Goal: Task Accomplishment & Management: Use online tool/utility

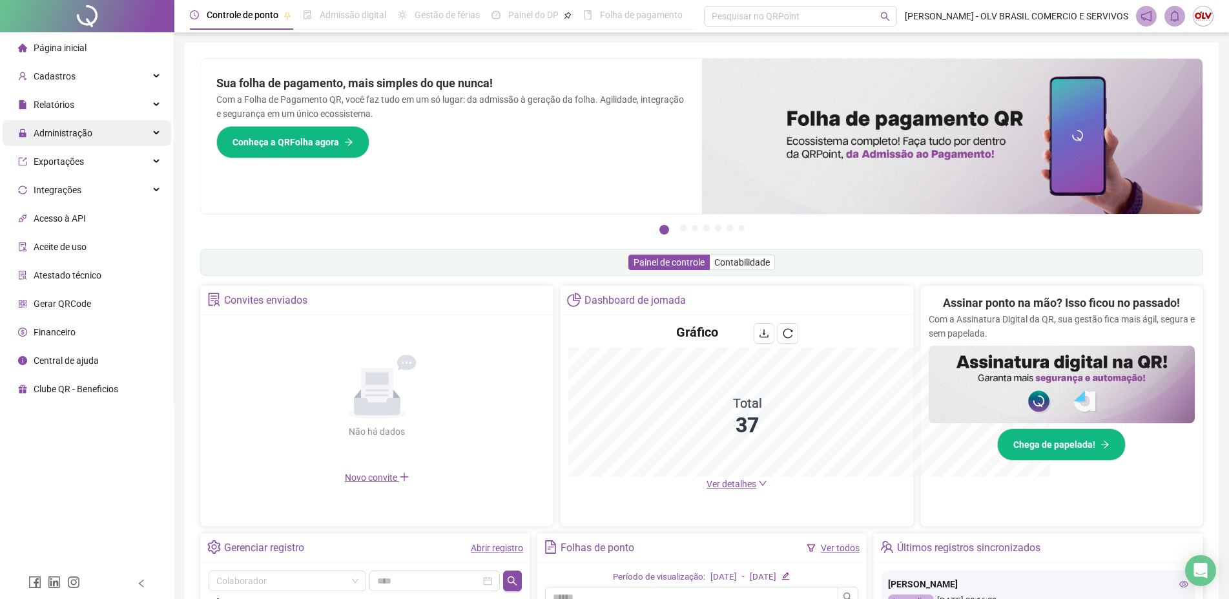
scroll to position [24, 0]
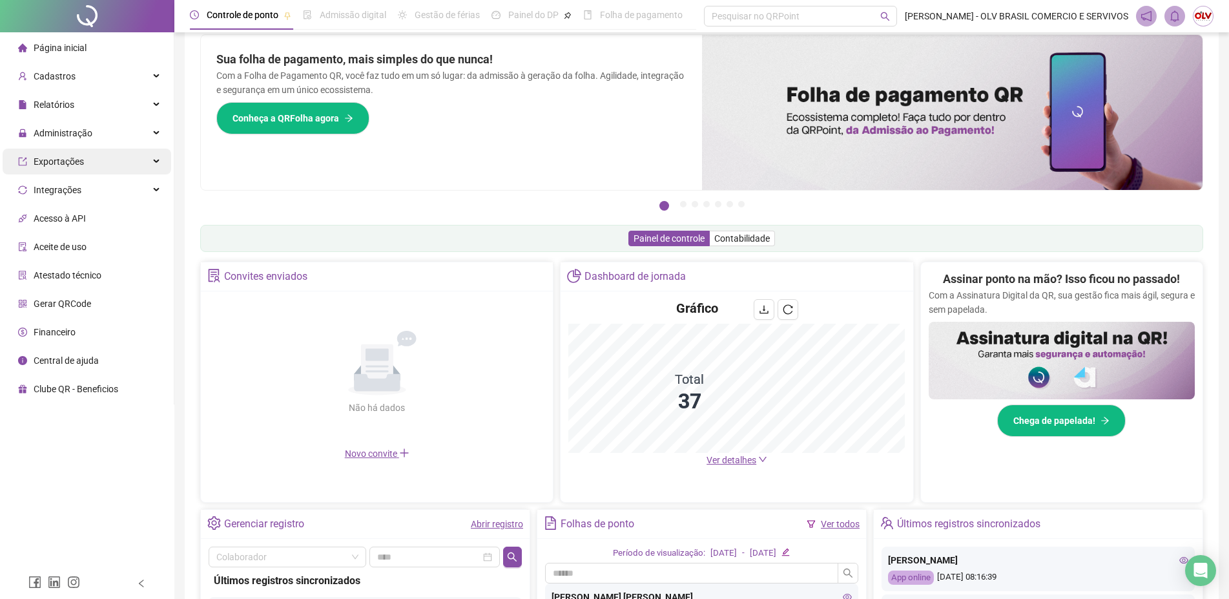
click at [85, 162] on div "Exportações" at bounding box center [87, 162] width 169 height 26
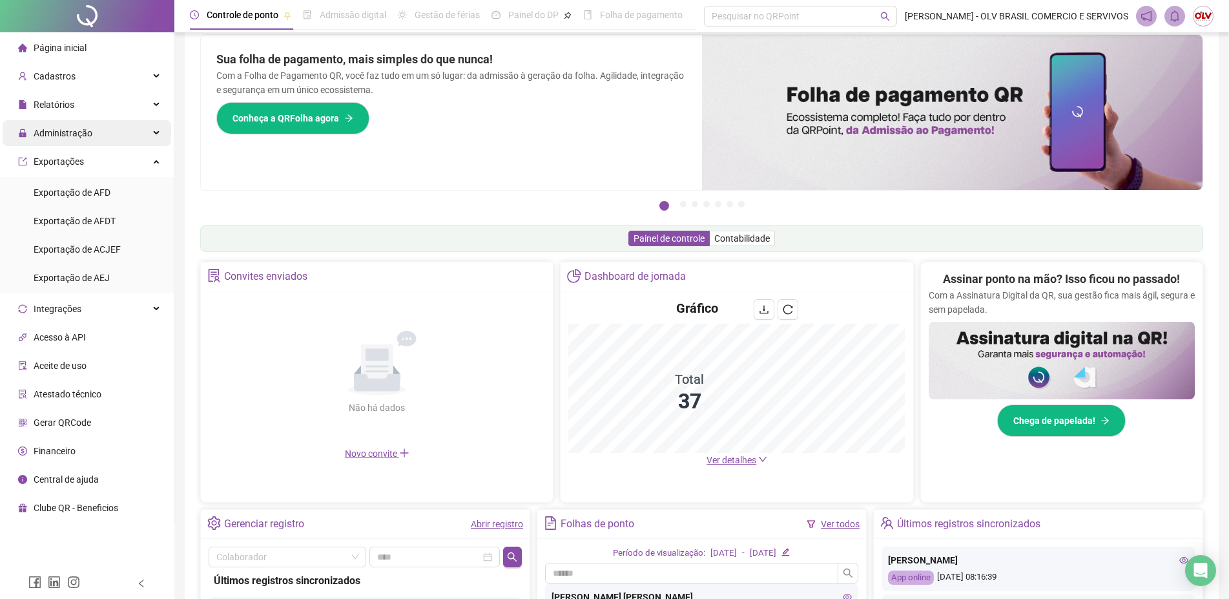
click at [99, 136] on div "Administração" at bounding box center [87, 133] width 169 height 26
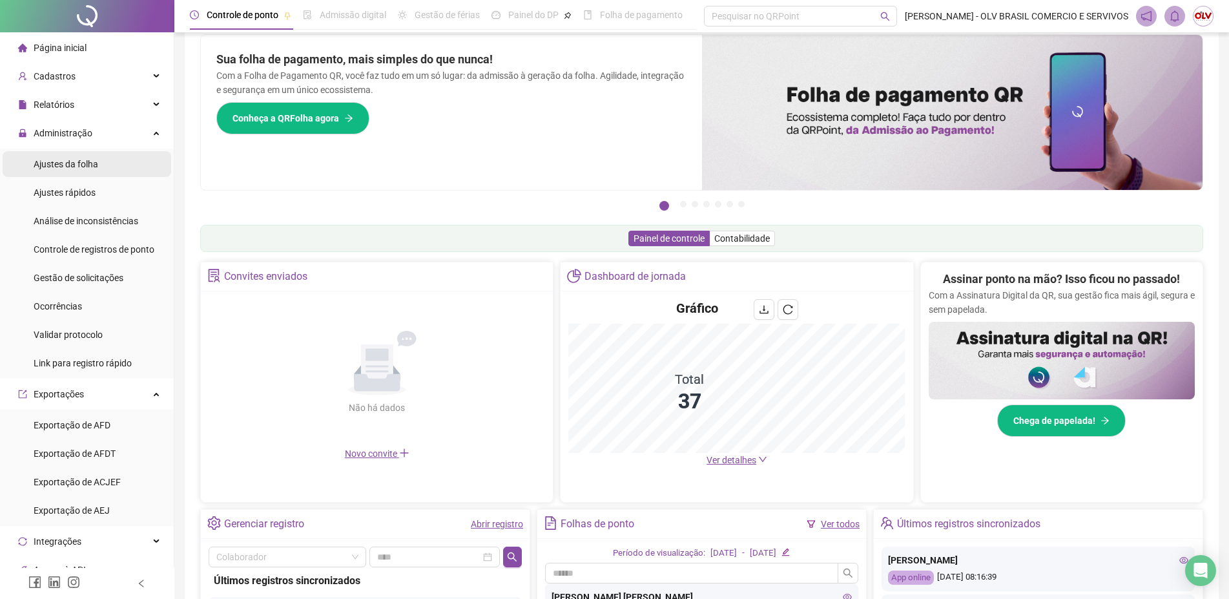
click at [90, 173] on div "Ajustes da folha" at bounding box center [66, 164] width 65 height 26
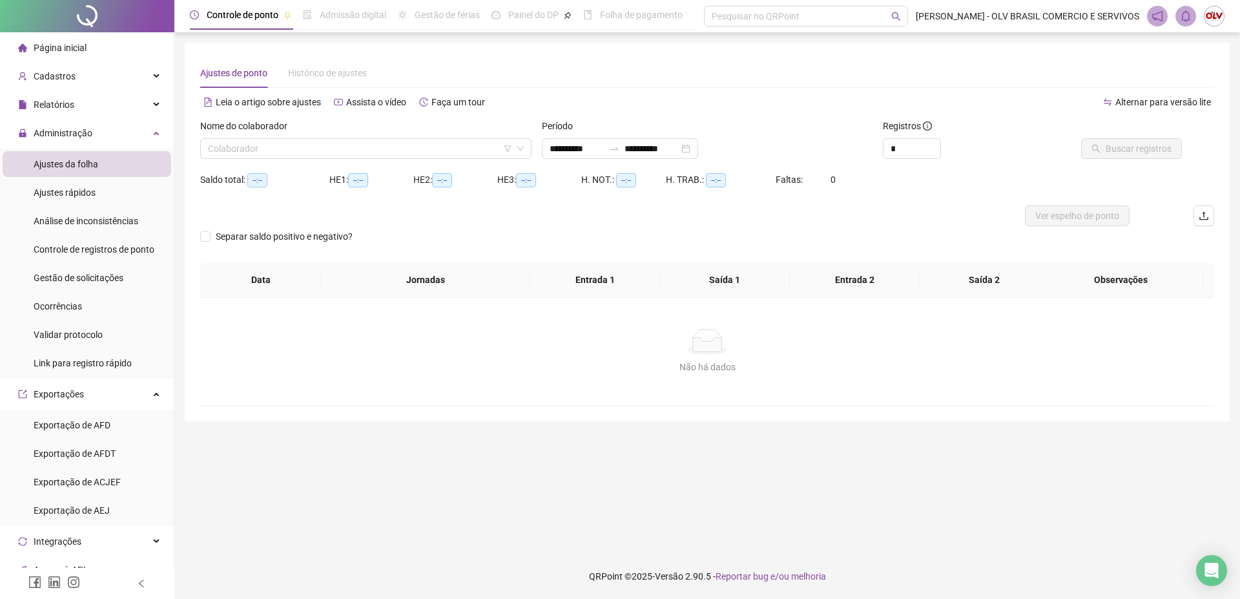
type input "**********"
click at [78, 283] on span "Gestão de solicitações" at bounding box center [79, 278] width 90 height 10
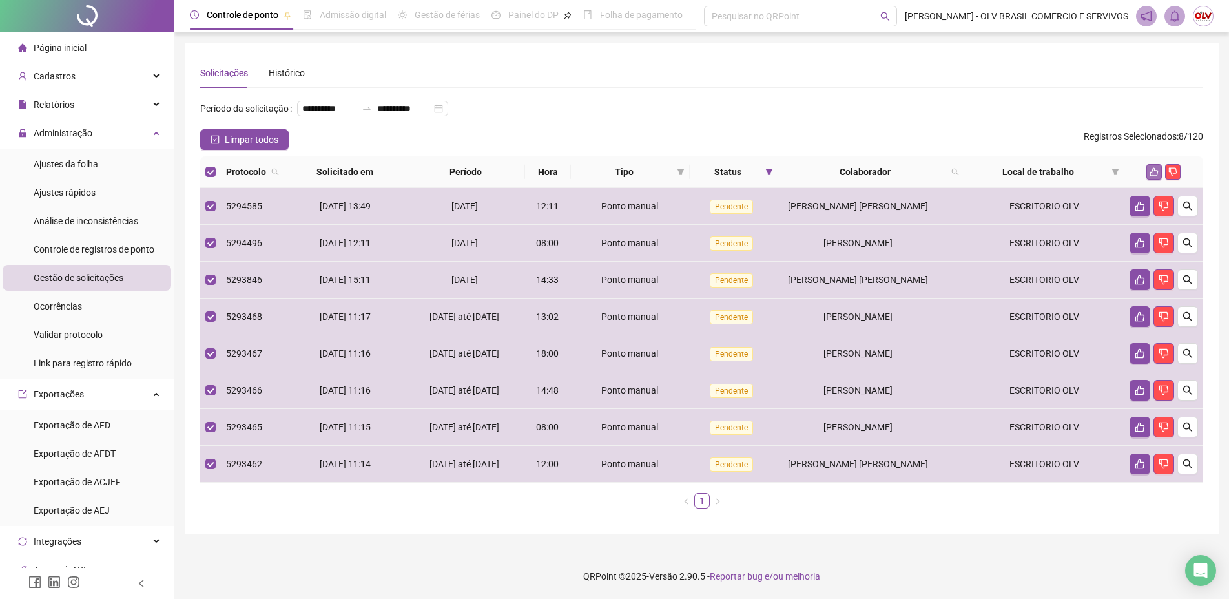
click at [1155, 180] on button "button" at bounding box center [1155, 172] width 16 height 16
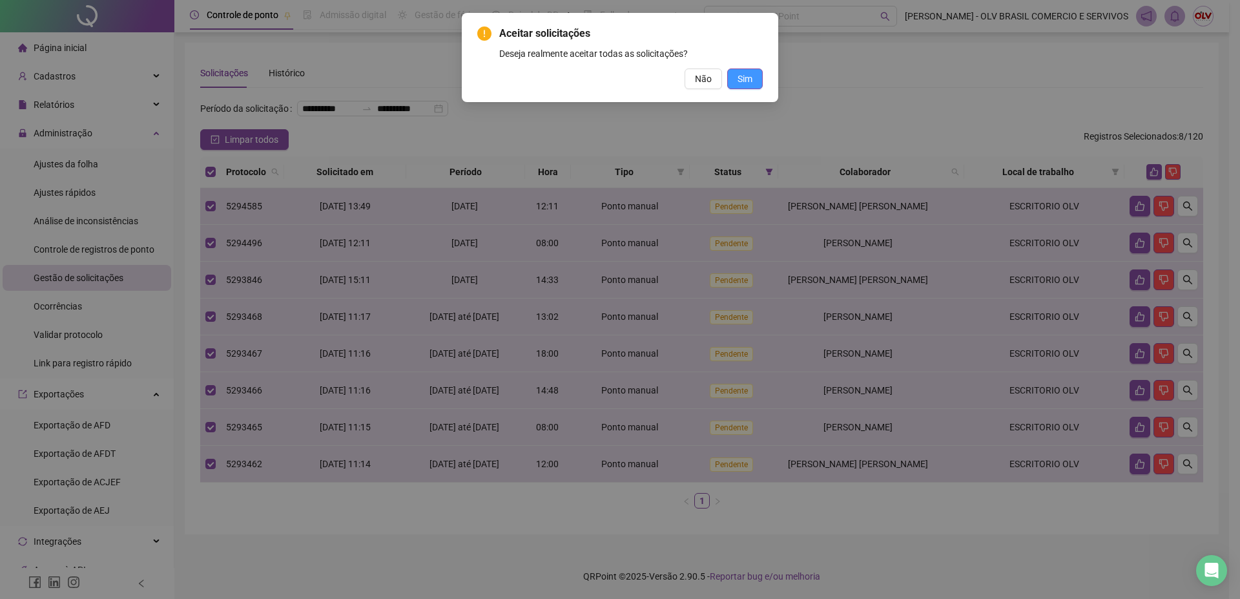
click at [759, 81] on button "Sim" at bounding box center [745, 78] width 36 height 21
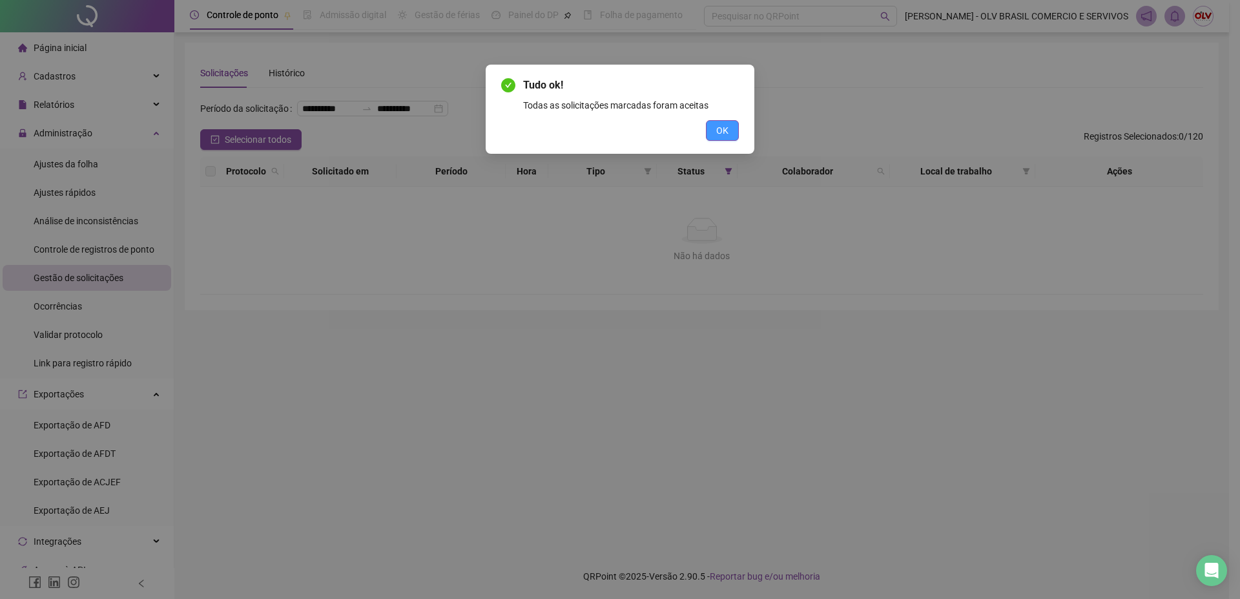
click at [718, 135] on span "OK" at bounding box center [722, 130] width 12 height 14
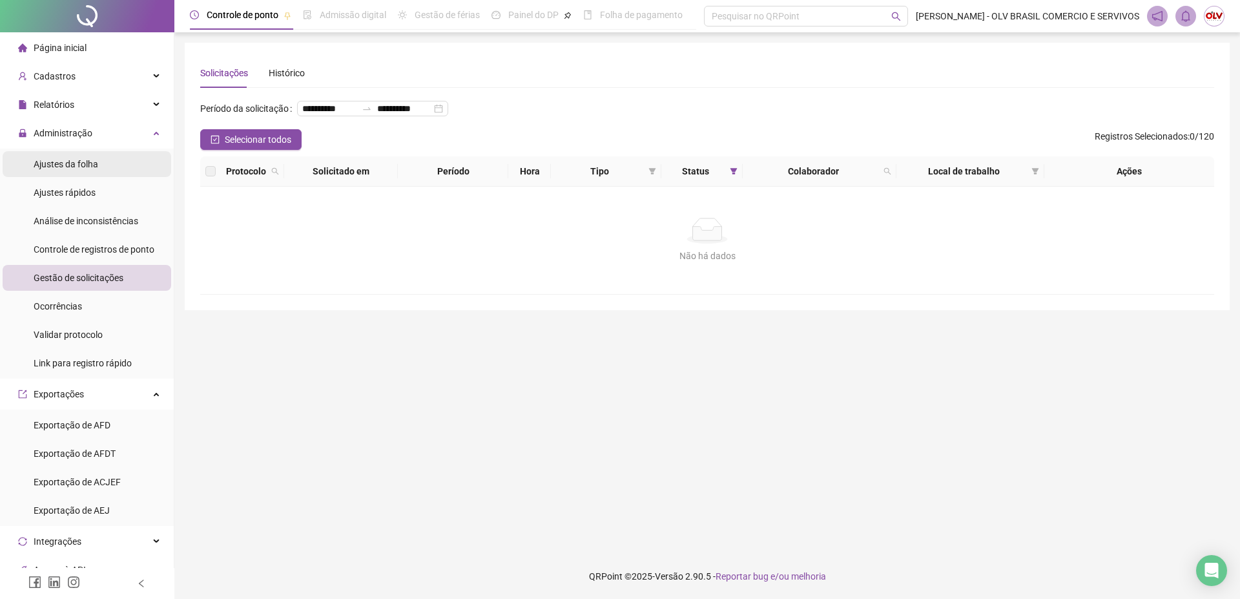
click at [120, 166] on li "Ajustes da folha" at bounding box center [87, 164] width 169 height 26
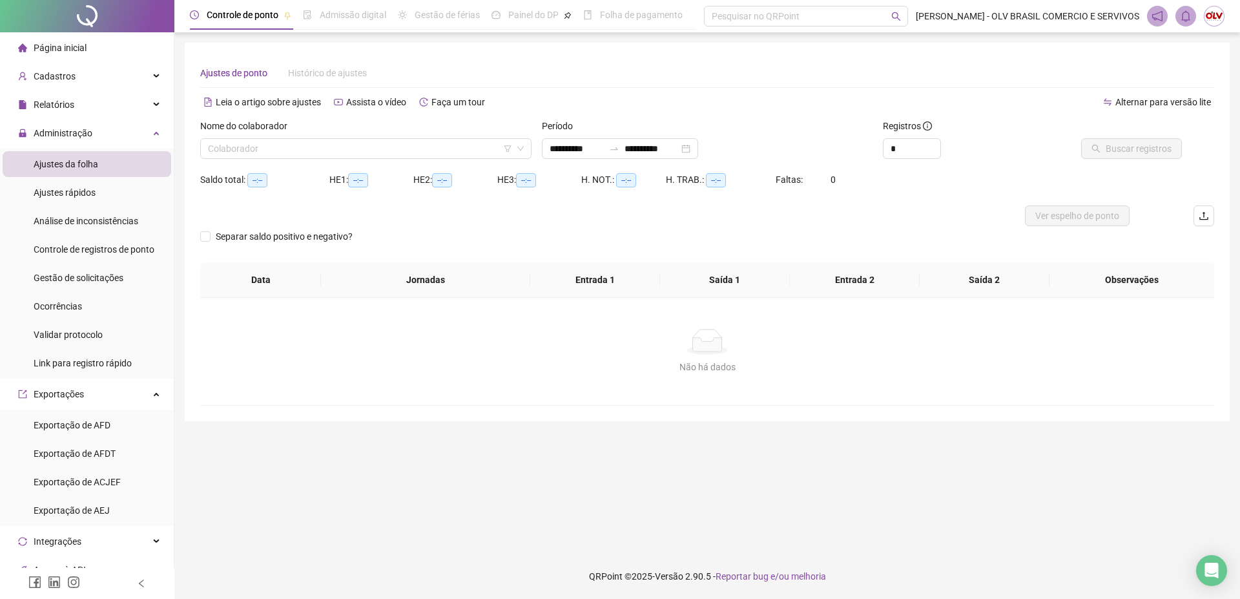
type input "**********"
click at [311, 147] on input "search" at bounding box center [360, 148] width 304 height 19
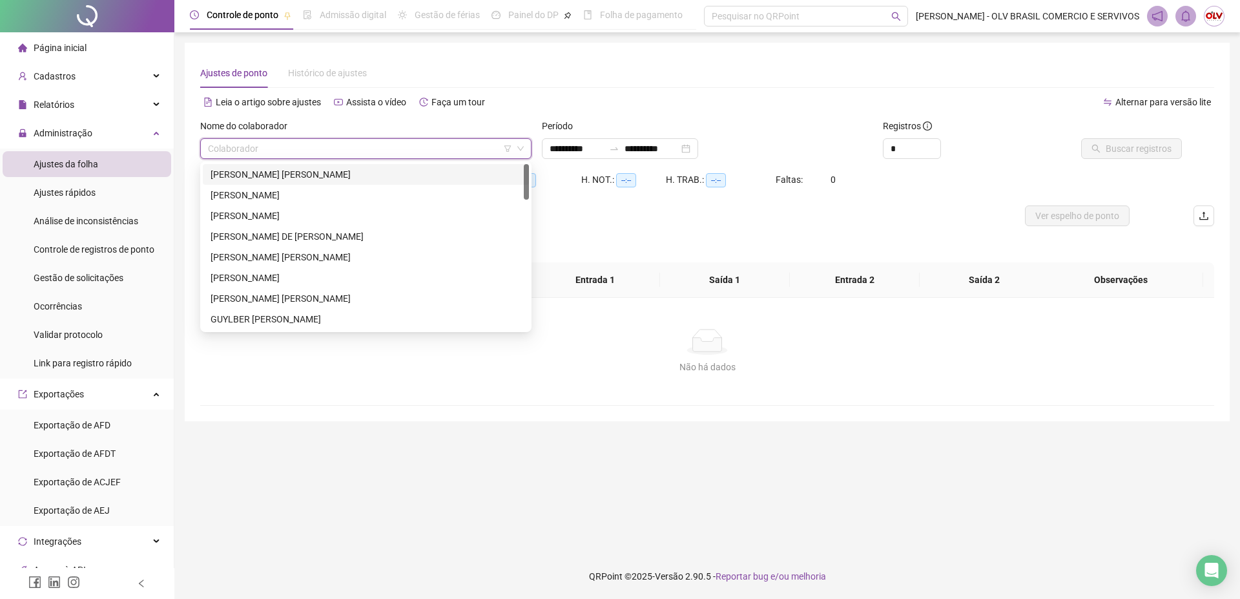
click at [293, 180] on div "[PERSON_NAME] [PERSON_NAME]" at bounding box center [366, 174] width 311 height 14
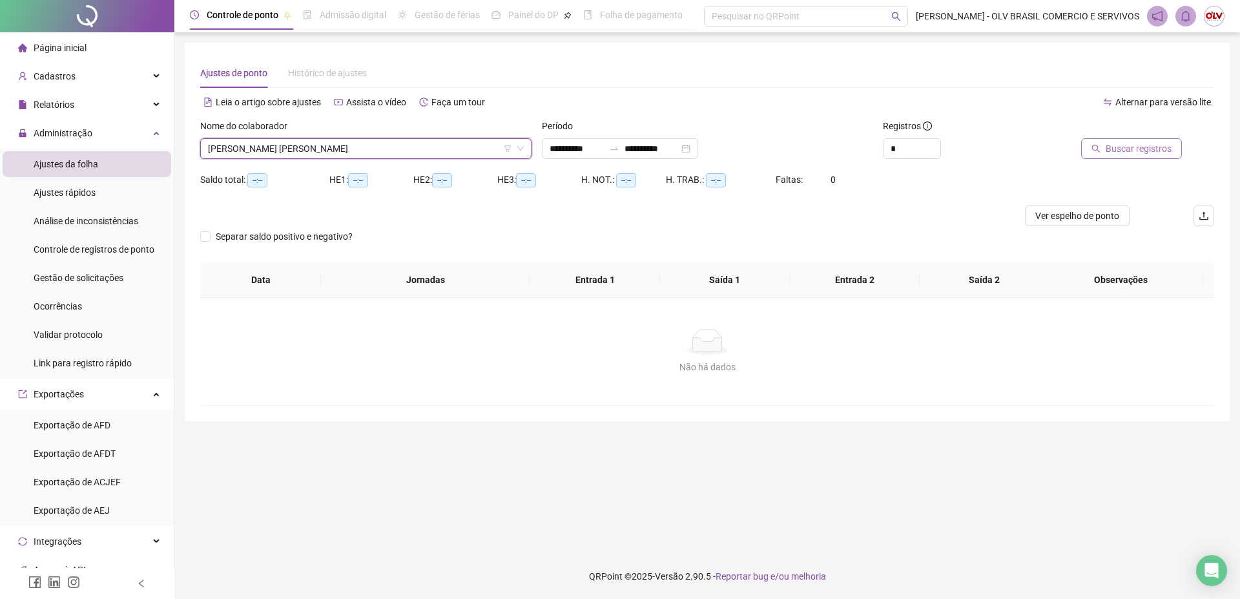
click at [1134, 146] on span "Buscar registros" at bounding box center [1139, 148] width 66 height 14
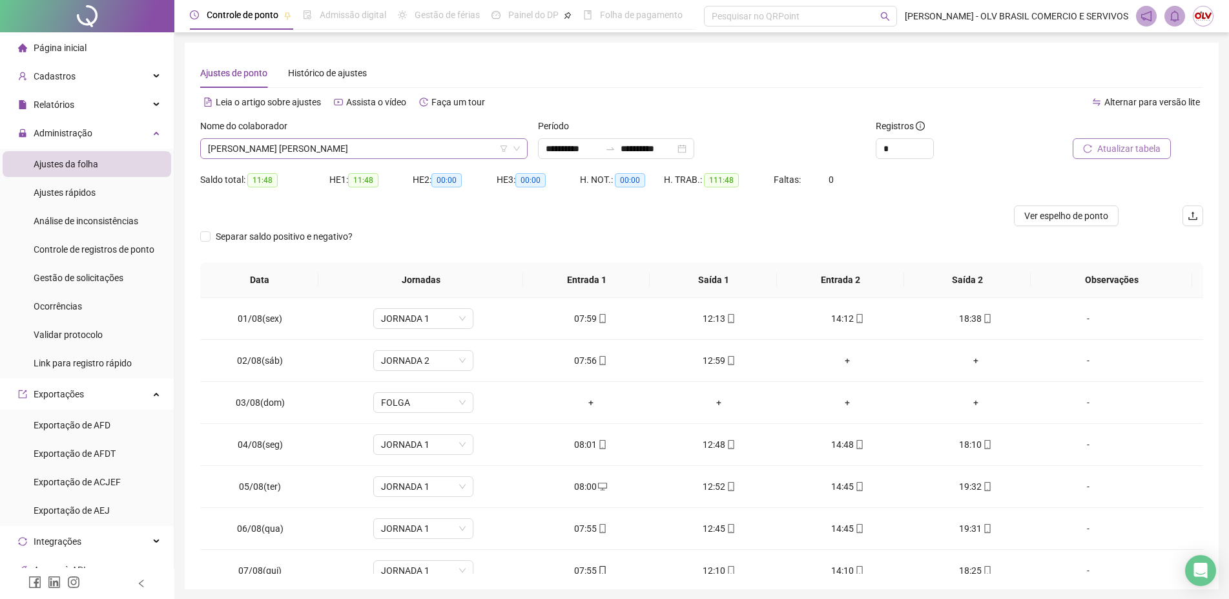
click at [418, 141] on span "[PERSON_NAME] [PERSON_NAME]" at bounding box center [364, 148] width 312 height 19
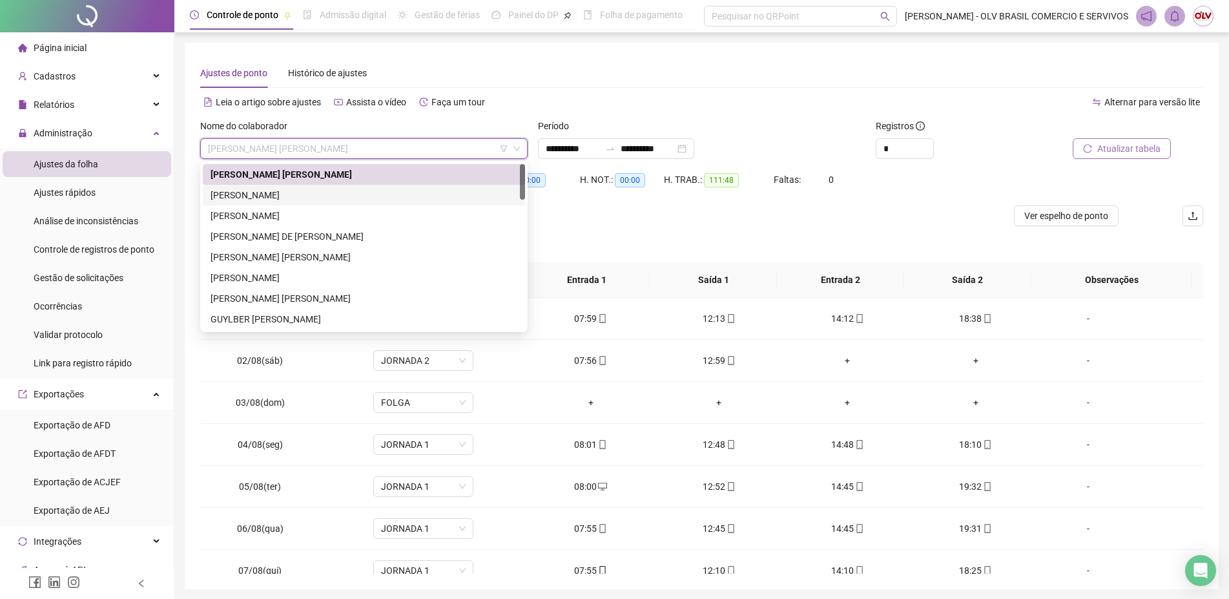
click at [324, 191] on div "[PERSON_NAME]" at bounding box center [364, 195] width 307 height 14
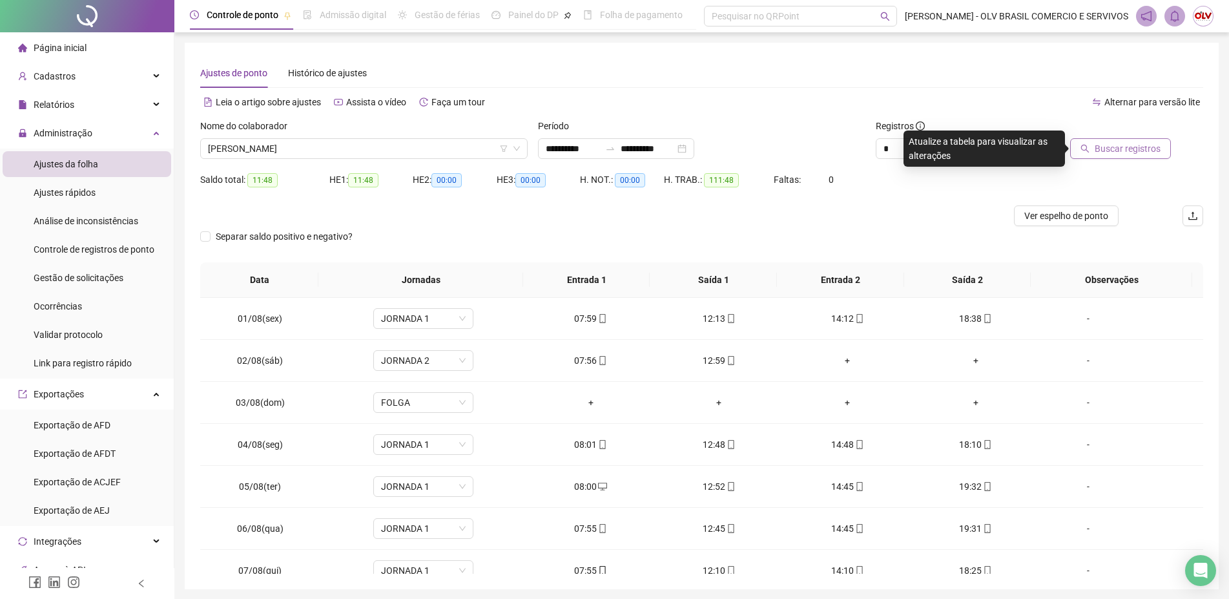
click at [1103, 150] on span "Buscar registros" at bounding box center [1128, 148] width 66 height 14
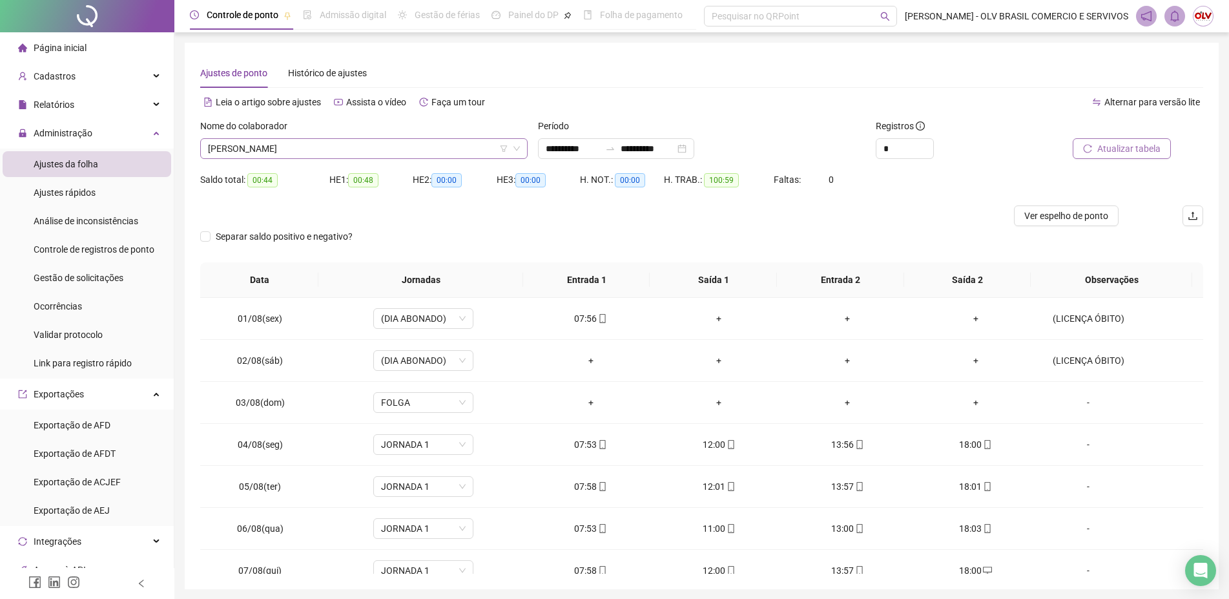
click at [337, 147] on span "[PERSON_NAME]" at bounding box center [364, 148] width 312 height 19
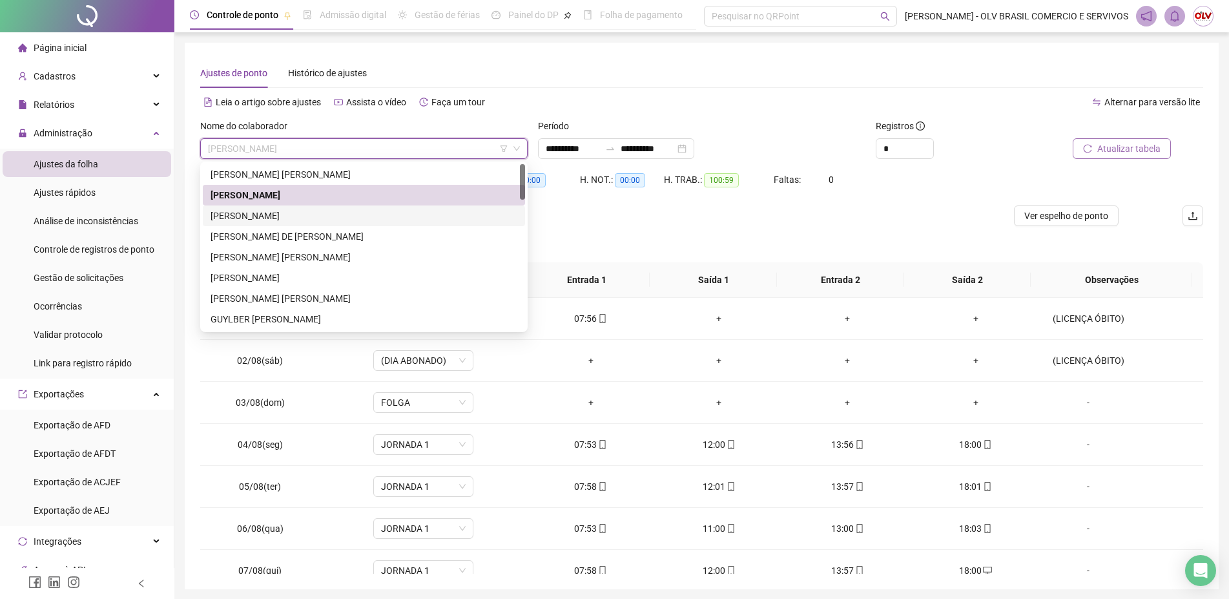
click at [297, 209] on div "[PERSON_NAME]" at bounding box center [364, 216] width 307 height 14
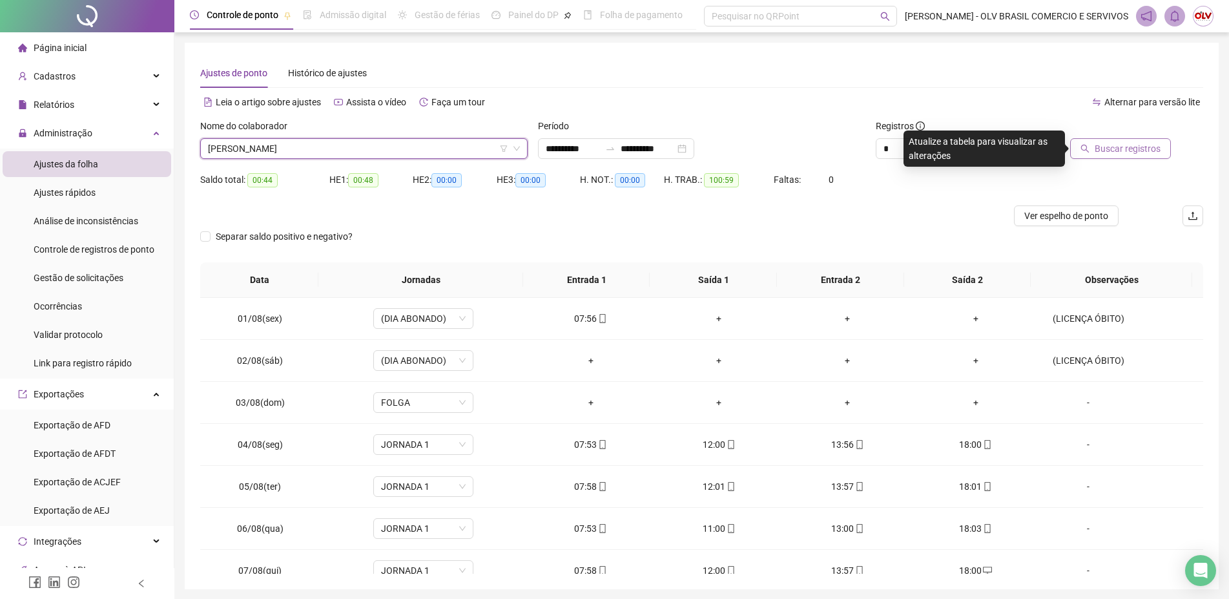
click at [1100, 145] on span "Buscar registros" at bounding box center [1128, 148] width 66 height 14
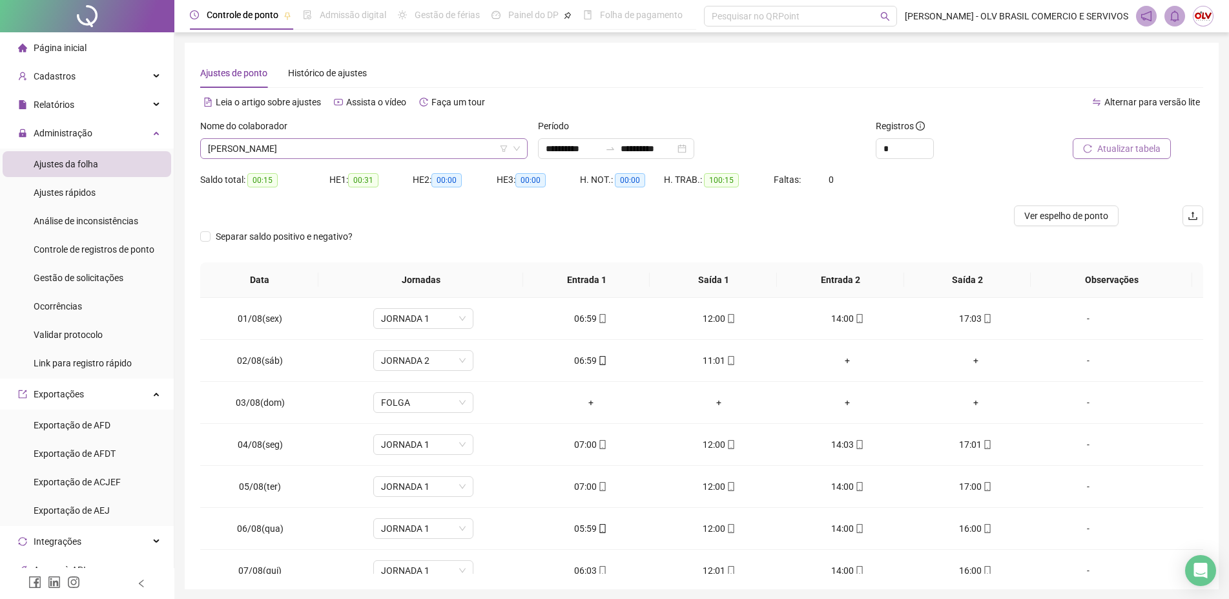
click at [382, 151] on span "[PERSON_NAME]" at bounding box center [364, 148] width 312 height 19
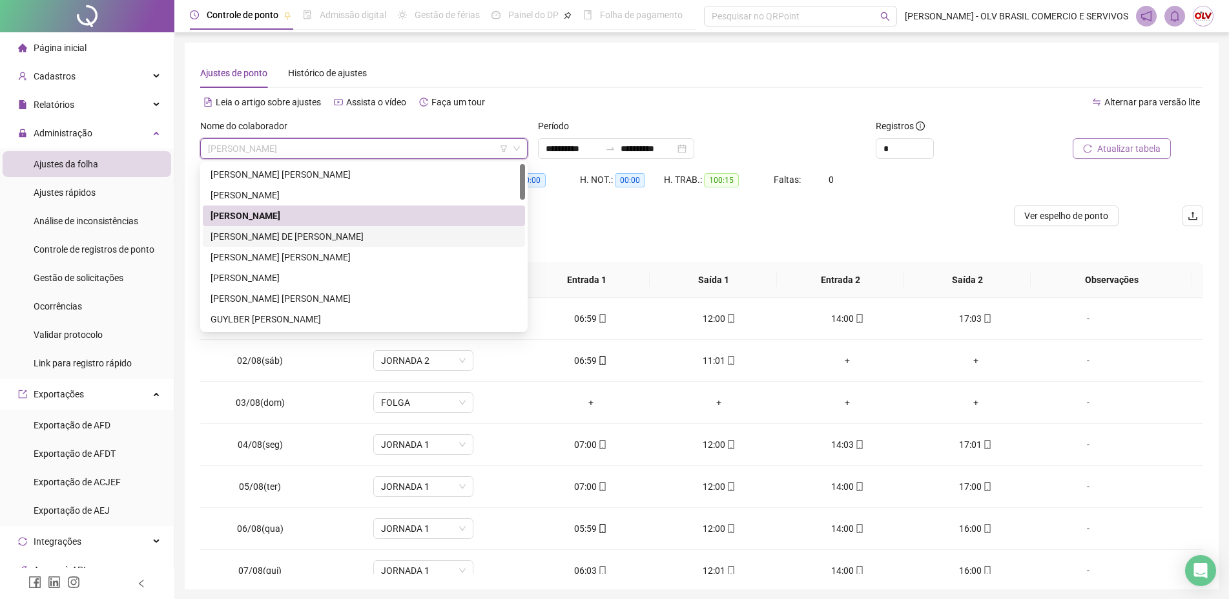
click at [323, 236] on div "[PERSON_NAME] DE [PERSON_NAME]" at bounding box center [364, 236] width 307 height 14
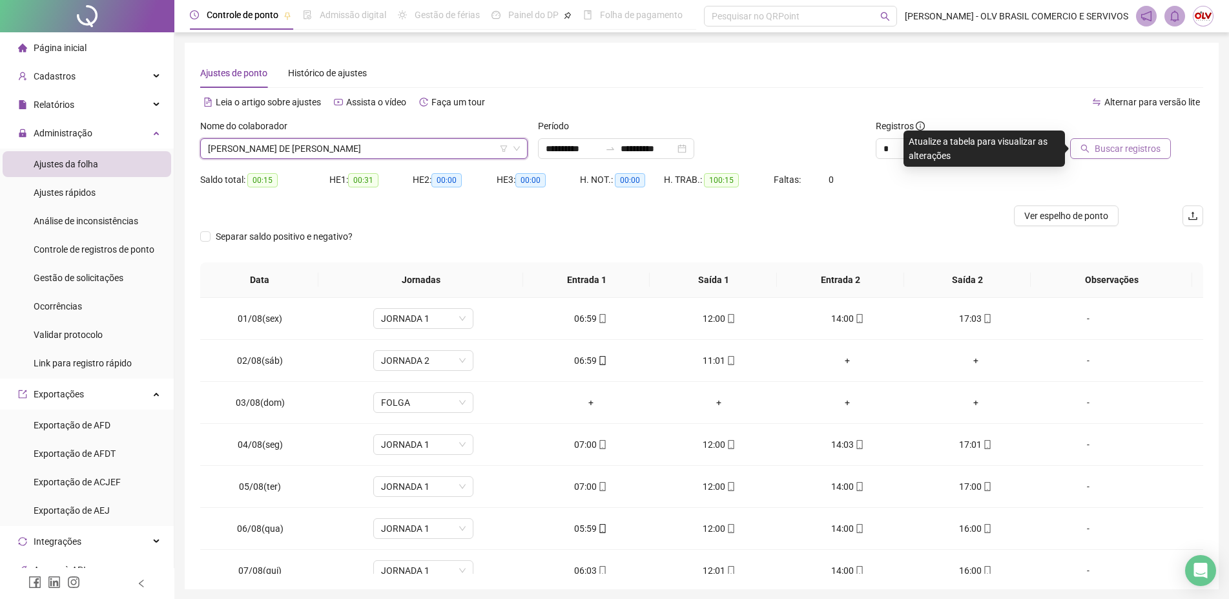
click at [1134, 142] on span "Buscar registros" at bounding box center [1128, 148] width 66 height 14
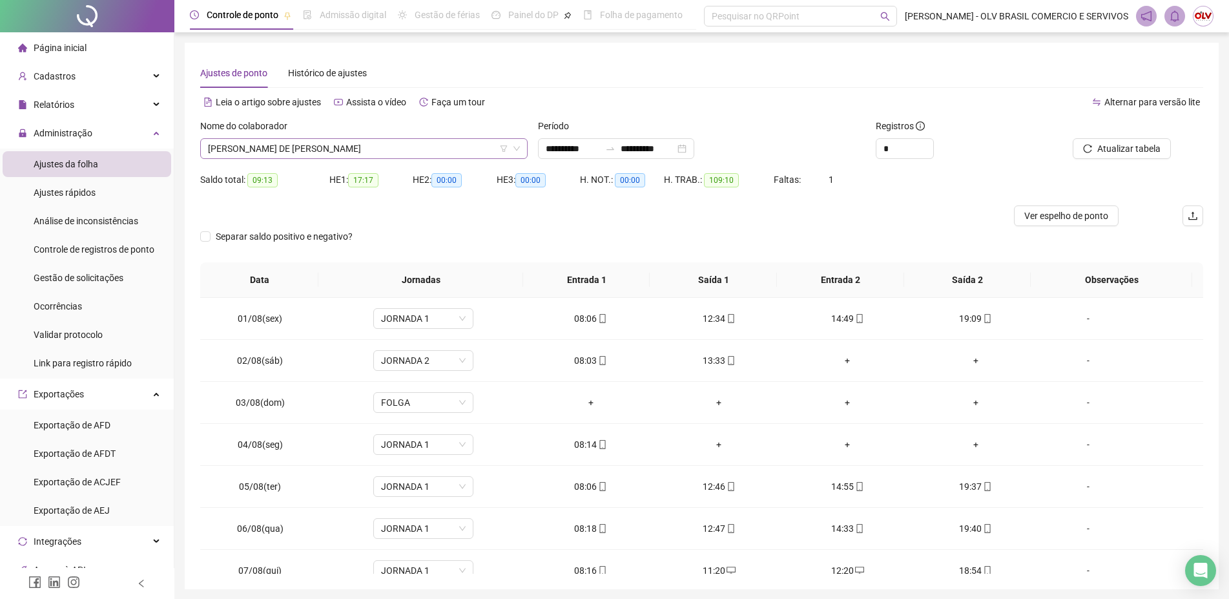
click at [336, 148] on span "[PERSON_NAME] DE [PERSON_NAME]" at bounding box center [364, 148] width 312 height 19
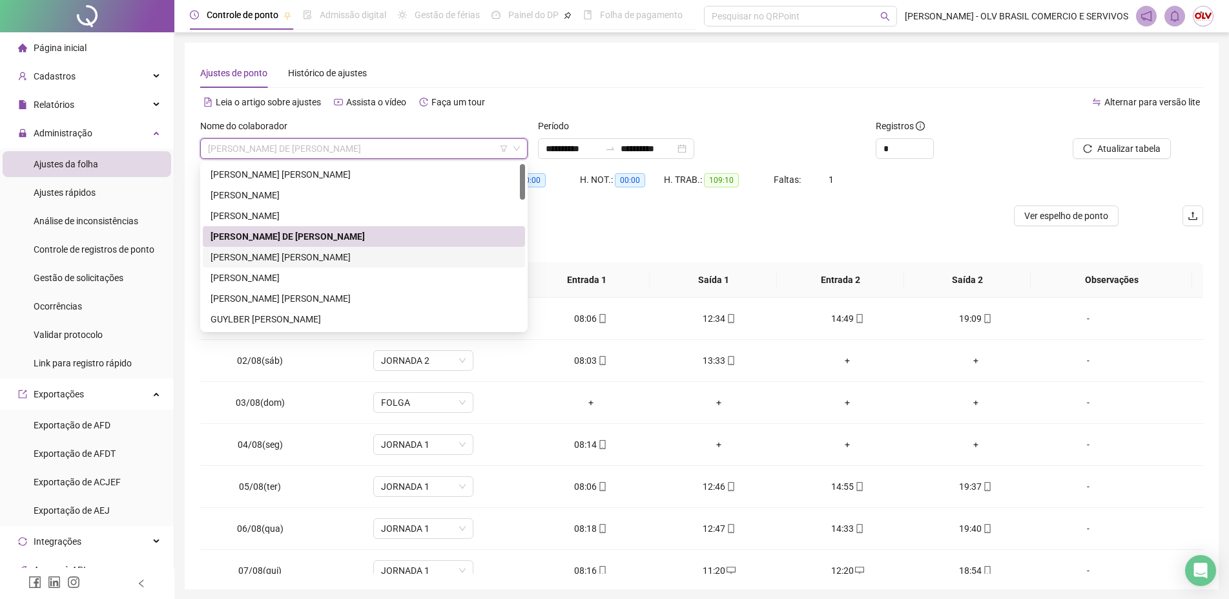
click at [277, 255] on div "[PERSON_NAME] [PERSON_NAME]" at bounding box center [364, 257] width 307 height 14
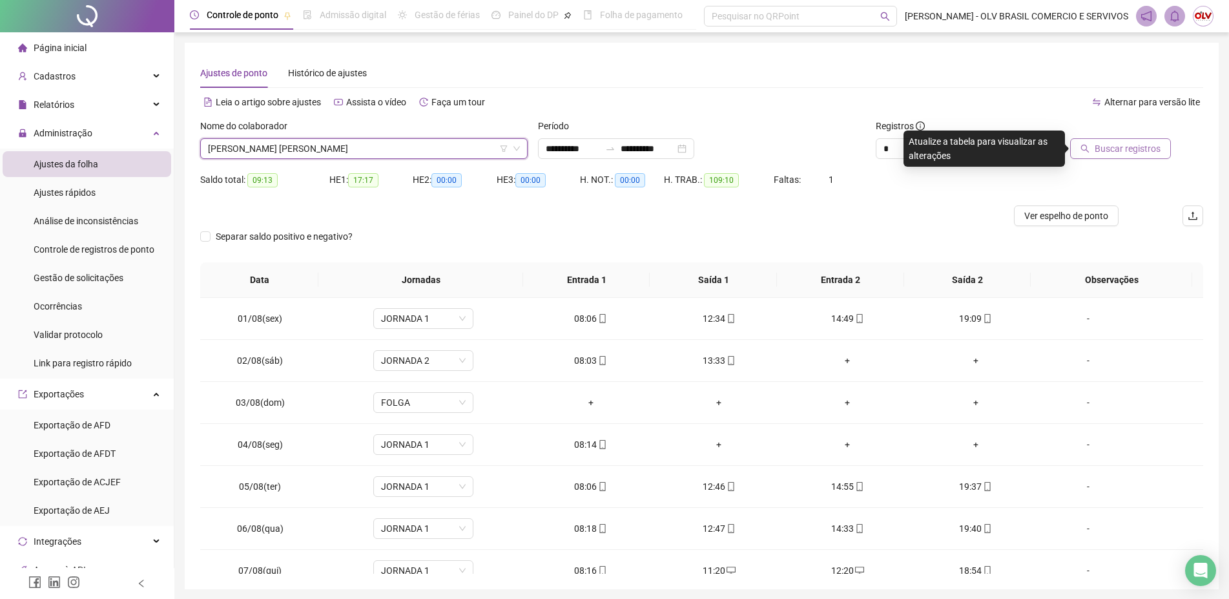
click at [1138, 156] on button "Buscar registros" at bounding box center [1121, 148] width 101 height 21
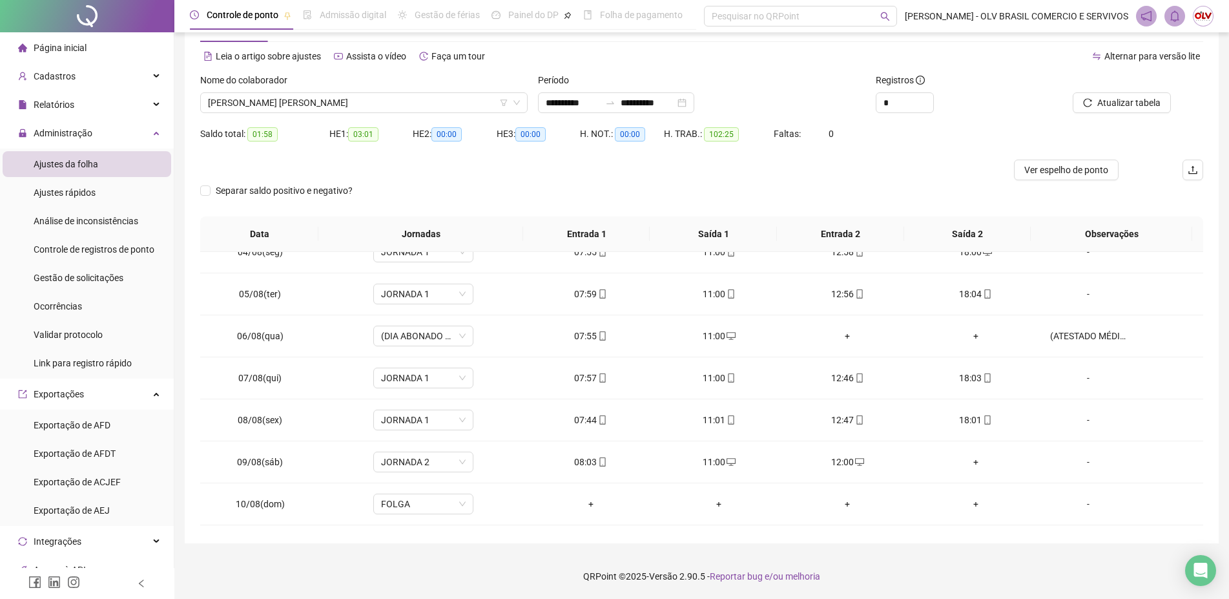
scroll to position [143, 0]
click at [733, 458] on div "11:00" at bounding box center [719, 465] width 108 height 14
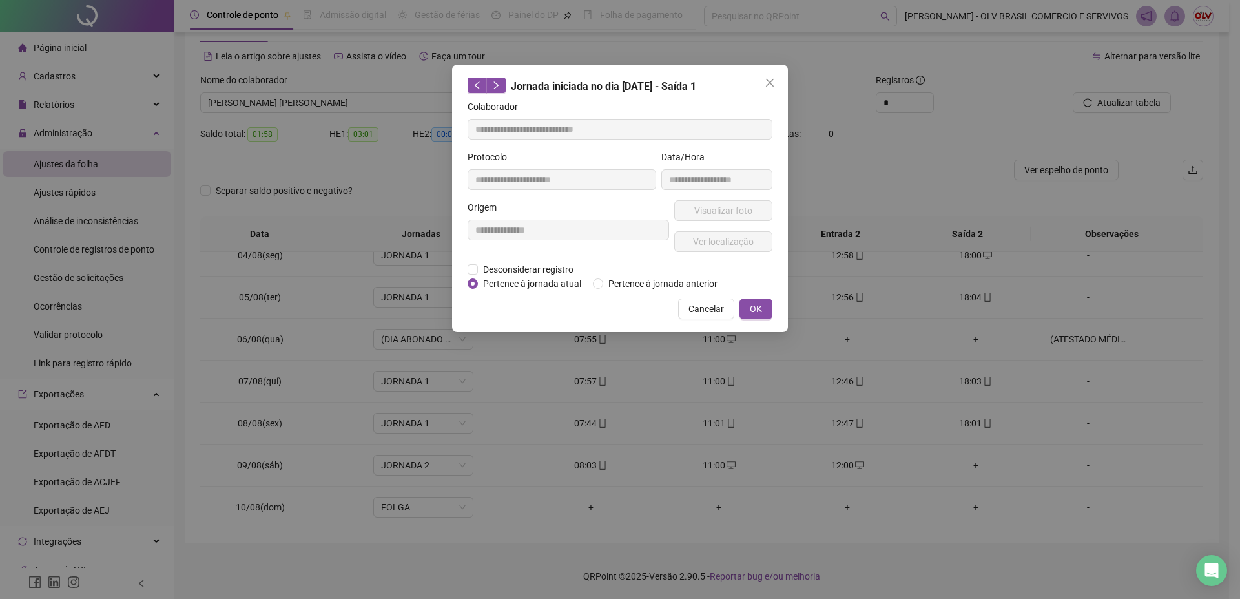
click at [729, 465] on div "**********" at bounding box center [620, 299] width 1240 height 599
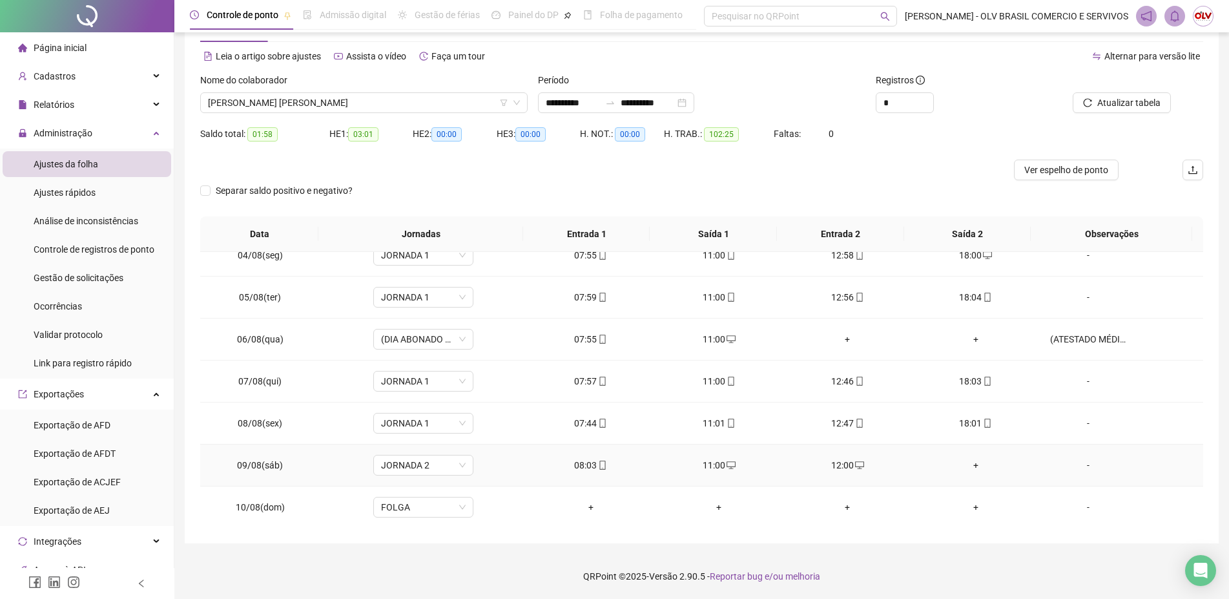
click at [727, 469] on icon "desktop" at bounding box center [731, 465] width 9 height 9
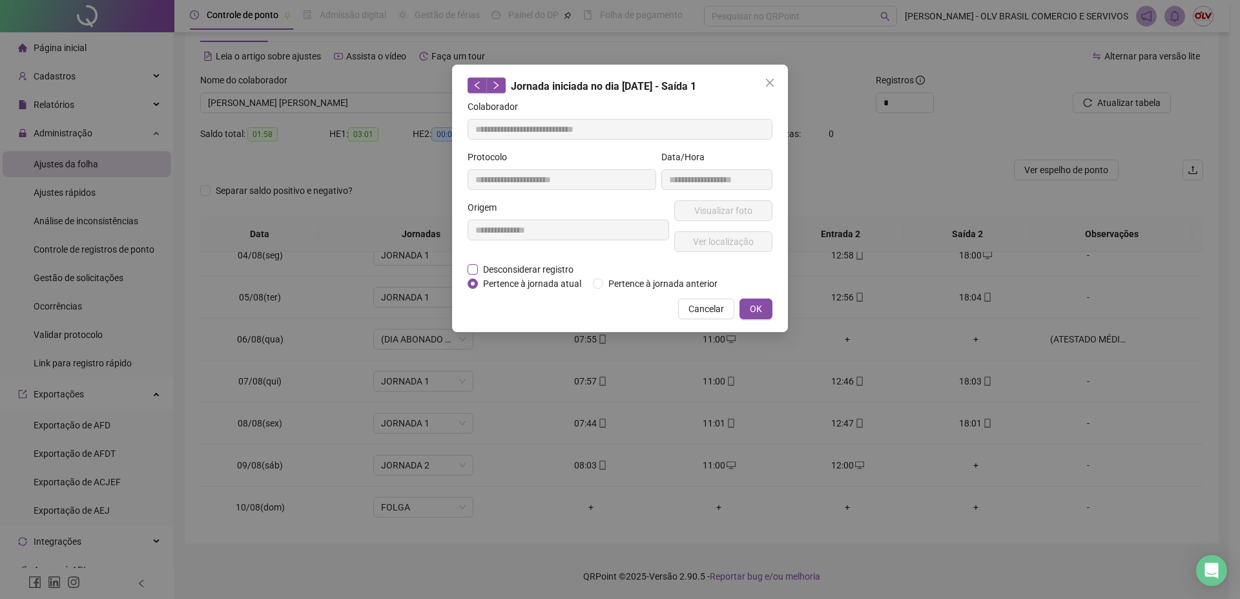
click at [487, 269] on span "Desconsiderar registro" at bounding box center [528, 269] width 101 height 14
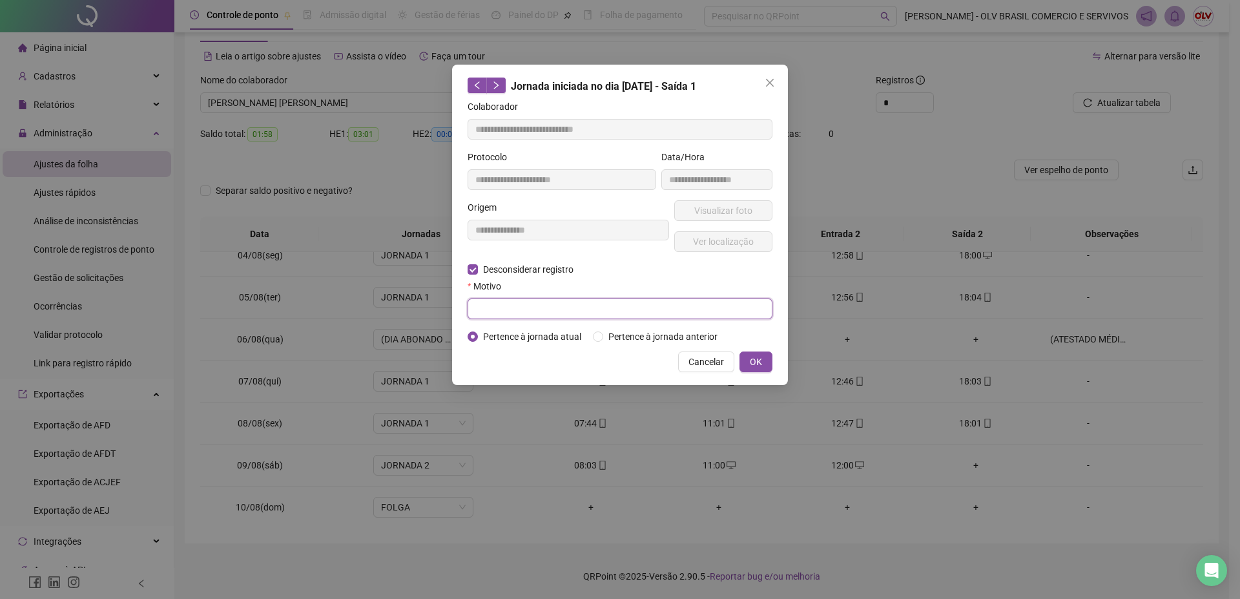
click at [498, 304] on input "text" at bounding box center [620, 308] width 305 height 21
type input "*"
type input "**********"
click at [748, 353] on button "OK" at bounding box center [756, 361] width 33 height 21
click at [754, 362] on div "**********" at bounding box center [620, 299] width 1240 height 599
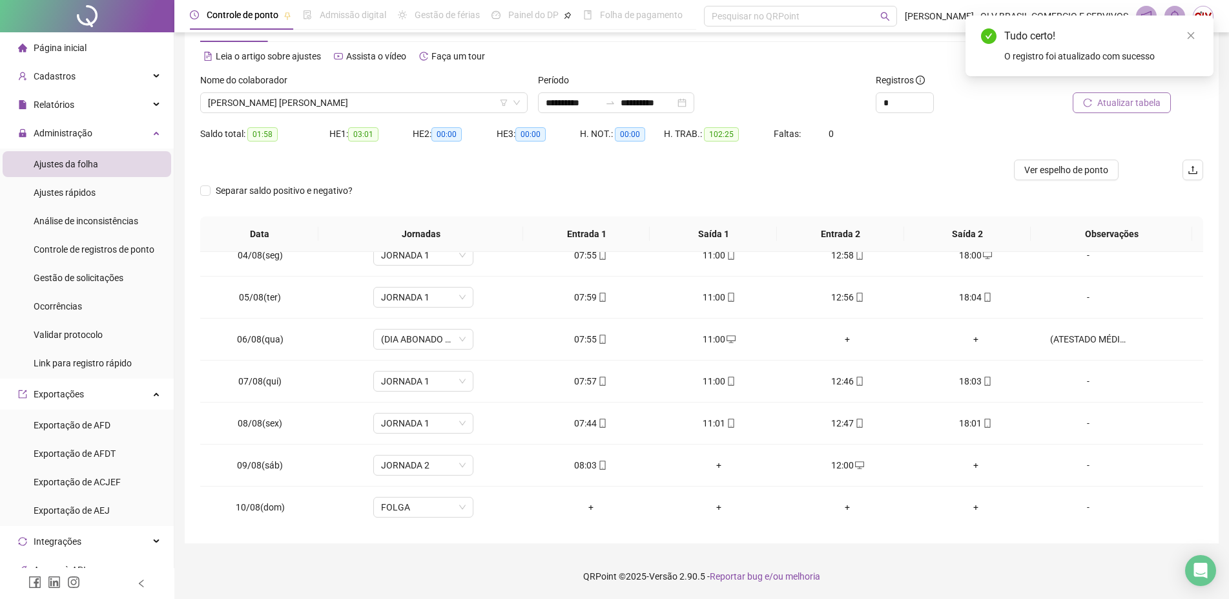
click at [1128, 106] on span "Atualizar tabela" at bounding box center [1129, 103] width 63 height 14
click at [306, 93] on span "[PERSON_NAME] [PERSON_NAME]" at bounding box center [364, 102] width 312 height 19
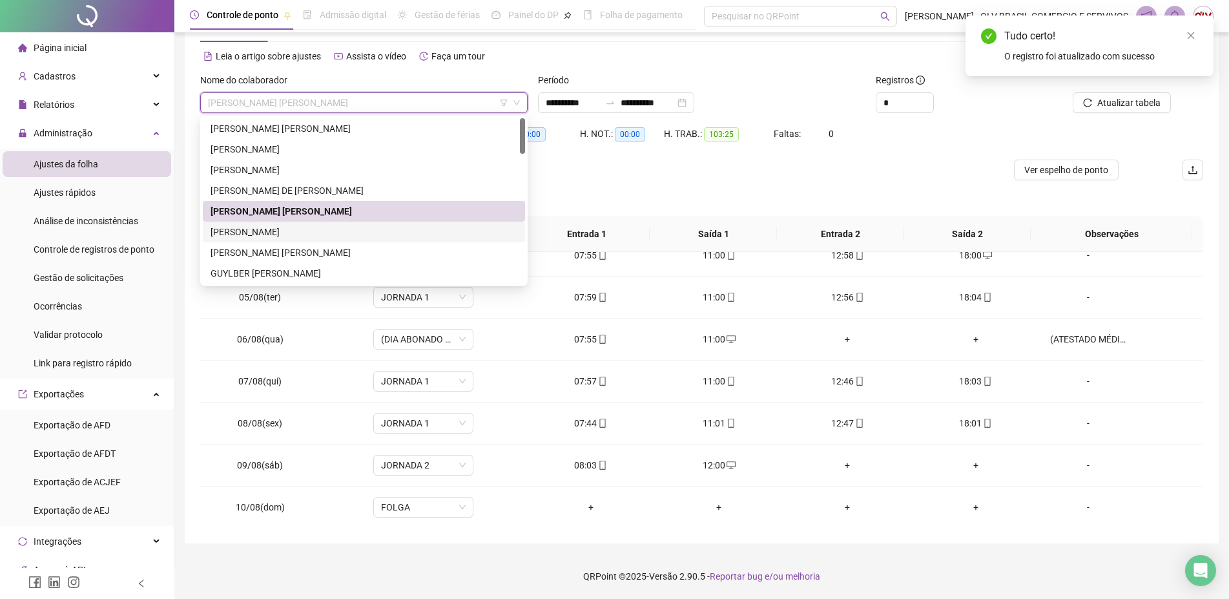
click at [300, 233] on div "[PERSON_NAME]" at bounding box center [364, 232] width 307 height 14
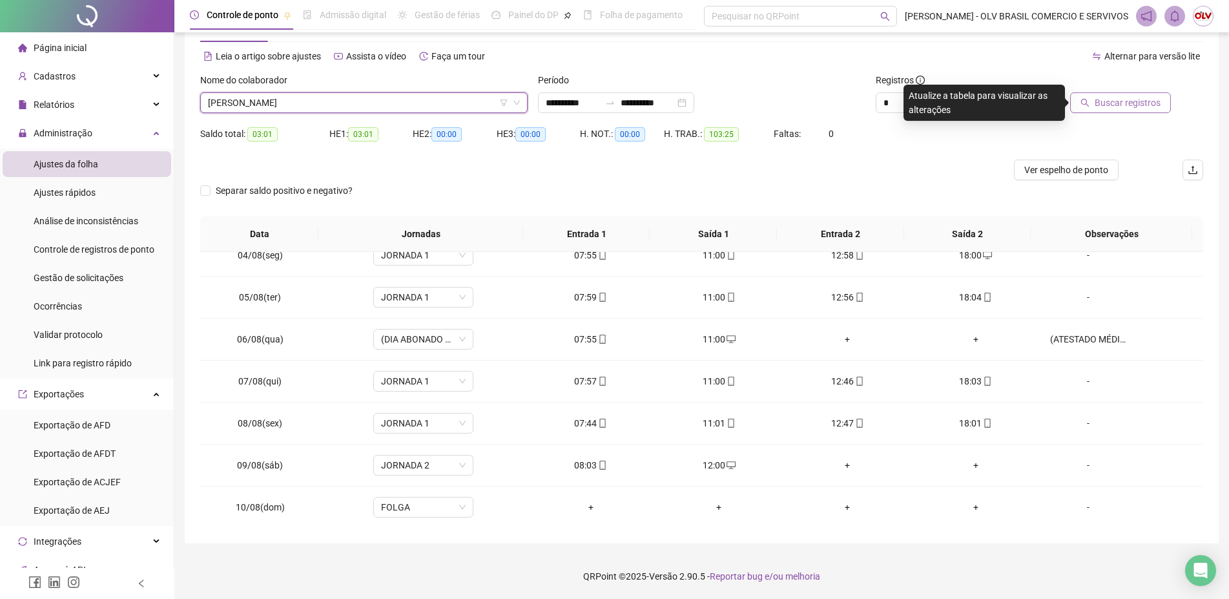
click at [1133, 98] on span "Buscar registros" at bounding box center [1128, 103] width 66 height 14
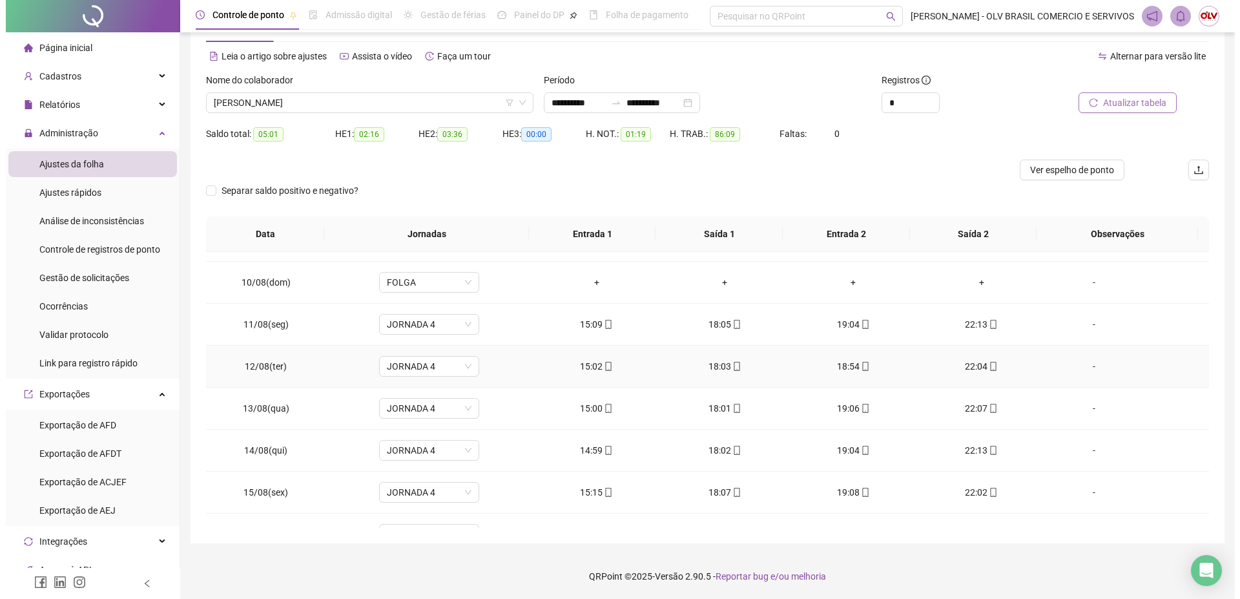
scroll to position [438, 0]
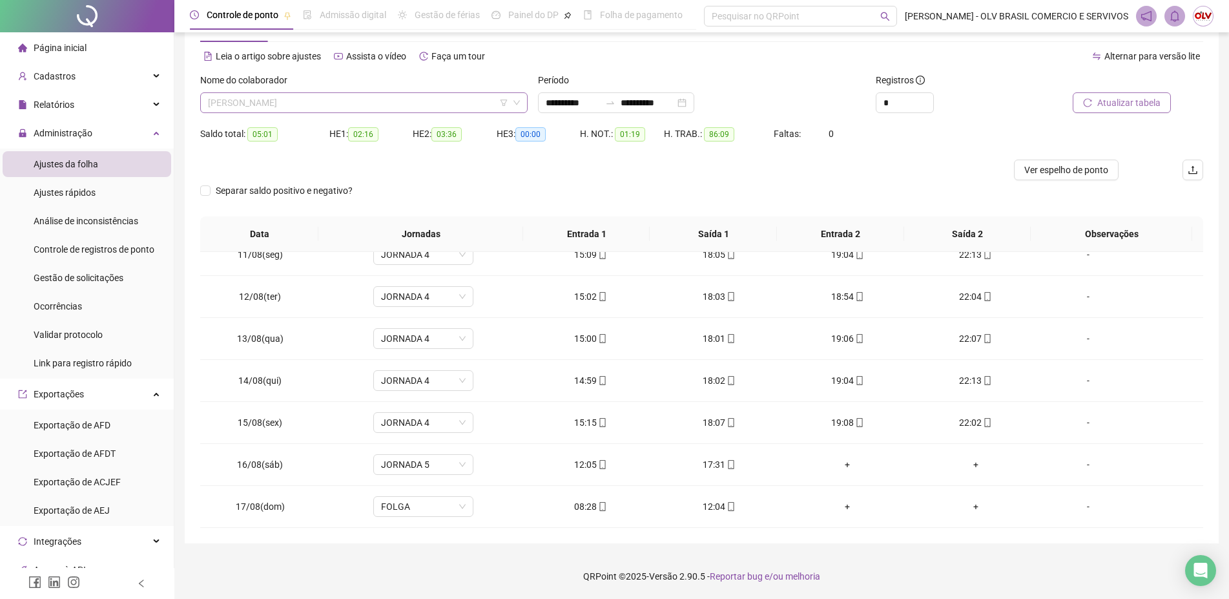
click at [324, 109] on span "[PERSON_NAME]" at bounding box center [364, 102] width 312 height 19
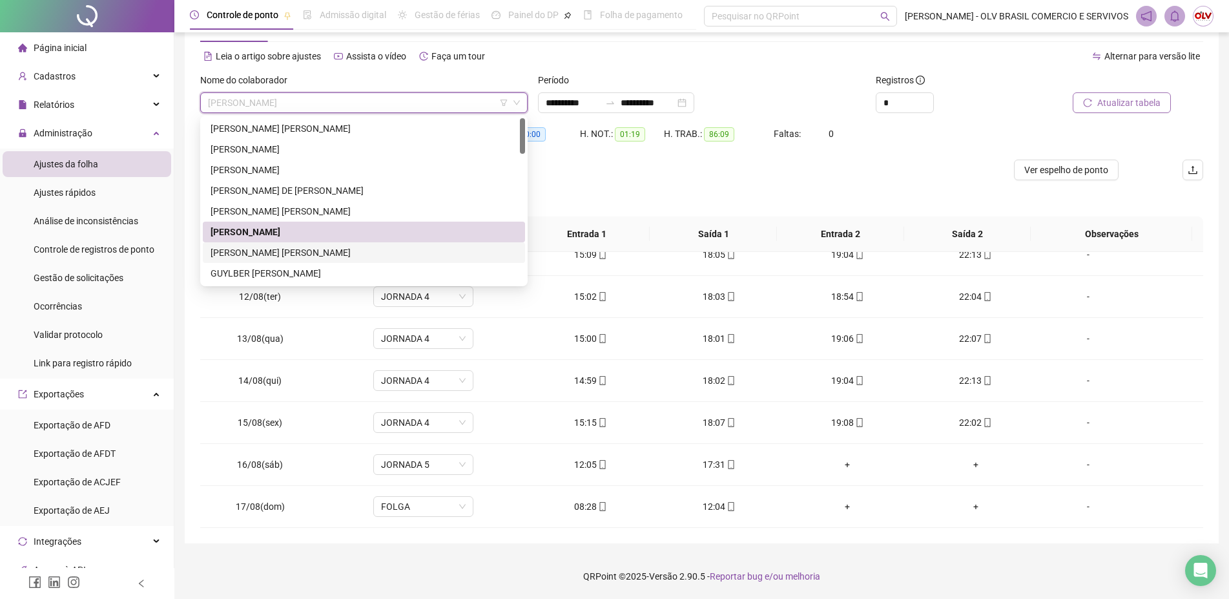
click at [294, 250] on div "[PERSON_NAME] [PERSON_NAME]" at bounding box center [364, 253] width 307 height 14
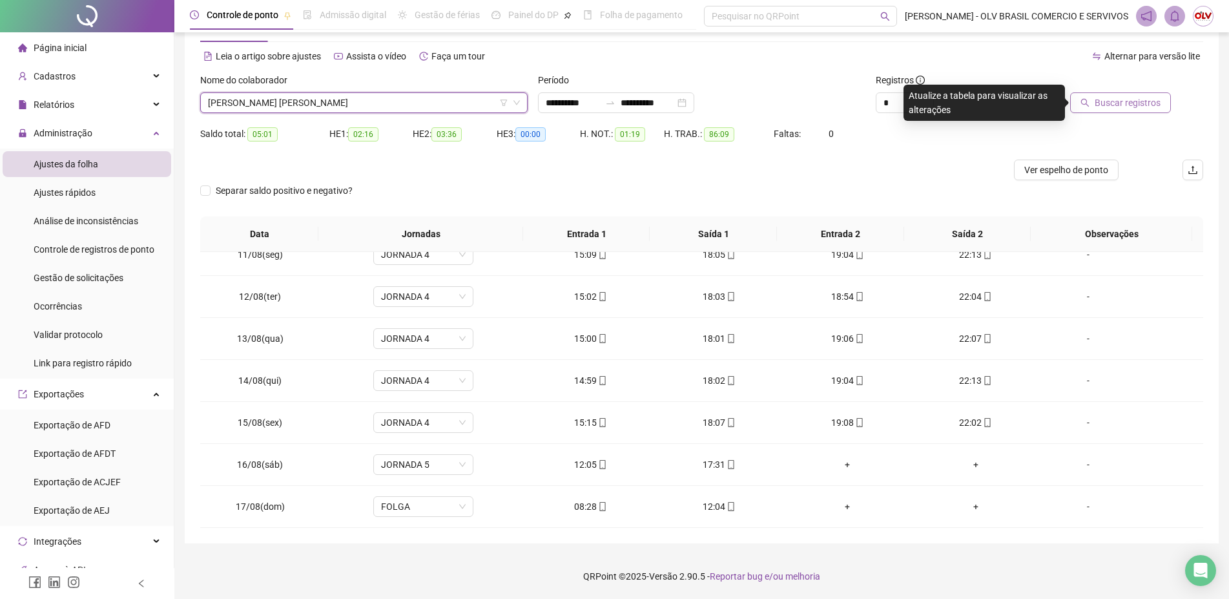
click at [1106, 110] on button "Buscar registros" at bounding box center [1121, 102] width 101 height 21
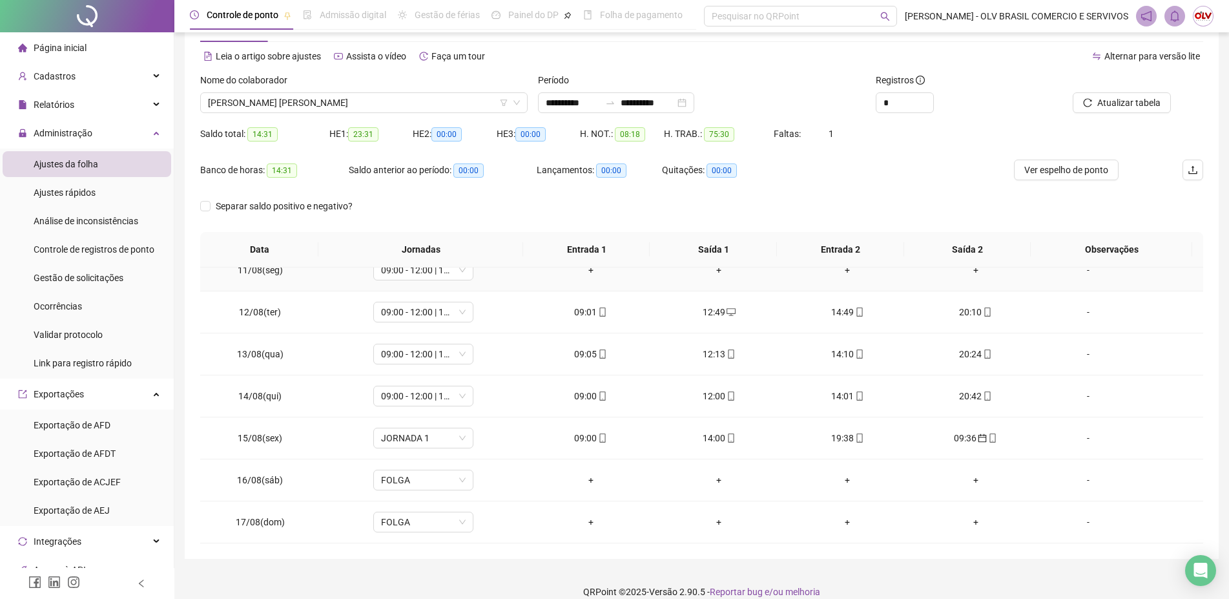
scroll to position [61, 0]
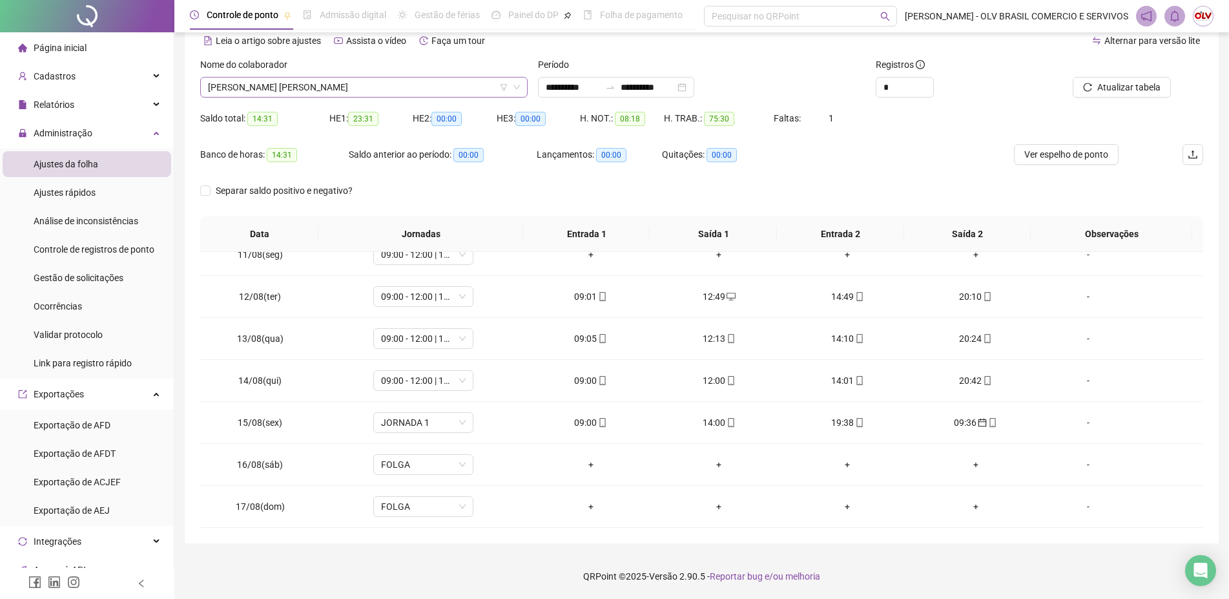
click at [332, 87] on span "[PERSON_NAME] [PERSON_NAME]" at bounding box center [364, 87] width 312 height 19
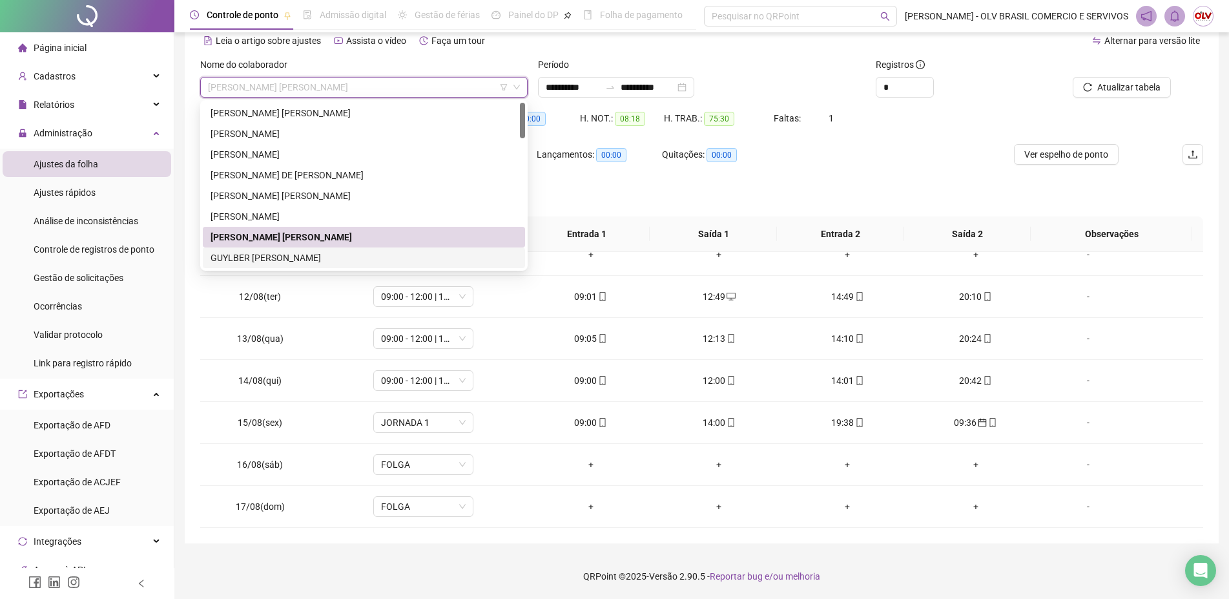
click at [317, 253] on div "GUYLBER [PERSON_NAME]" at bounding box center [364, 258] width 307 height 14
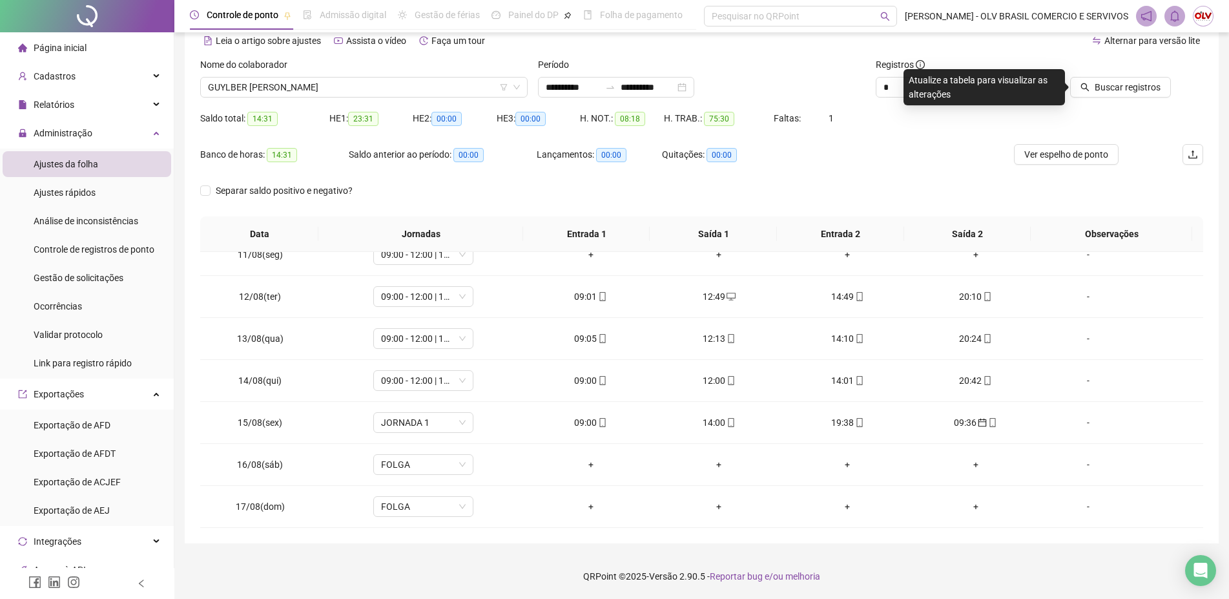
click at [1126, 76] on div at bounding box center [1108, 67] width 127 height 19
click at [1118, 92] on span "Buscar registros" at bounding box center [1128, 87] width 66 height 14
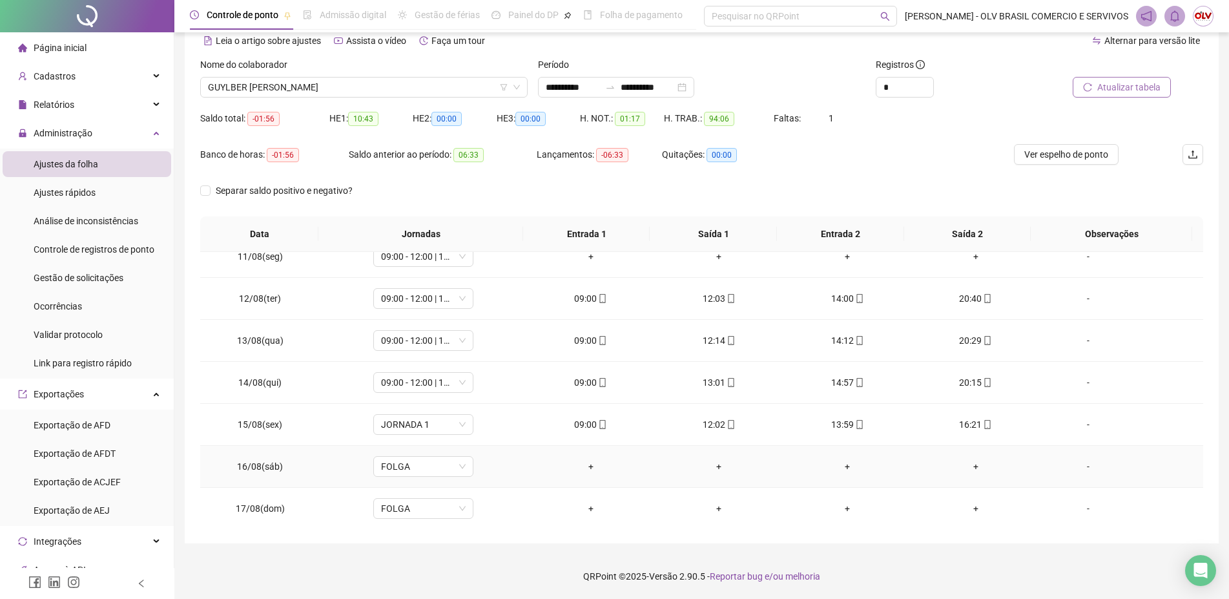
scroll to position [438, 0]
click at [287, 85] on span "GUYLBER [PERSON_NAME]" at bounding box center [364, 87] width 312 height 19
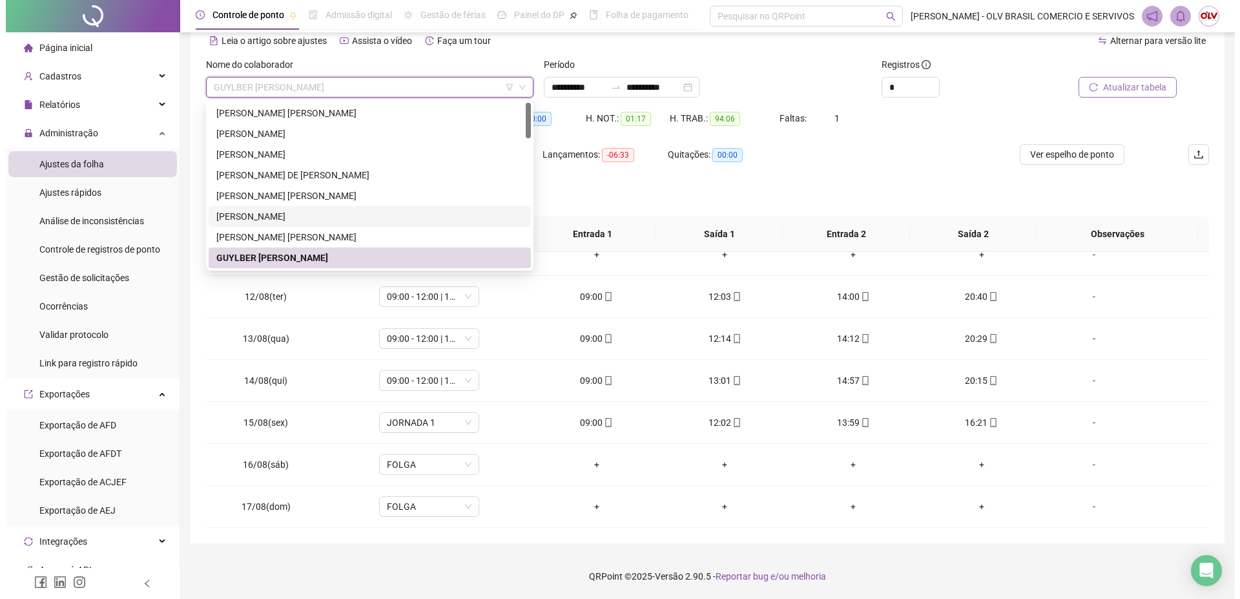
scroll to position [66, 0]
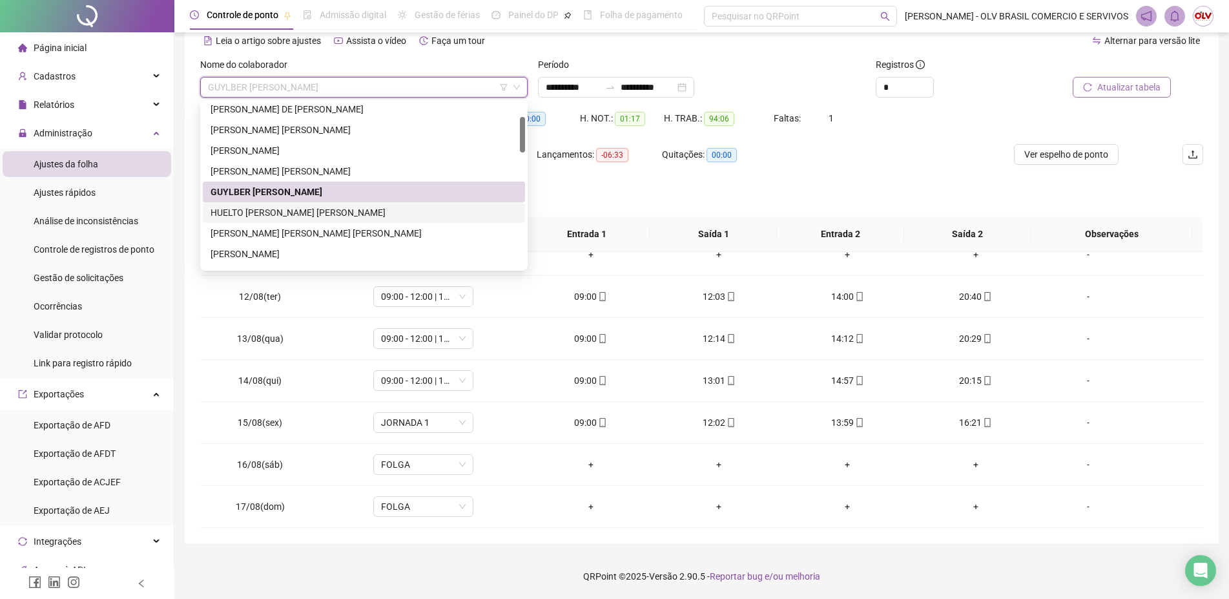
click at [308, 213] on div "HUELTO [PERSON_NAME] [PERSON_NAME]" at bounding box center [364, 212] width 307 height 14
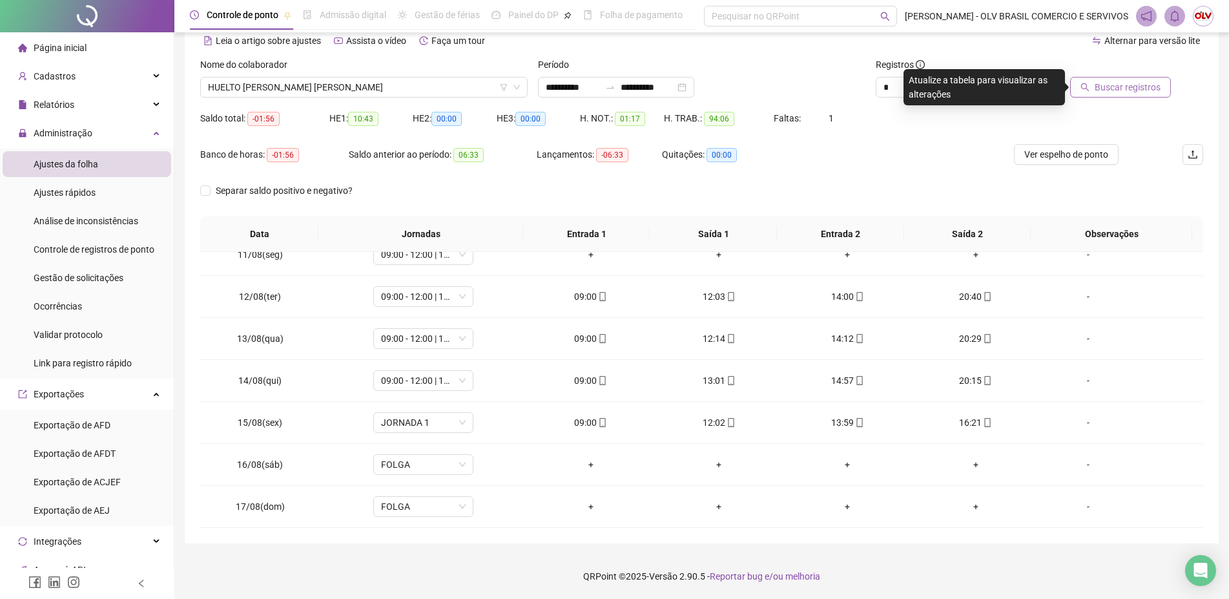
click at [1107, 88] on span "Buscar registros" at bounding box center [1128, 87] width 66 height 14
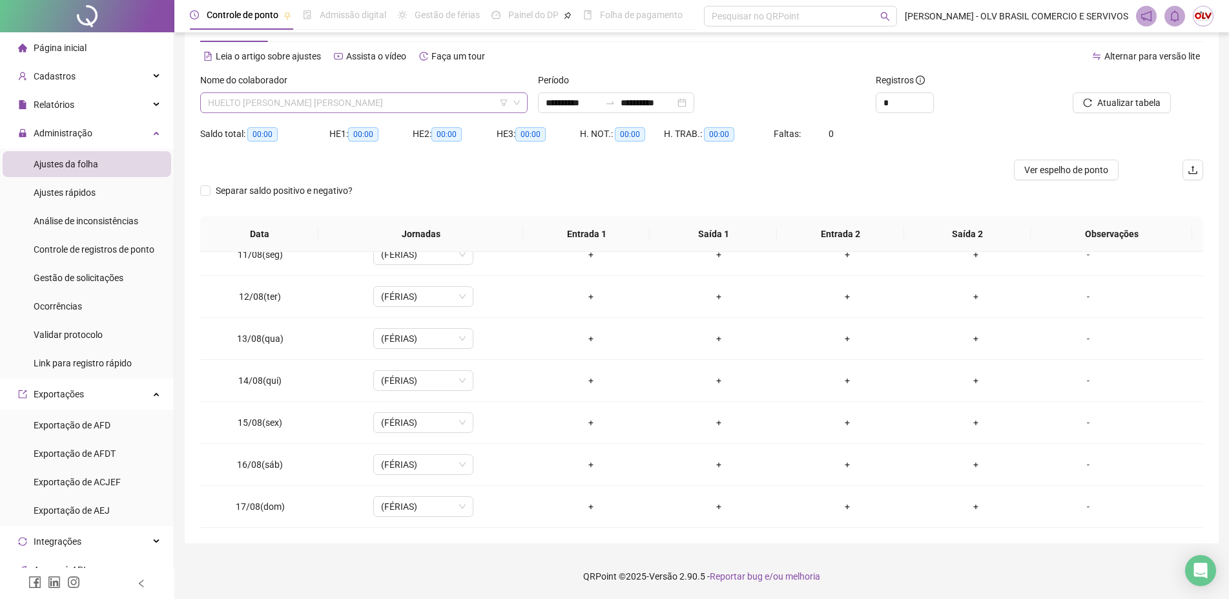
click at [313, 106] on span "HUELTO [PERSON_NAME] [PERSON_NAME]" at bounding box center [364, 102] width 312 height 19
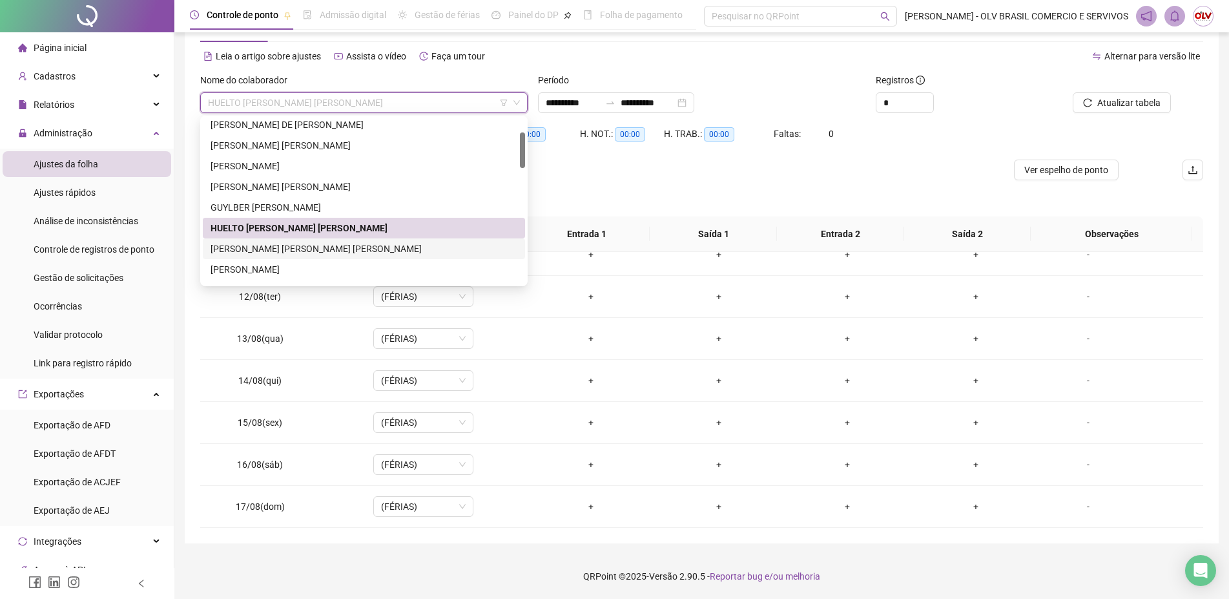
drag, startPoint x: 289, startPoint y: 244, endPoint x: 320, endPoint y: 242, distance: 31.8
click at [289, 244] on div "[PERSON_NAME] [PERSON_NAME] [PERSON_NAME]" at bounding box center [364, 249] width 307 height 14
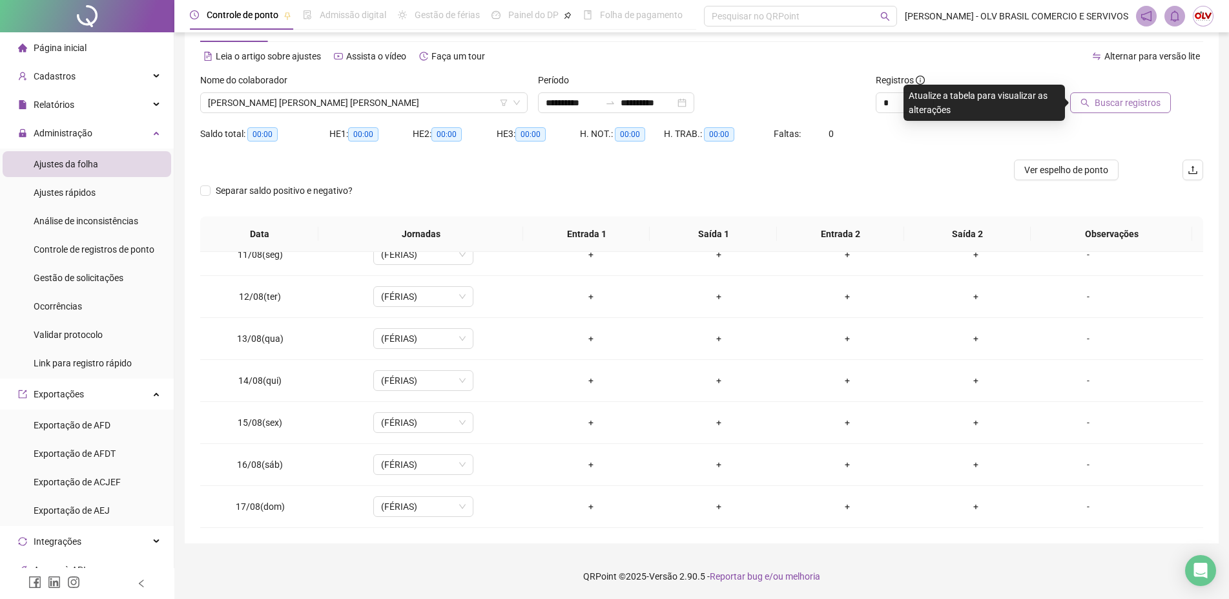
click at [1156, 112] on button "Buscar registros" at bounding box center [1121, 102] width 101 height 21
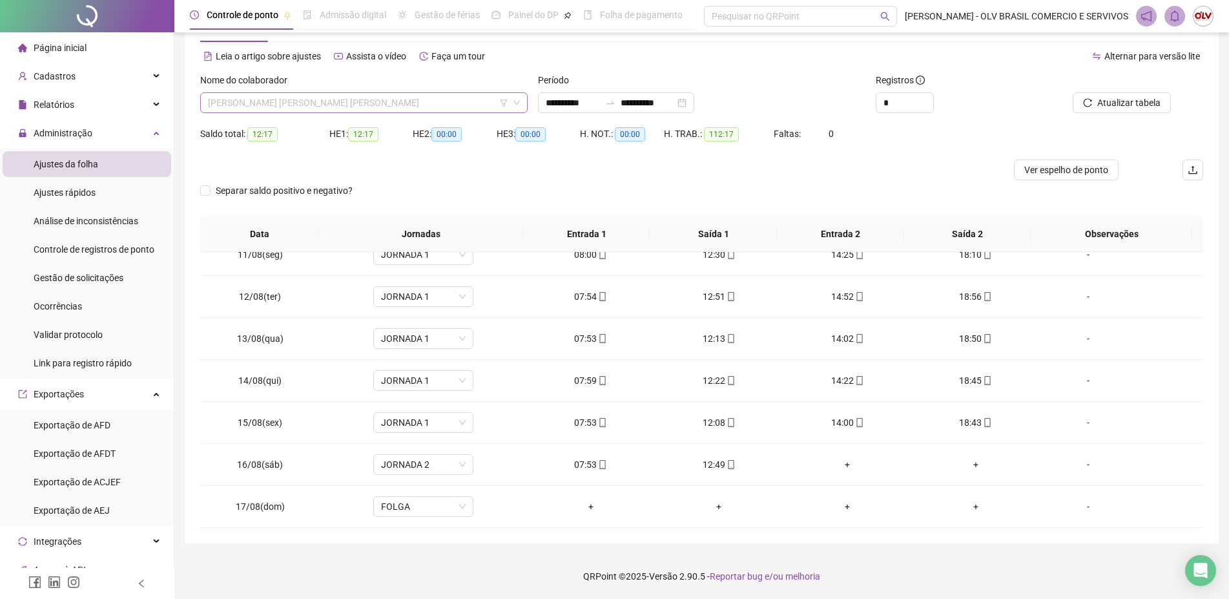
click at [342, 106] on span "[PERSON_NAME] [PERSON_NAME] [PERSON_NAME]" at bounding box center [364, 102] width 312 height 19
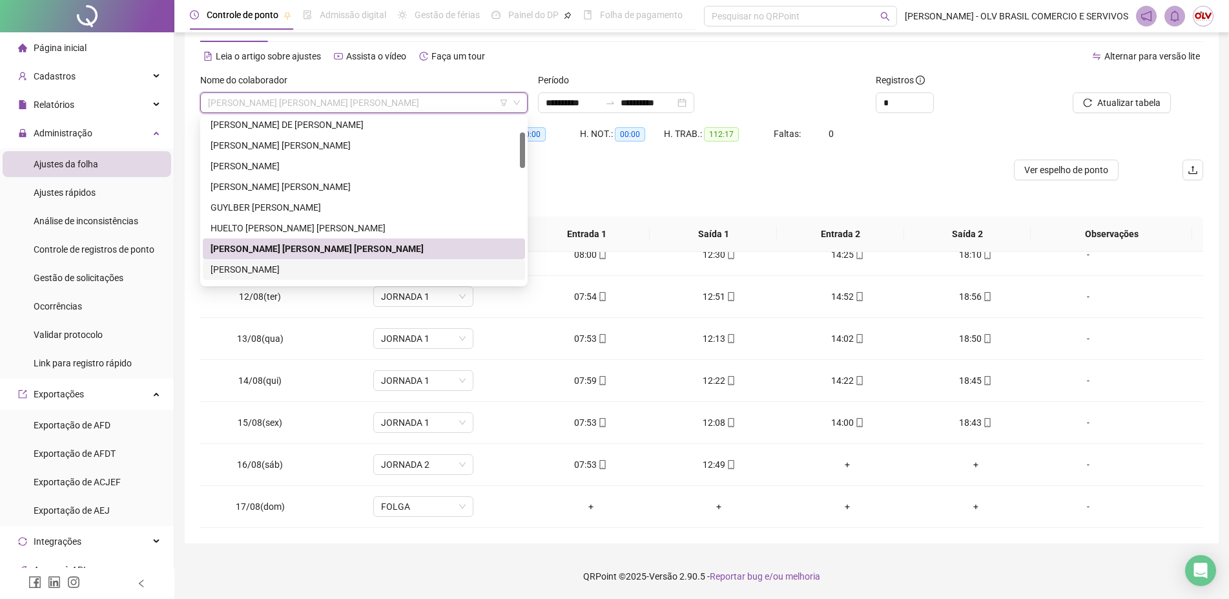
click at [277, 261] on div "[PERSON_NAME]" at bounding box center [364, 269] width 322 height 21
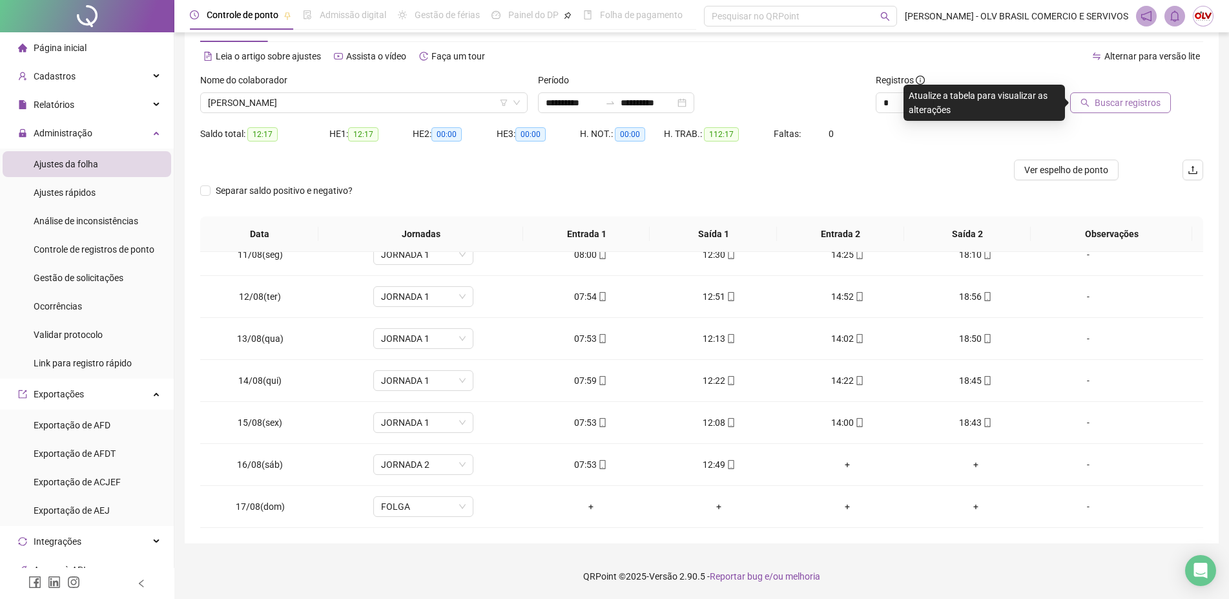
click at [1124, 107] on span "Buscar registros" at bounding box center [1128, 103] width 66 height 14
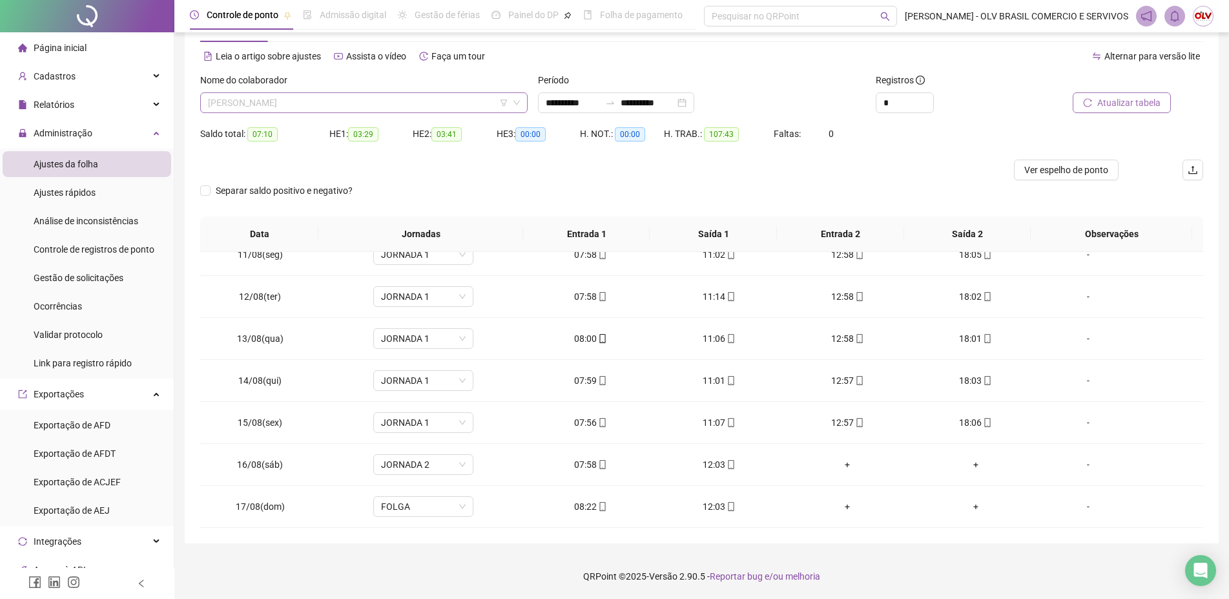
click at [293, 109] on span "[PERSON_NAME]" at bounding box center [364, 102] width 312 height 19
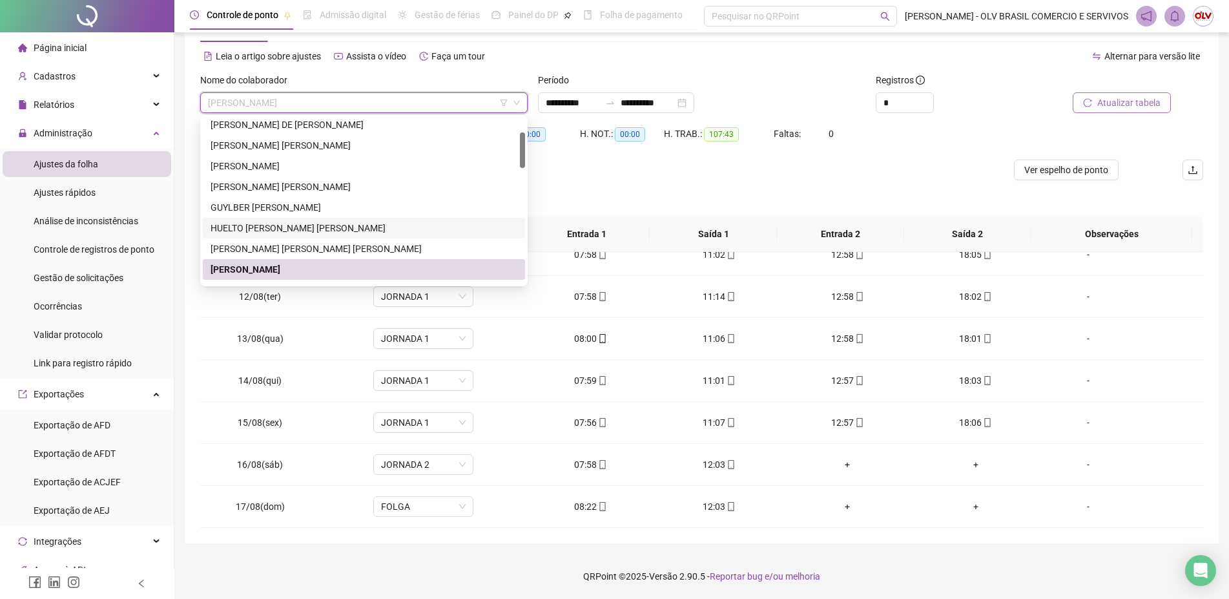
scroll to position [132, 0]
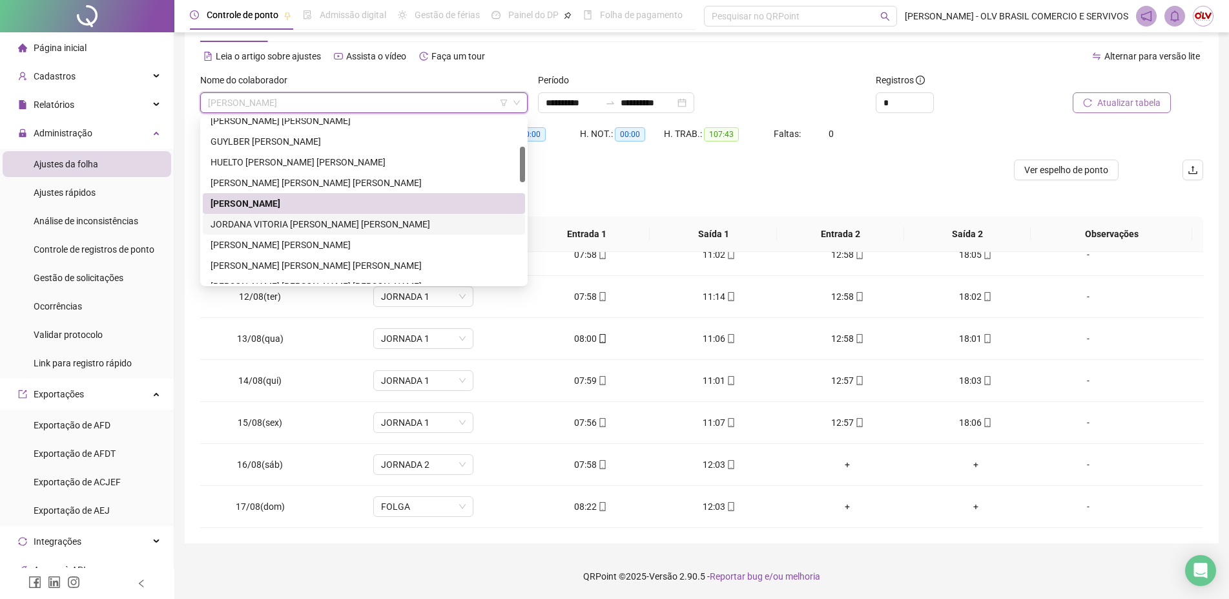
click at [308, 224] on div "JORDANA VITORIA [PERSON_NAME] [PERSON_NAME]" at bounding box center [364, 224] width 307 height 14
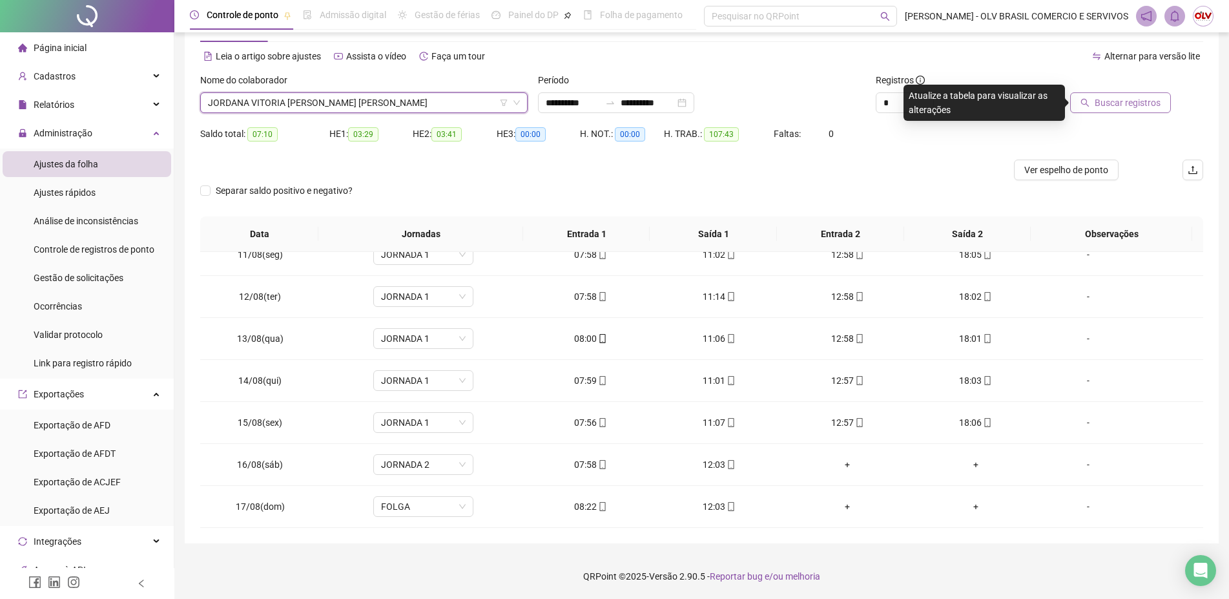
click at [342, 100] on span "JORDANA VITORIA [PERSON_NAME] [PERSON_NAME]" at bounding box center [364, 102] width 312 height 19
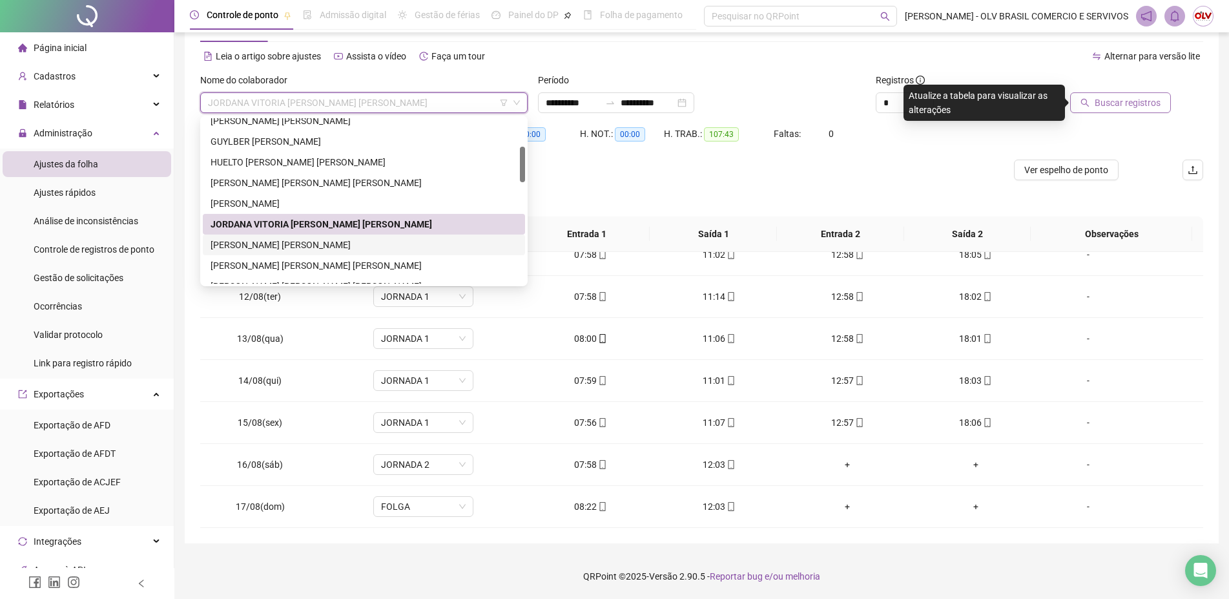
drag, startPoint x: 269, startPoint y: 240, endPoint x: 388, endPoint y: 233, distance: 118.4
click at [271, 240] on div "[PERSON_NAME] [PERSON_NAME]" at bounding box center [364, 245] width 307 height 14
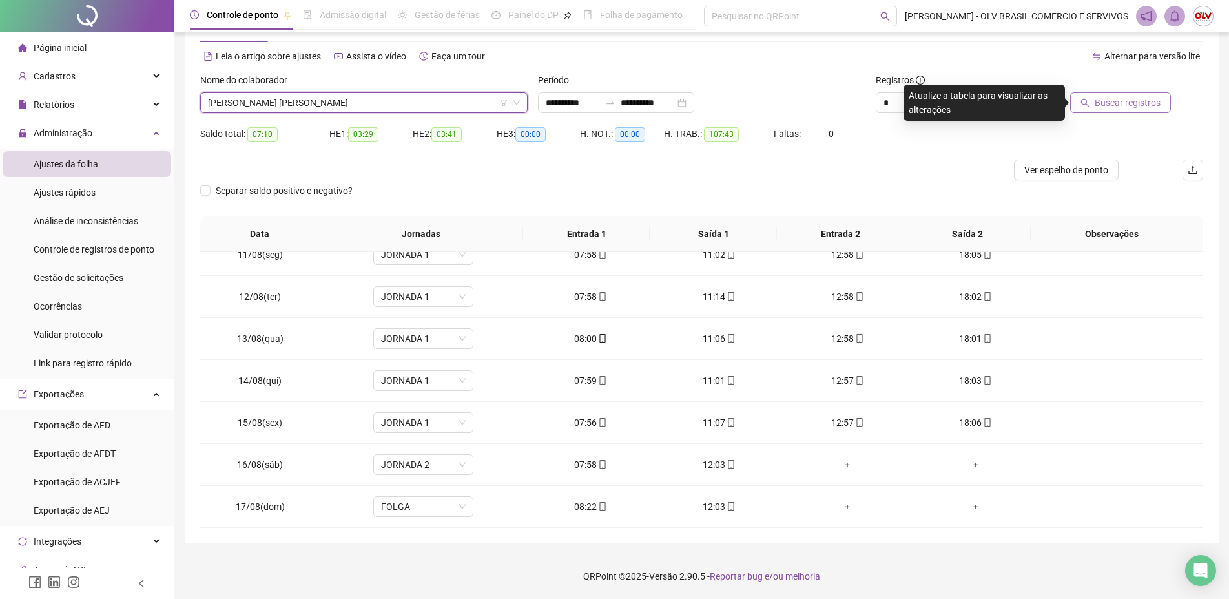
click at [1163, 105] on button "Buscar registros" at bounding box center [1121, 102] width 101 height 21
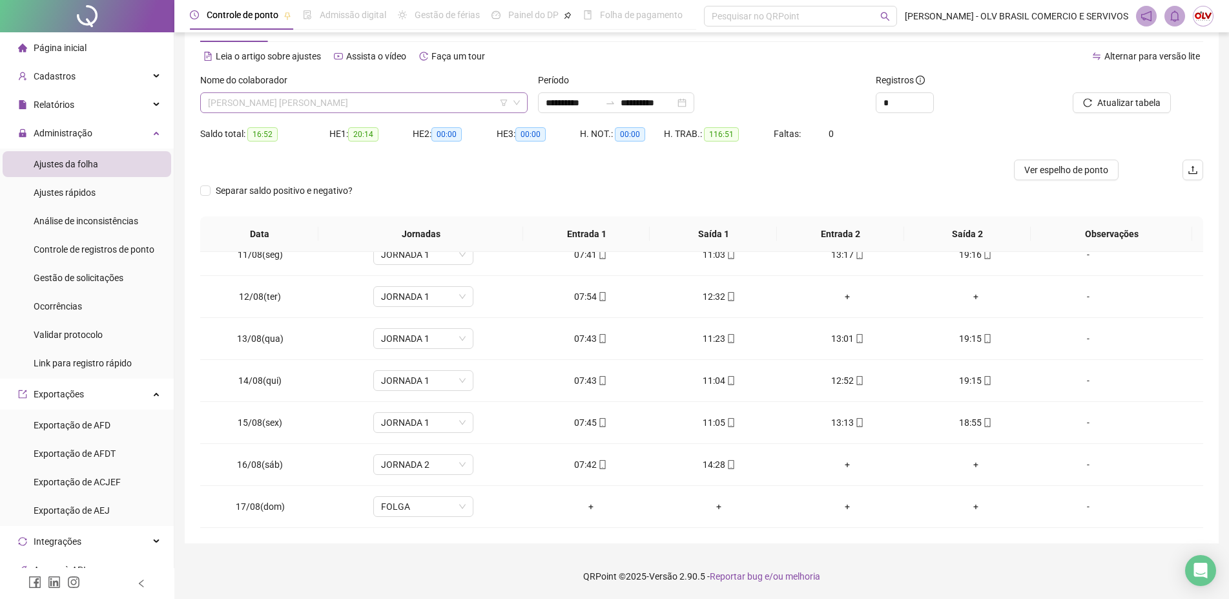
click at [353, 103] on span "[PERSON_NAME] [PERSON_NAME]" at bounding box center [364, 102] width 312 height 19
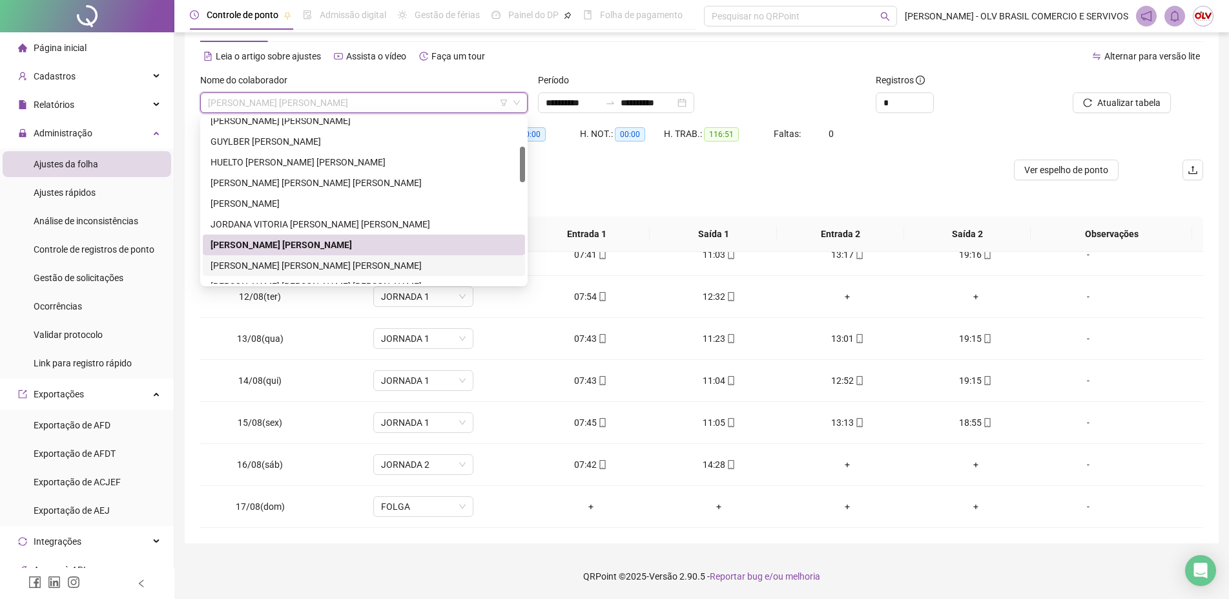
click at [296, 264] on div "[PERSON_NAME] [PERSON_NAME] [PERSON_NAME]" at bounding box center [364, 265] width 307 height 14
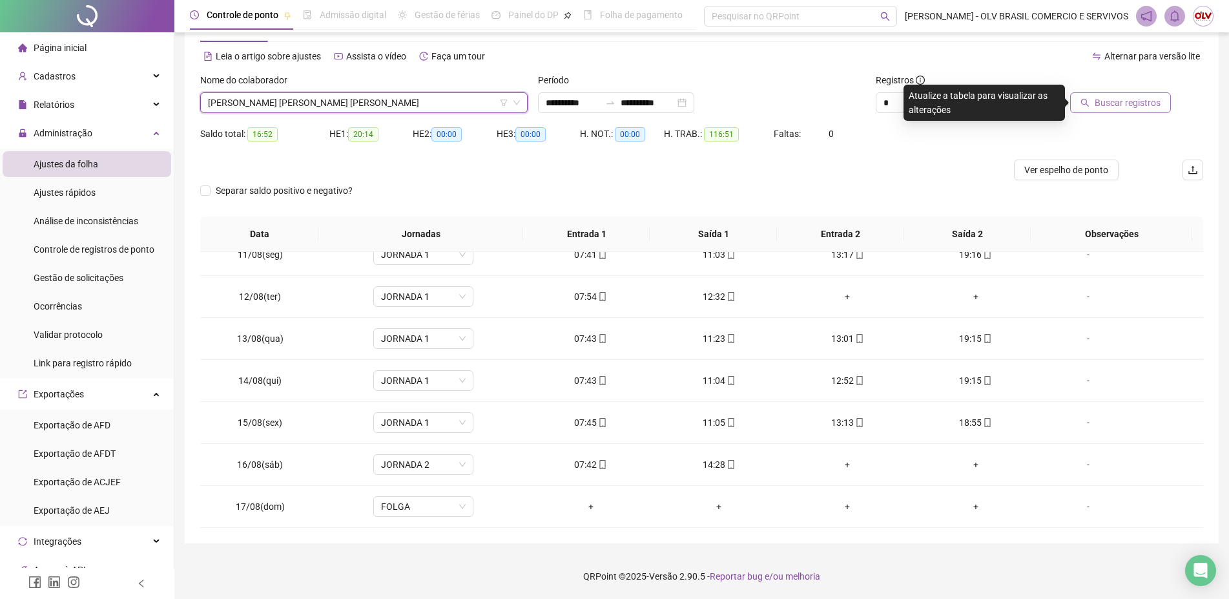
click at [1090, 103] on icon "search" at bounding box center [1085, 102] width 9 height 9
click at [313, 105] on span "[PERSON_NAME] [PERSON_NAME] [PERSON_NAME]" at bounding box center [364, 102] width 312 height 19
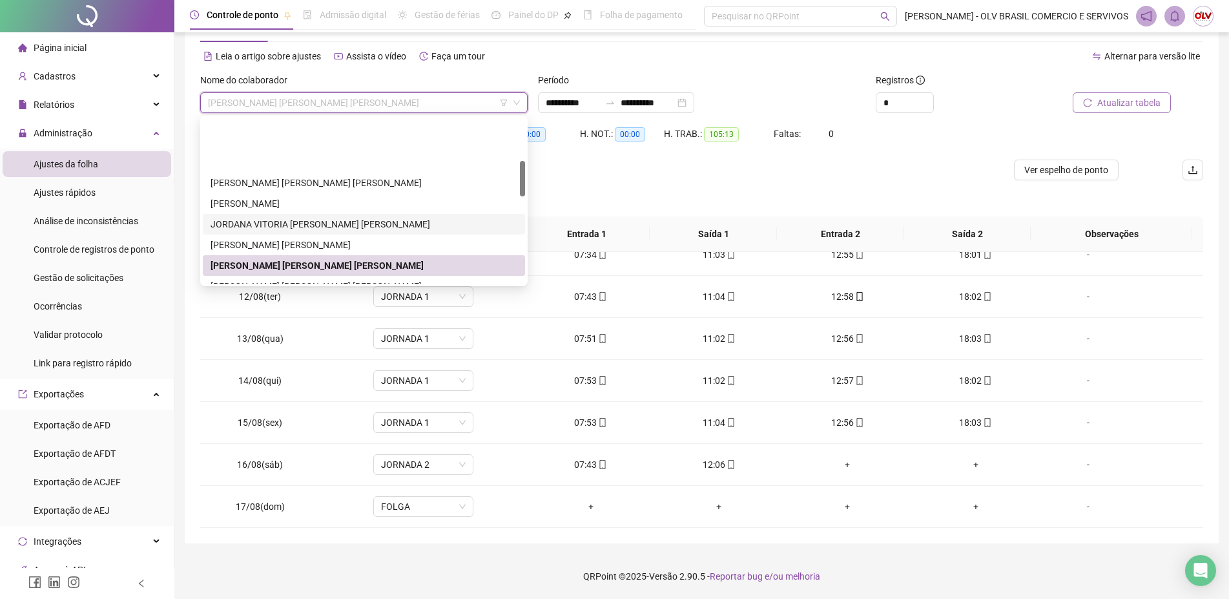
scroll to position [198, 0]
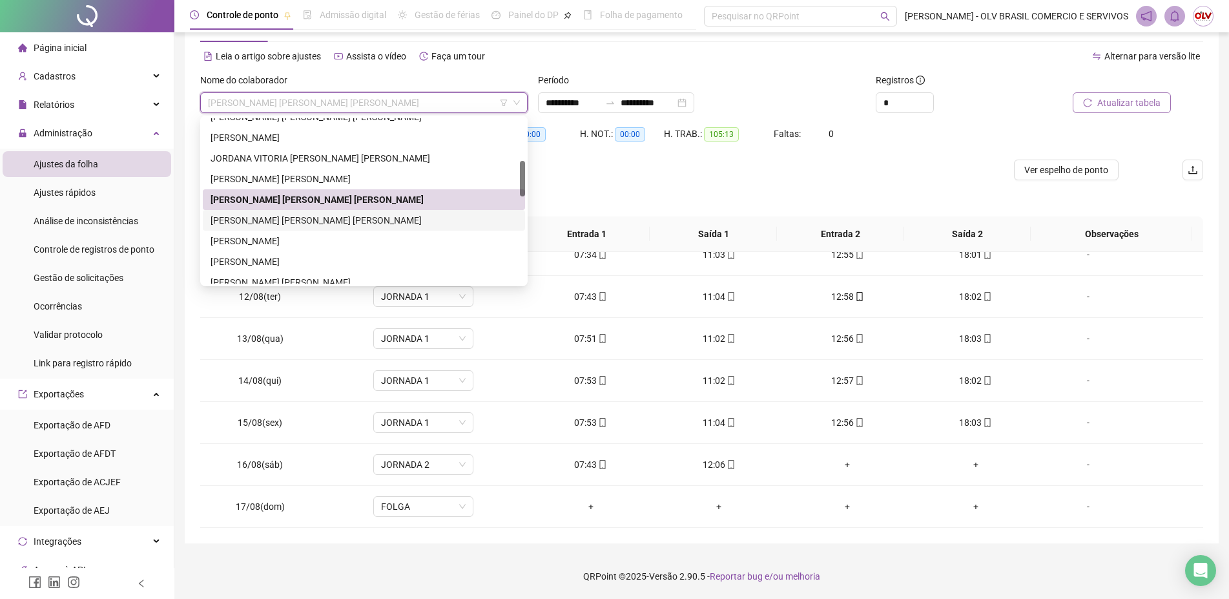
click at [307, 221] on div "[PERSON_NAME] [PERSON_NAME] [PERSON_NAME]" at bounding box center [364, 220] width 307 height 14
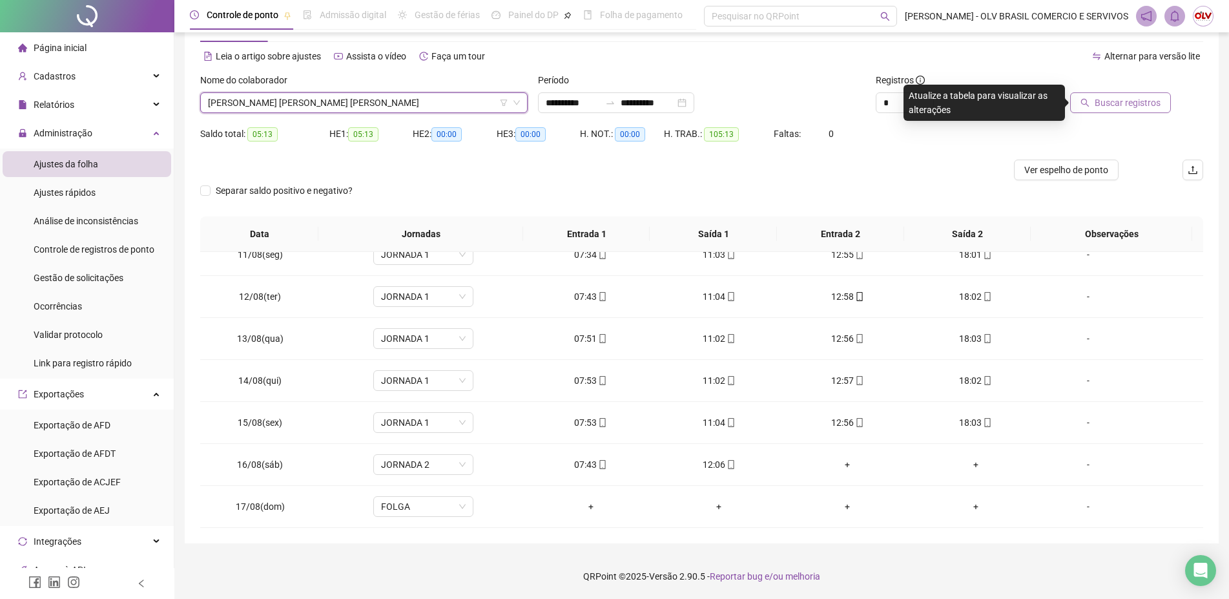
click at [1136, 107] on span "Buscar registros" at bounding box center [1128, 103] width 66 height 14
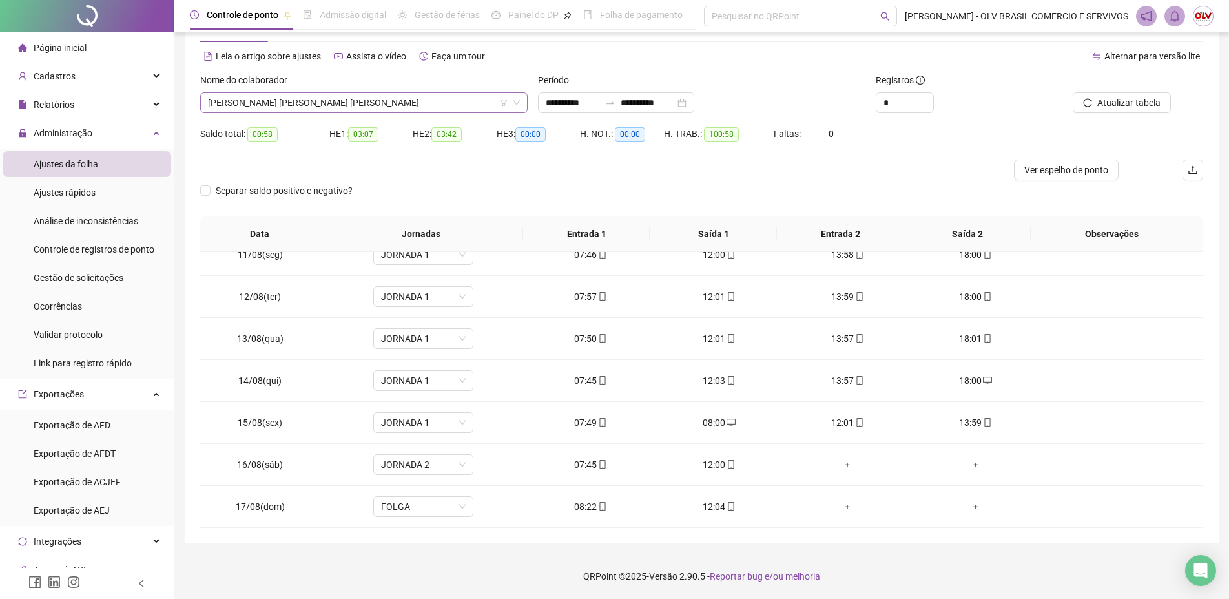
click at [346, 102] on span "[PERSON_NAME] [PERSON_NAME] [PERSON_NAME]" at bounding box center [364, 102] width 312 height 19
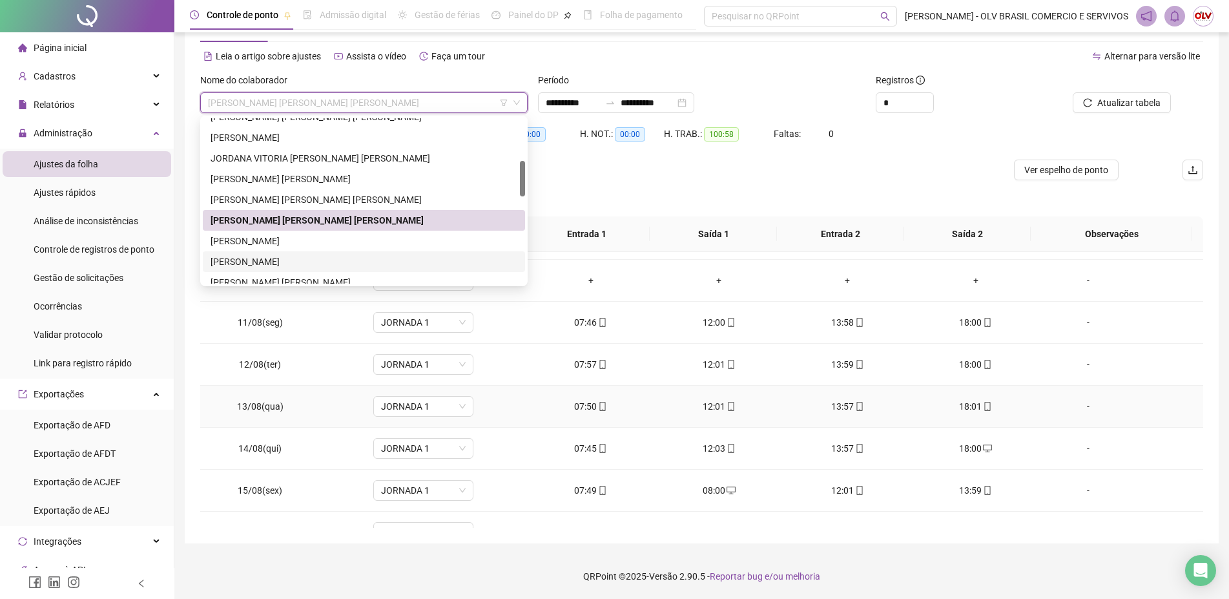
scroll to position [364, 0]
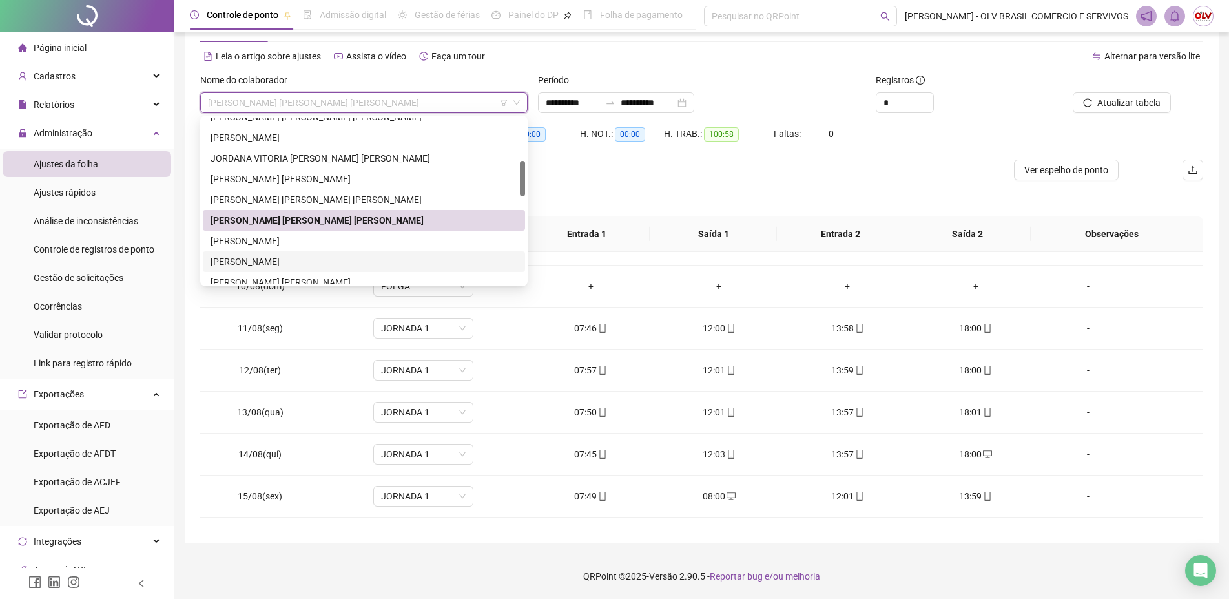
click at [866, 144] on div "Saldo total: 00:58 HE 1: 03:07 HE 2: 03:42 HE 3: 00:00 H. NOT.: 00:00 H. TRAB.:…" at bounding box center [701, 141] width 1003 height 36
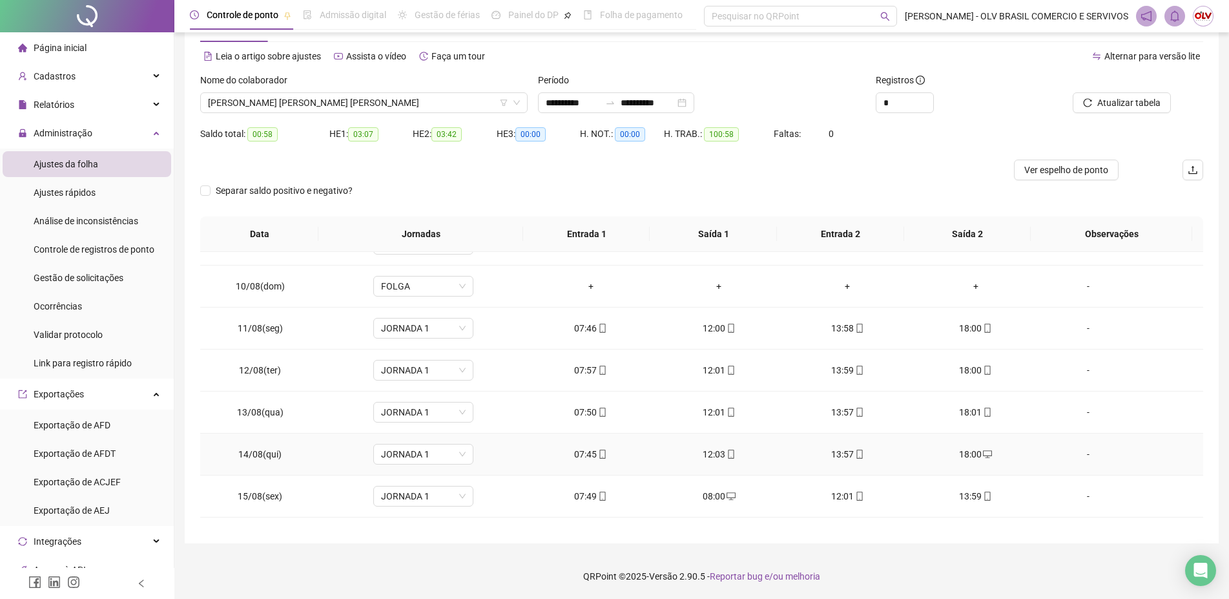
scroll to position [438, 0]
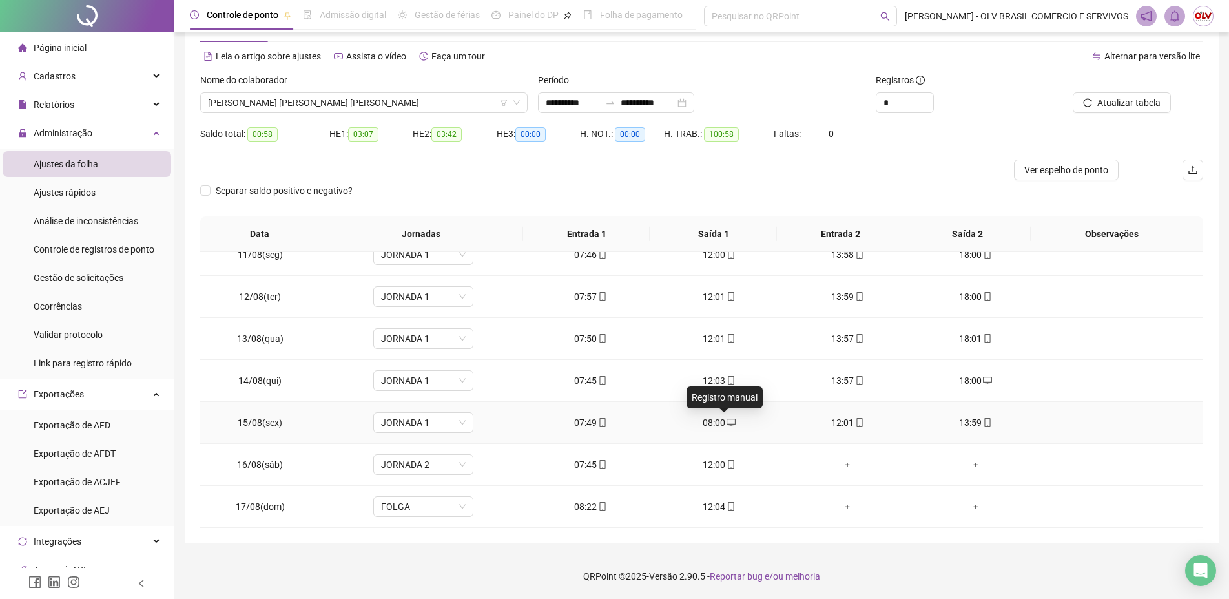
click at [726, 424] on span "desktop" at bounding box center [731, 422] width 10 height 9
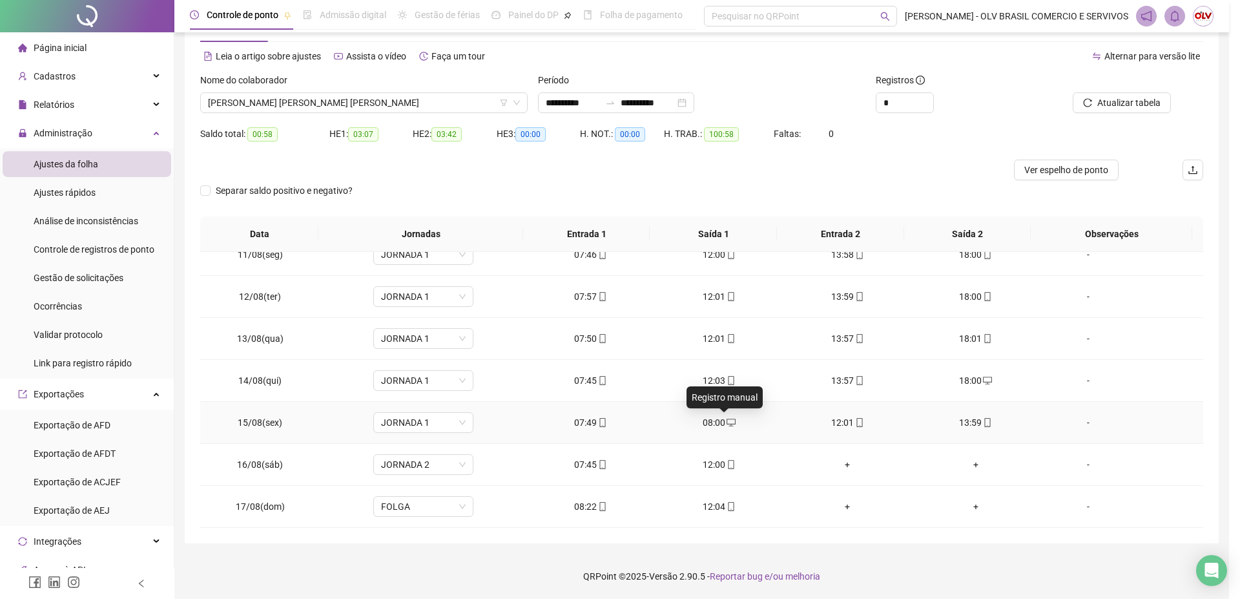
type input "**********"
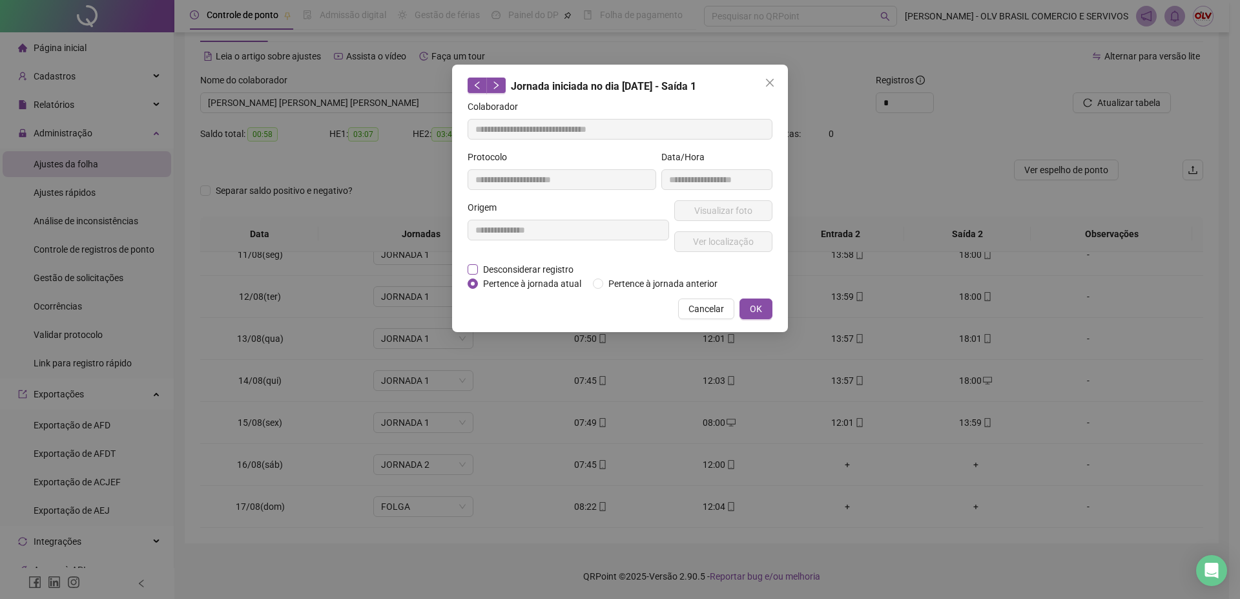
click at [494, 263] on span "Desconsiderar registro" at bounding box center [528, 269] width 101 height 14
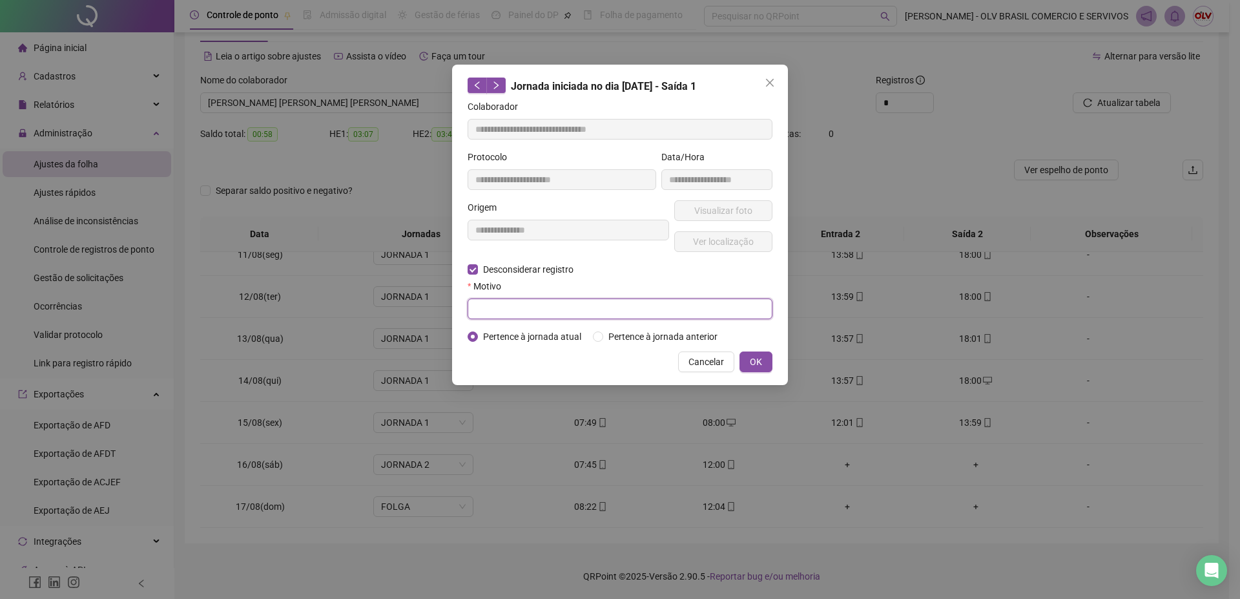
click at [507, 303] on input "text" at bounding box center [620, 308] width 305 height 21
type input "*"
type input "******"
drag, startPoint x: 758, startPoint y: 356, endPoint x: 1080, endPoint y: 185, distance: 364.7
click at [760, 355] on span "OK" at bounding box center [756, 362] width 12 height 14
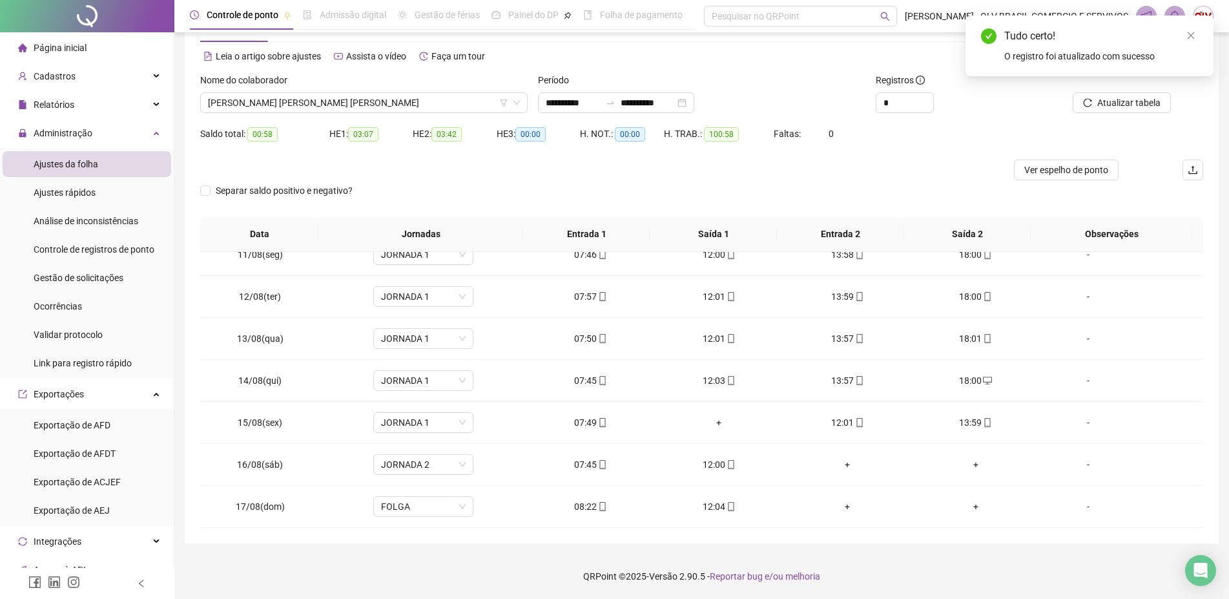
click at [1144, 102] on span "Atualizar tabela" at bounding box center [1129, 103] width 63 height 14
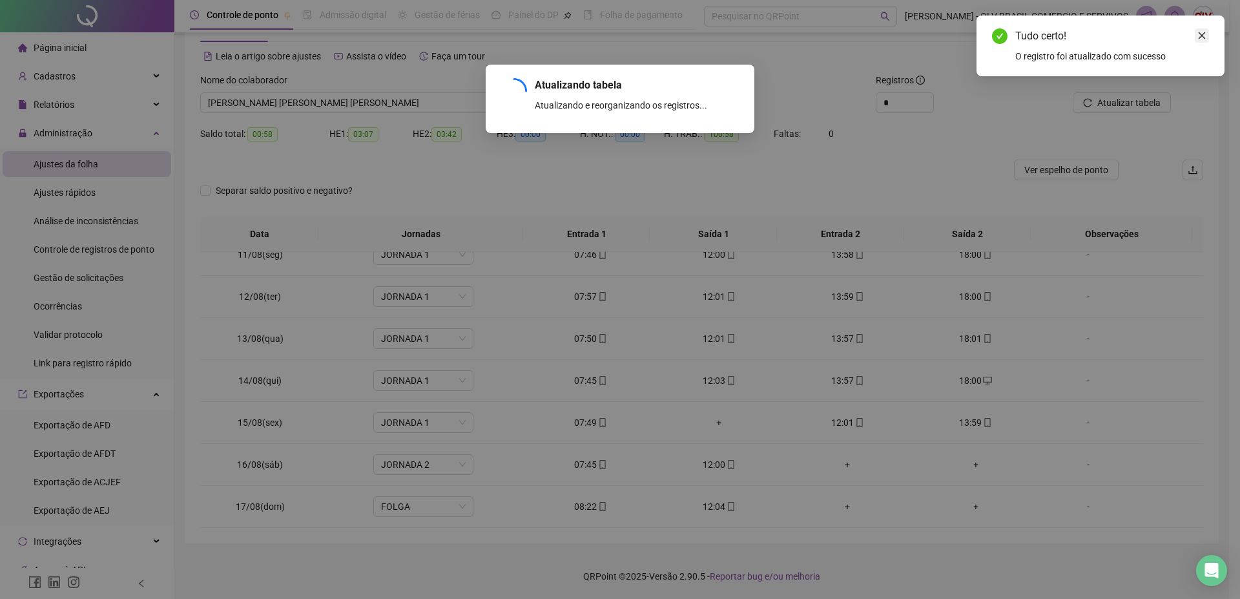
click at [1198, 33] on icon "close" at bounding box center [1202, 35] width 9 height 9
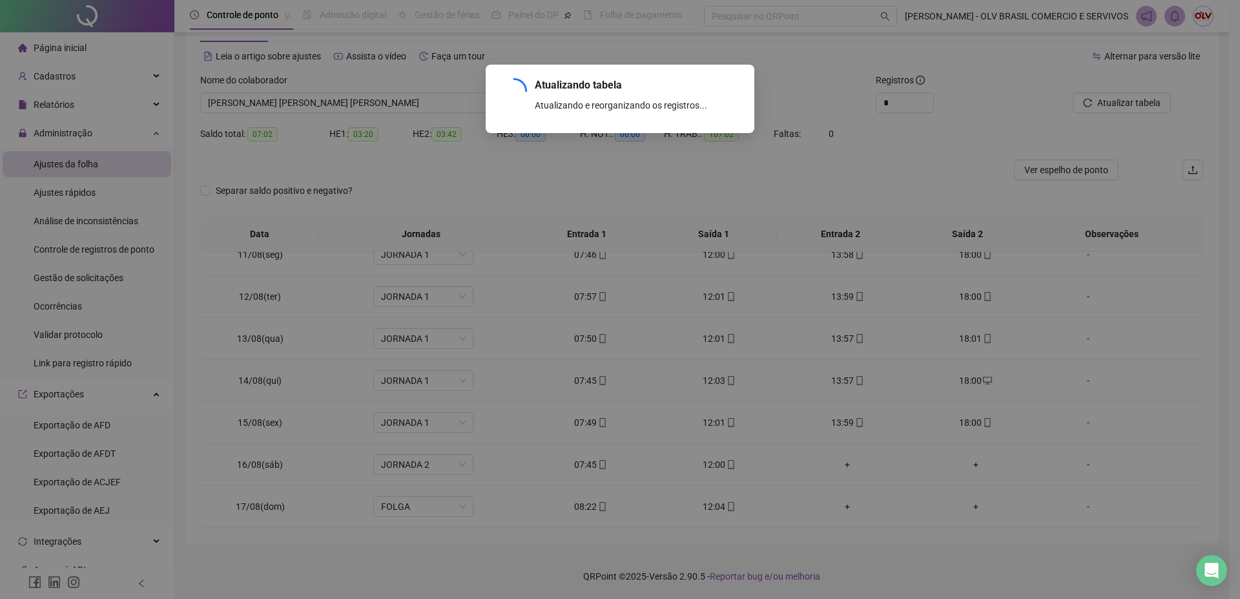
click at [1123, 101] on div "Atualizando tabela Atualizando e reorganizando os registros... OK" at bounding box center [620, 299] width 1240 height 599
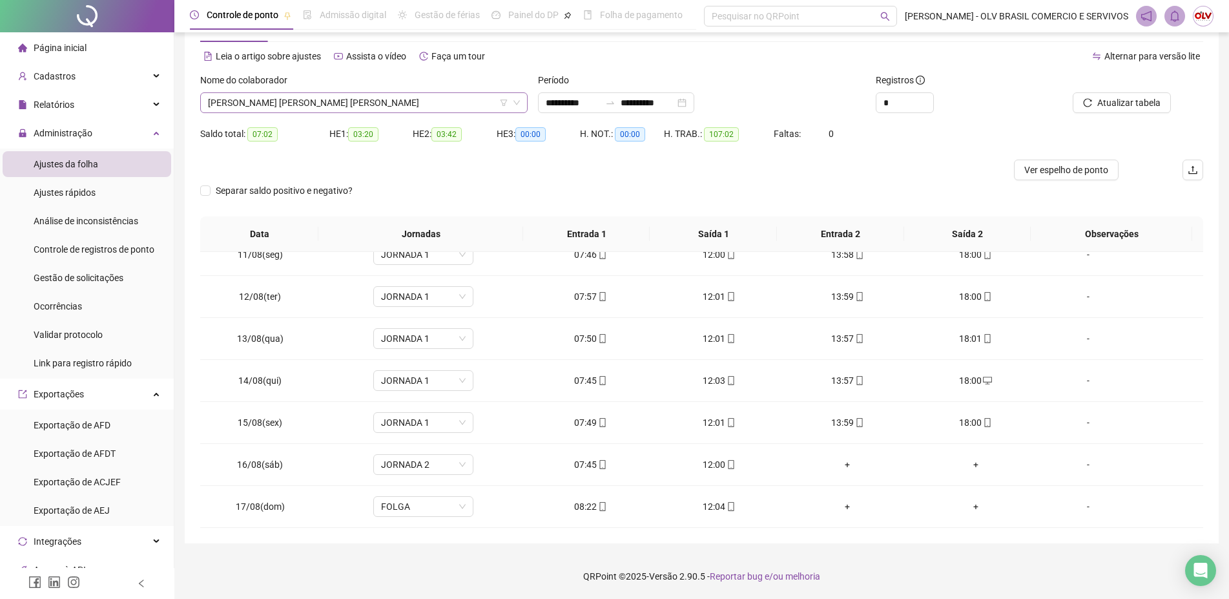
click at [407, 103] on span "[PERSON_NAME] [PERSON_NAME] [PERSON_NAME]" at bounding box center [364, 102] width 312 height 19
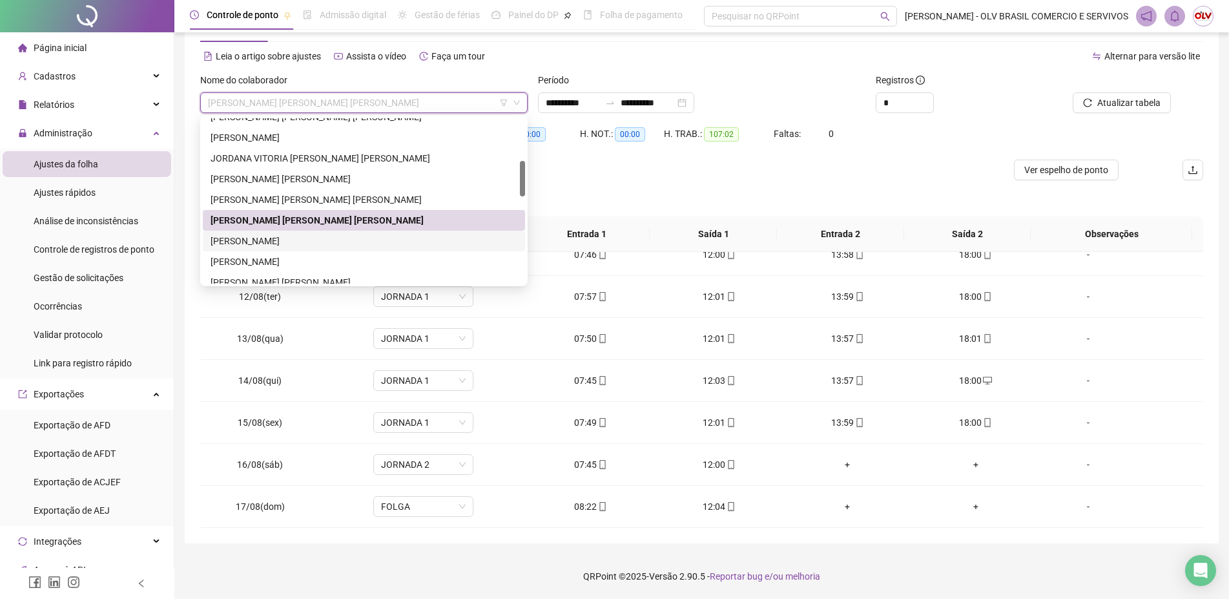
click at [249, 240] on div "[PERSON_NAME]" at bounding box center [364, 241] width 307 height 14
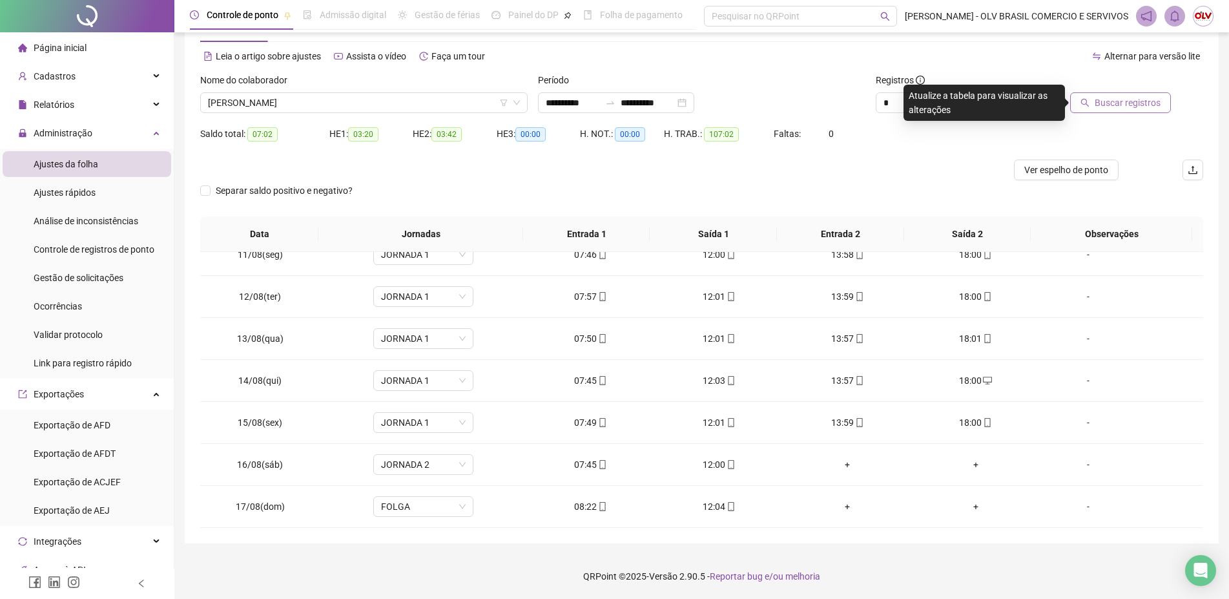
click at [1148, 103] on span "Buscar registros" at bounding box center [1128, 103] width 66 height 14
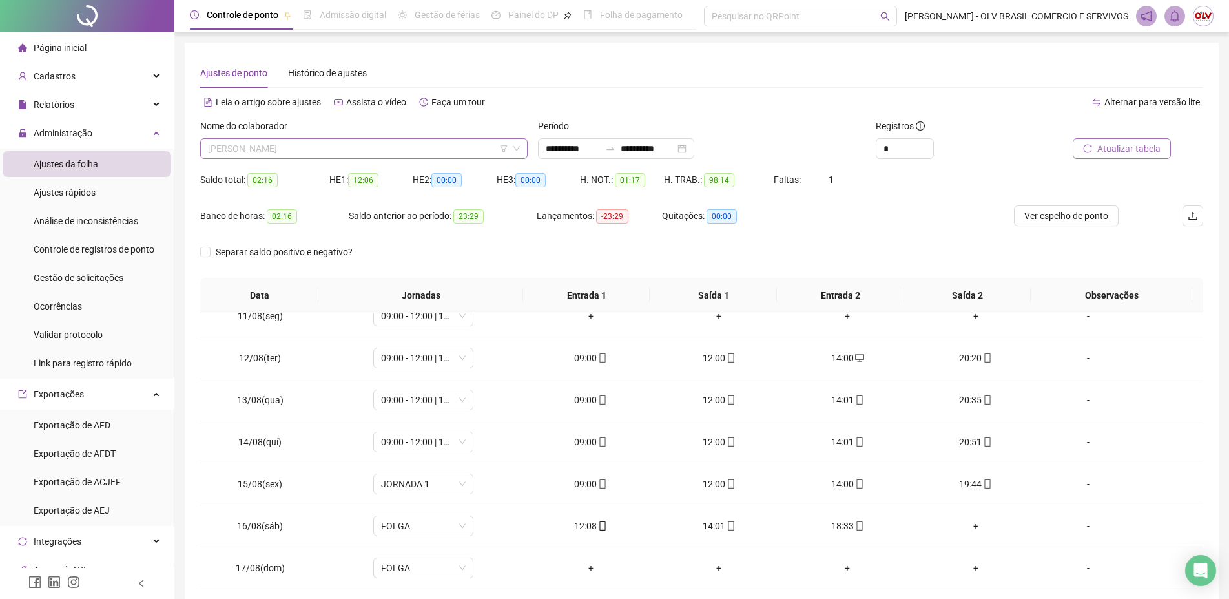
click at [421, 151] on span "[PERSON_NAME]" at bounding box center [364, 148] width 312 height 19
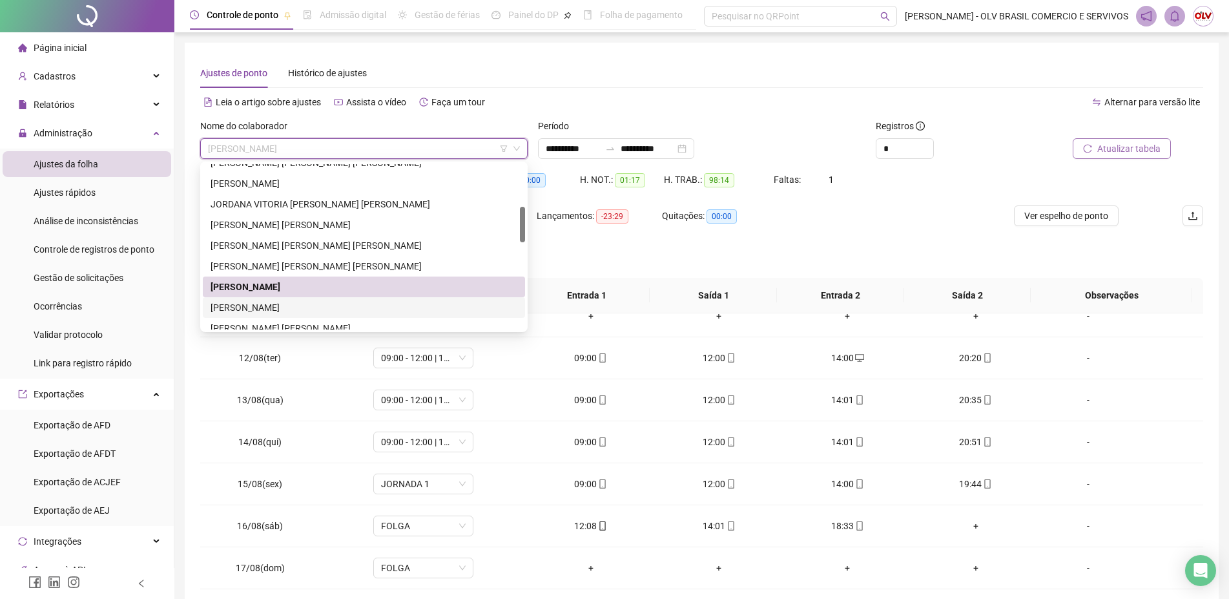
click at [291, 306] on div "[PERSON_NAME]" at bounding box center [364, 307] width 307 height 14
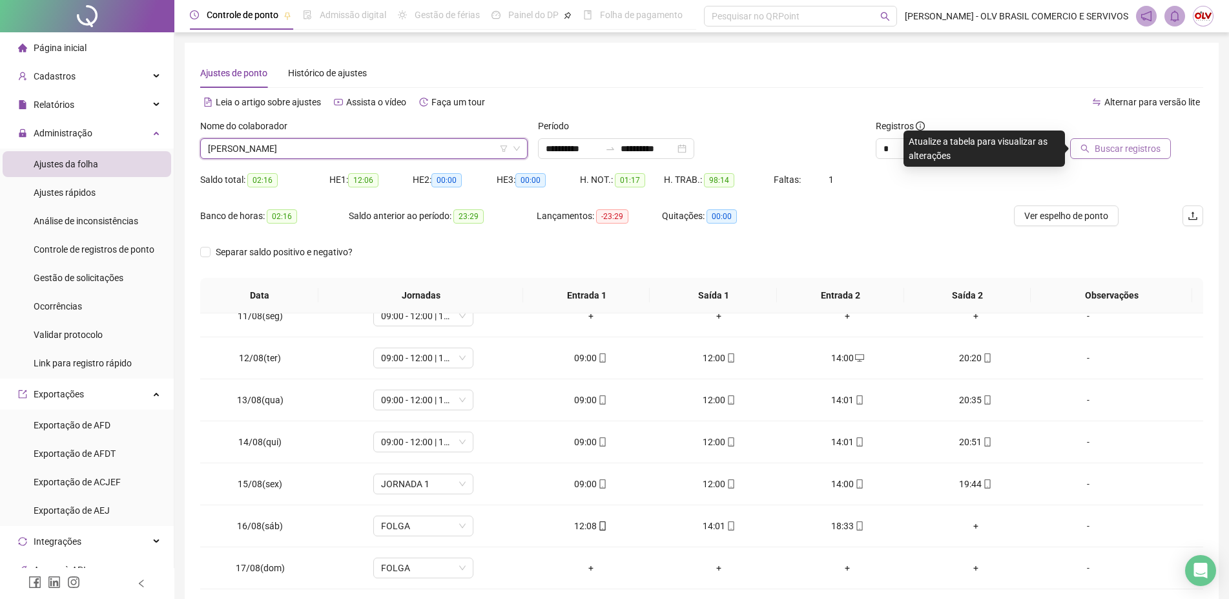
click at [1102, 149] on span "Buscar registros" at bounding box center [1128, 148] width 66 height 14
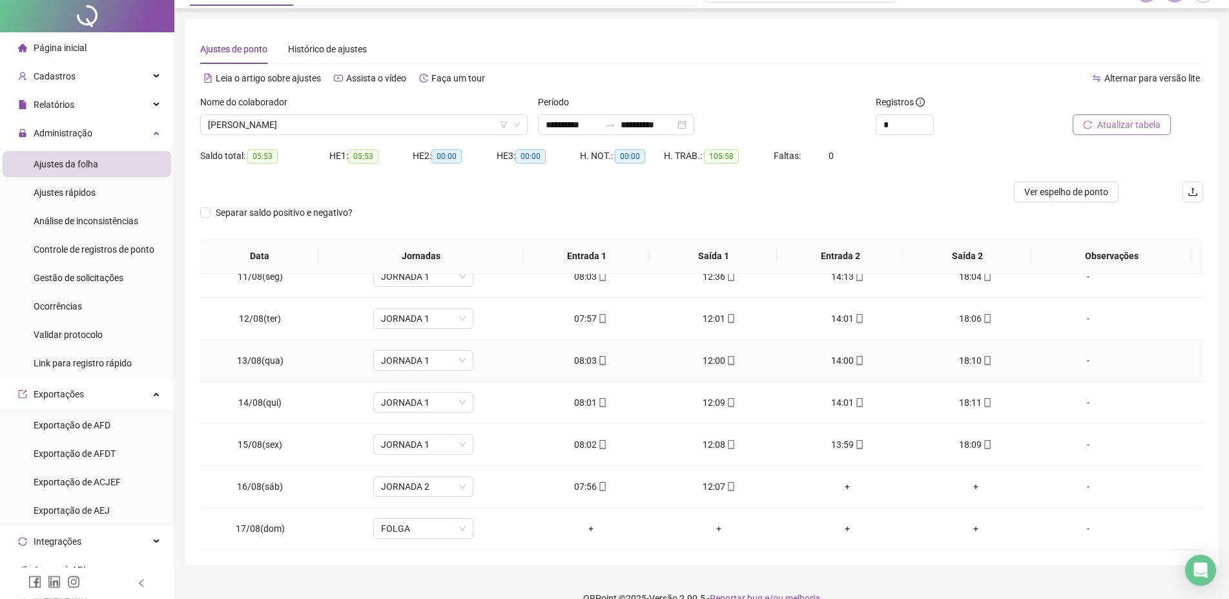
scroll to position [46, 0]
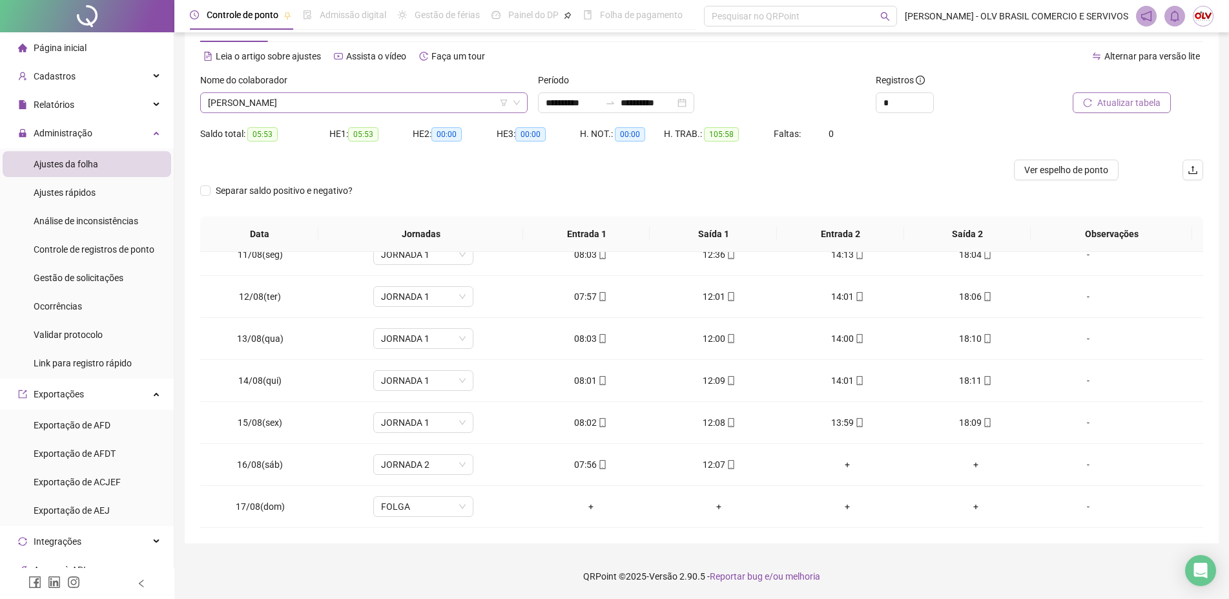
click at [261, 104] on span "[PERSON_NAME]" at bounding box center [364, 102] width 312 height 19
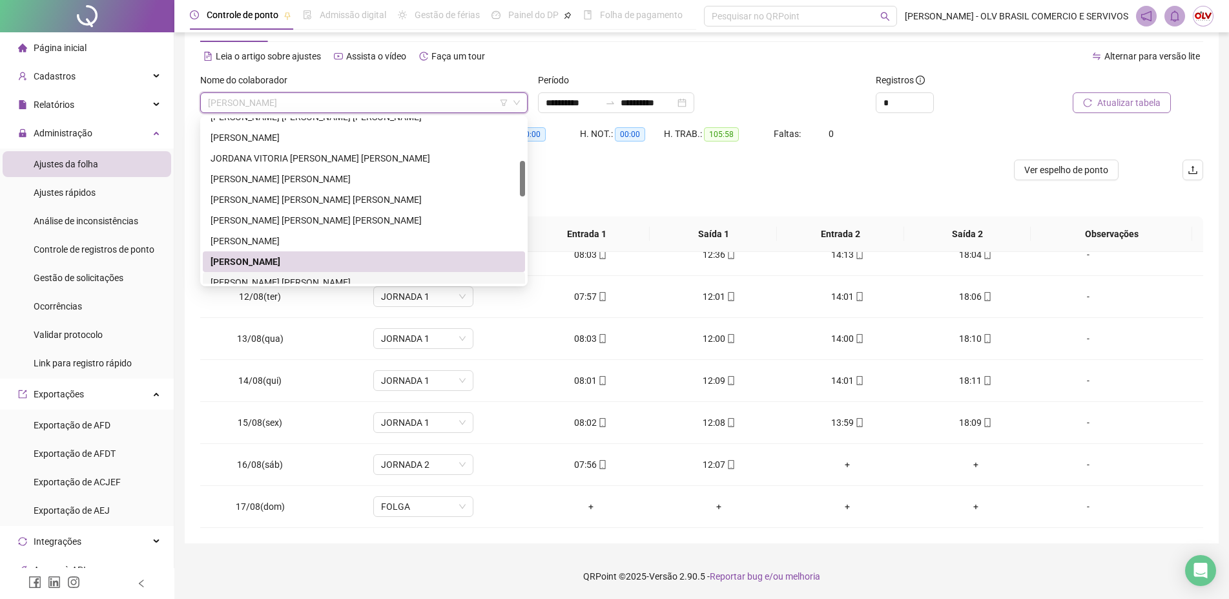
scroll to position [264, 0]
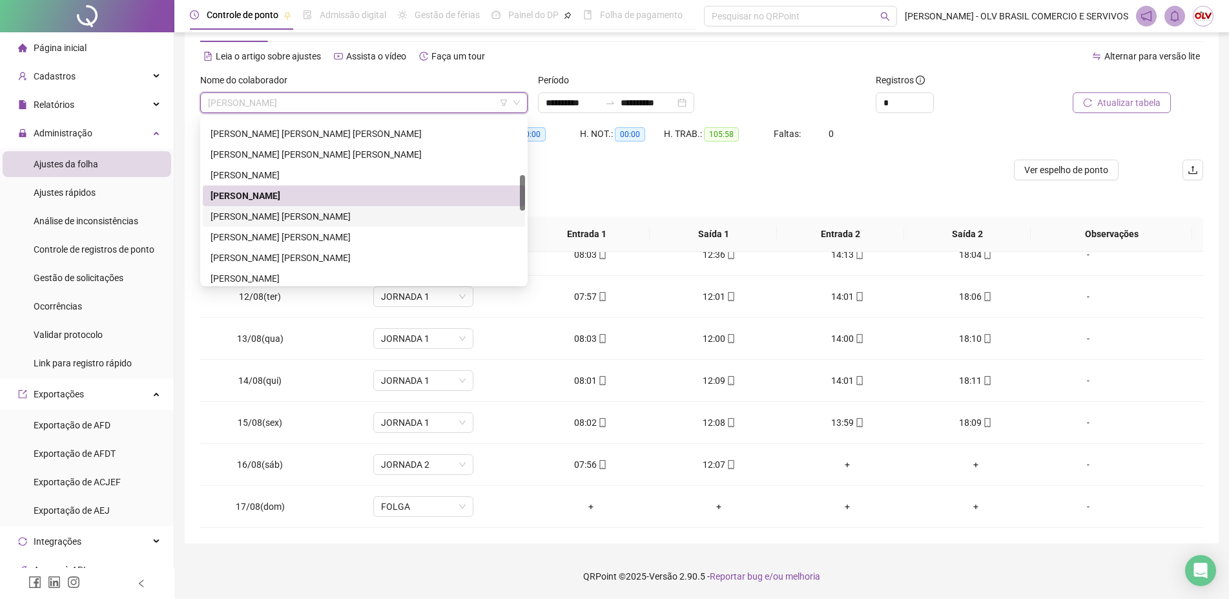
click at [281, 219] on div "[PERSON_NAME] [PERSON_NAME]" at bounding box center [364, 216] width 307 height 14
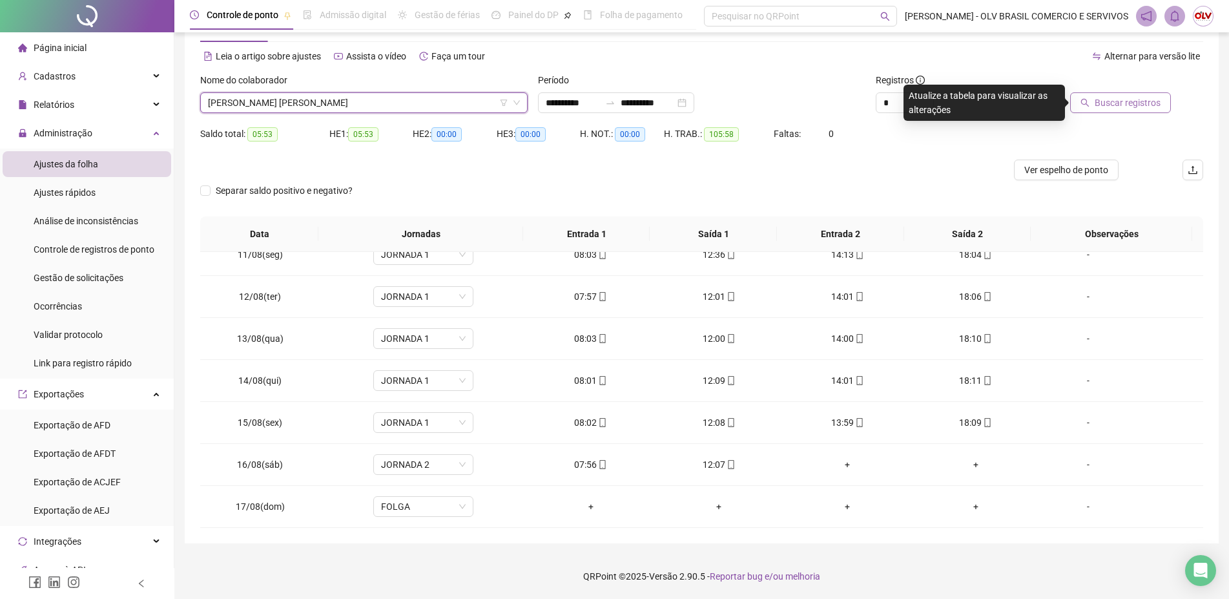
click at [1151, 105] on span "Buscar registros" at bounding box center [1128, 103] width 66 height 14
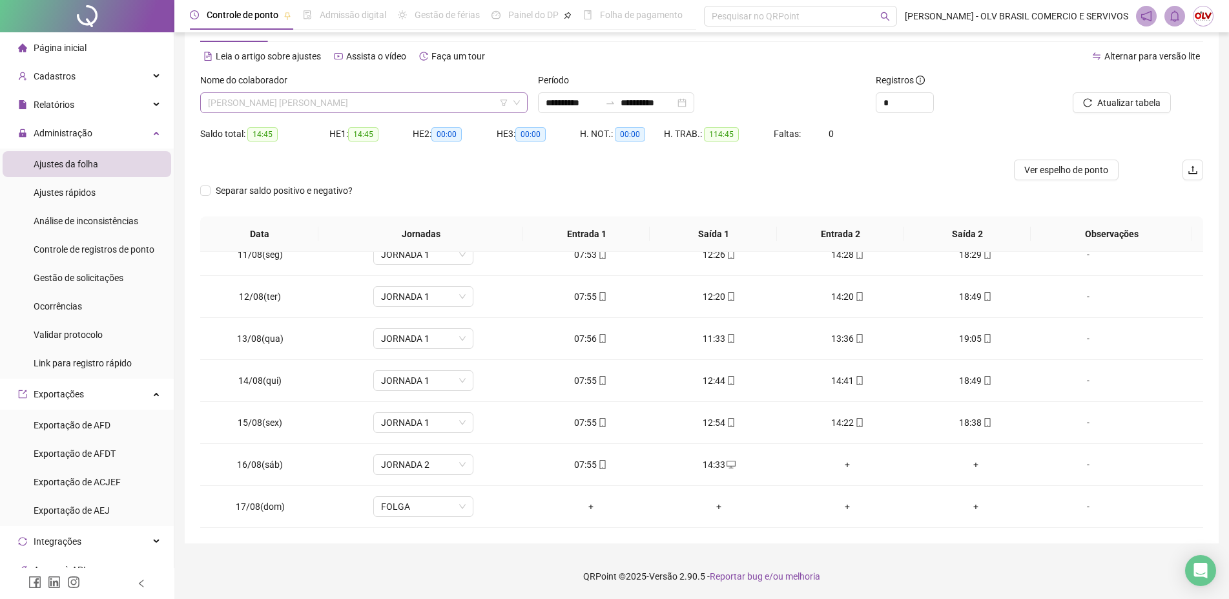
click at [377, 100] on span "[PERSON_NAME] [PERSON_NAME]" at bounding box center [364, 102] width 312 height 19
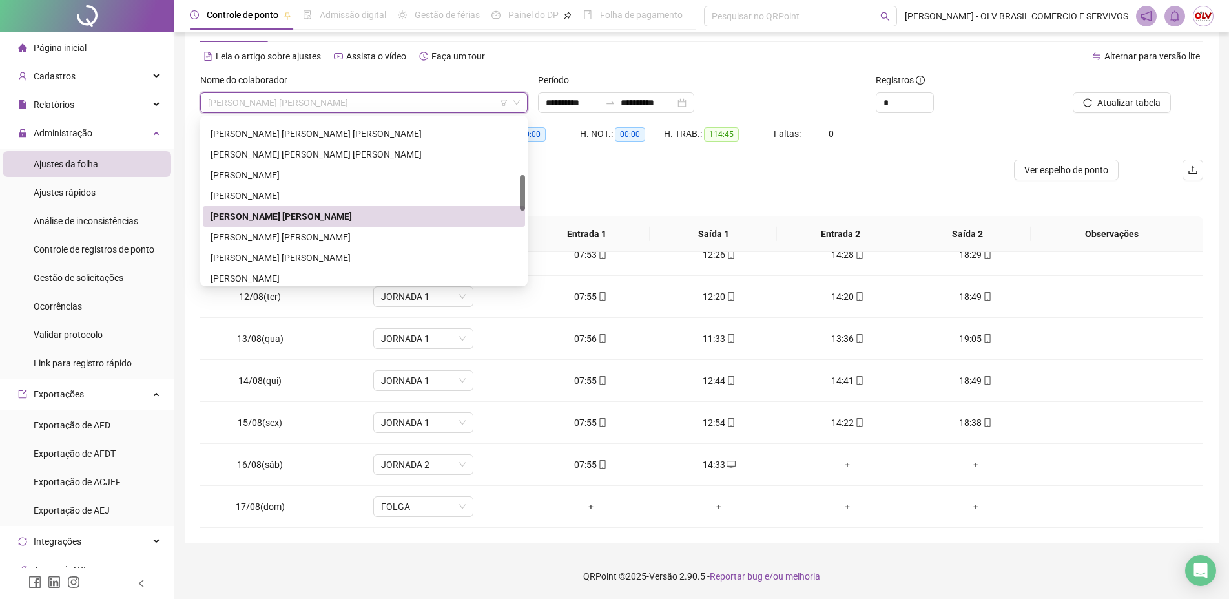
click at [268, 226] on div "[PERSON_NAME] [PERSON_NAME]" at bounding box center [364, 216] width 322 height 21
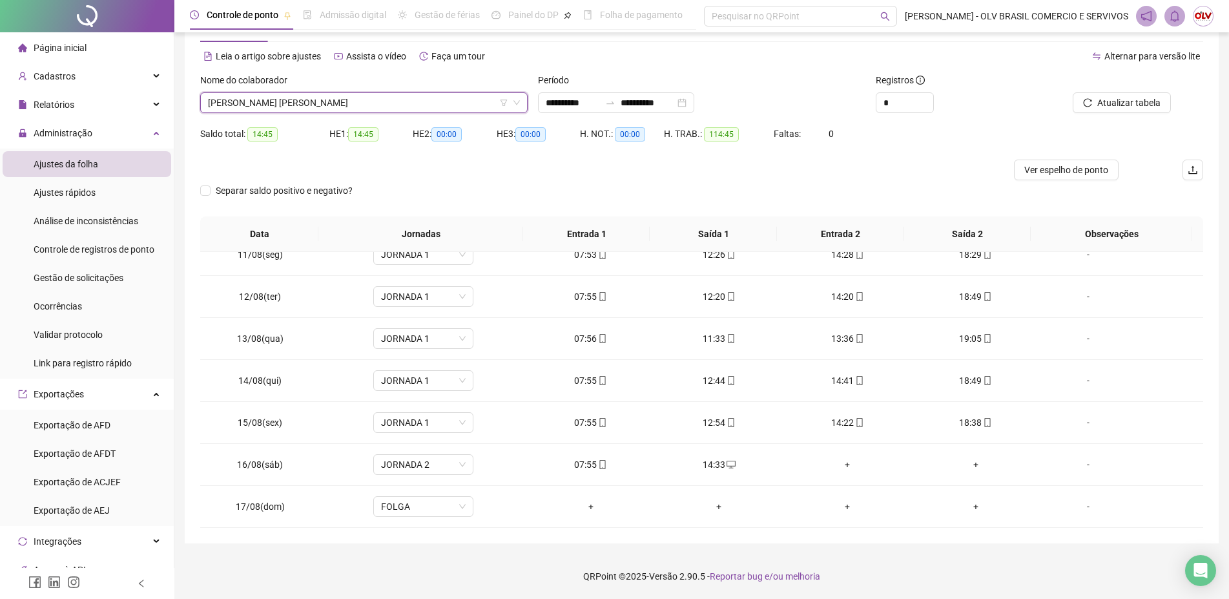
click at [291, 105] on span "[PERSON_NAME] [PERSON_NAME]" at bounding box center [364, 102] width 312 height 19
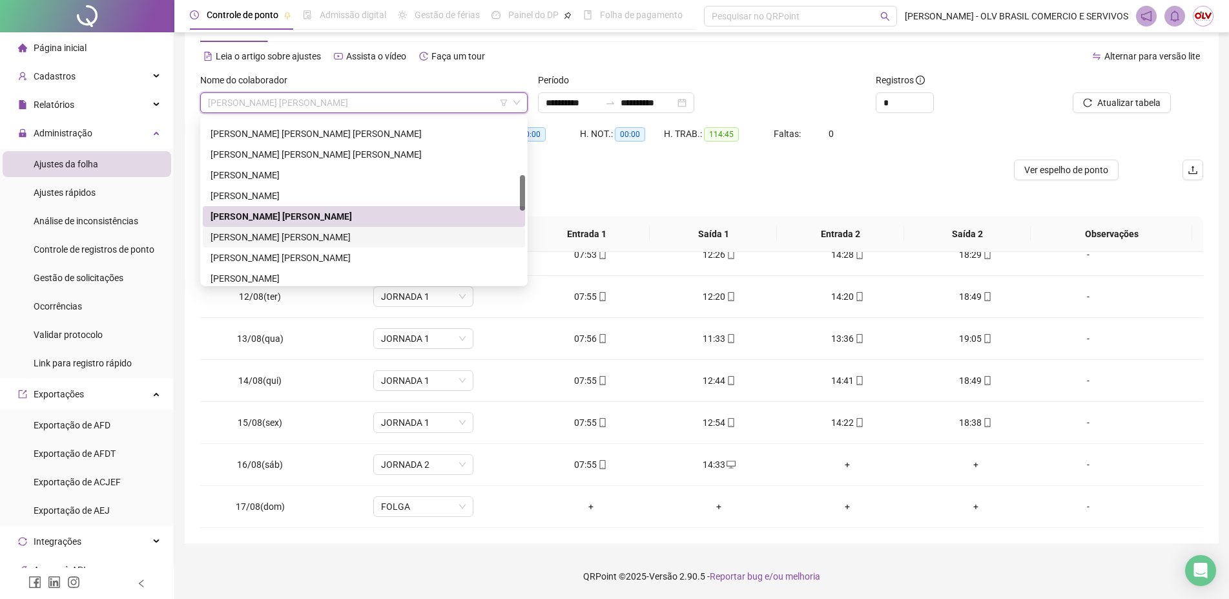
drag, startPoint x: 273, startPoint y: 236, endPoint x: 288, endPoint y: 240, distance: 15.4
click at [275, 237] on div "[PERSON_NAME] [PERSON_NAME]" at bounding box center [364, 237] width 307 height 14
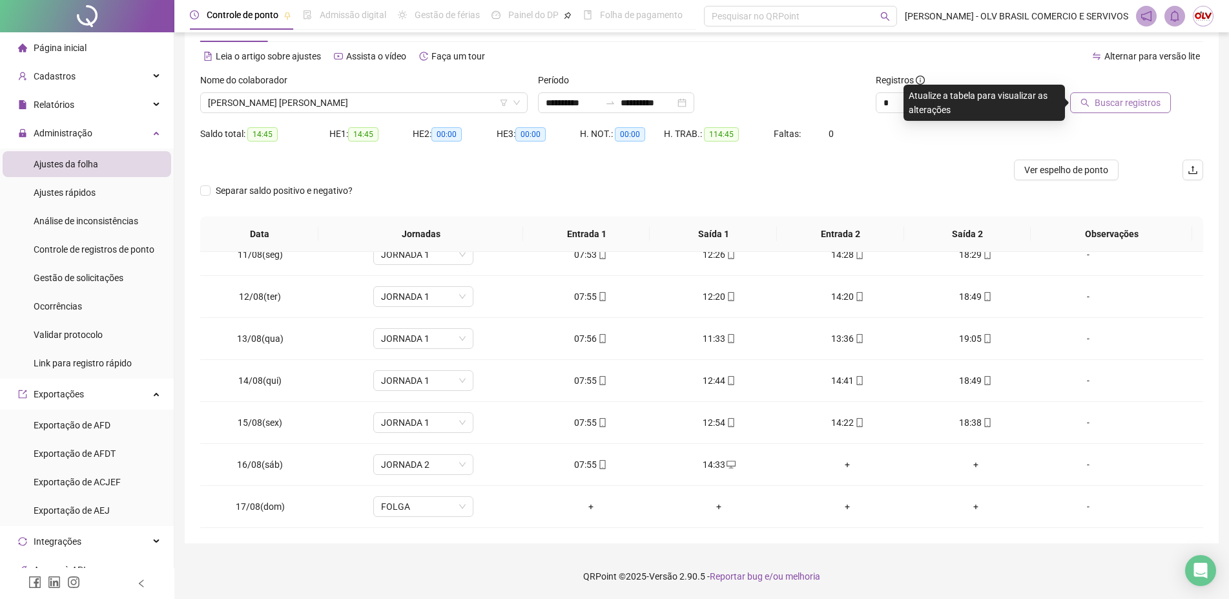
click at [1113, 92] on button "Buscar registros" at bounding box center [1121, 102] width 101 height 21
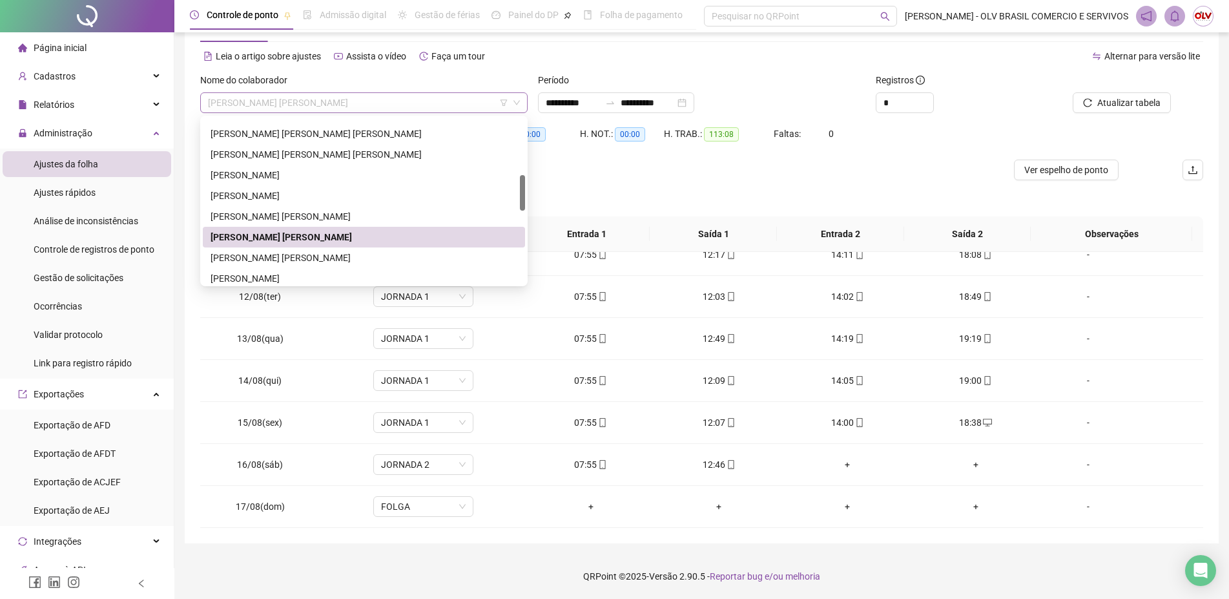
click at [368, 102] on span "[PERSON_NAME] [PERSON_NAME]" at bounding box center [364, 102] width 312 height 19
click at [293, 263] on div "[PERSON_NAME] [PERSON_NAME]" at bounding box center [364, 258] width 307 height 14
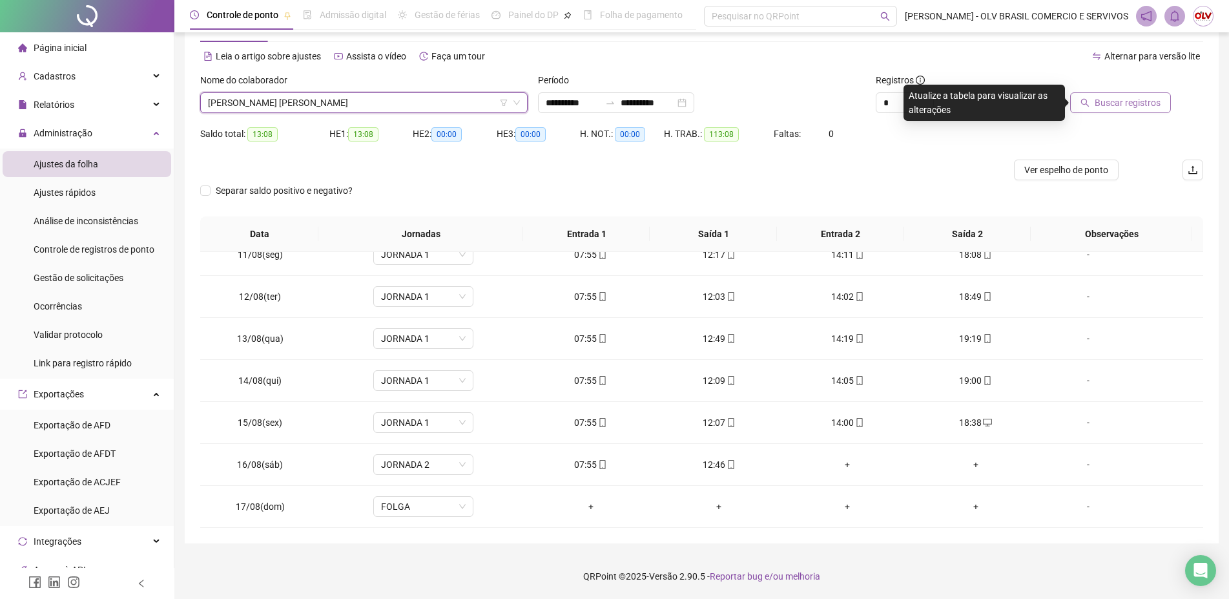
click at [1097, 103] on button "Buscar registros" at bounding box center [1121, 102] width 101 height 21
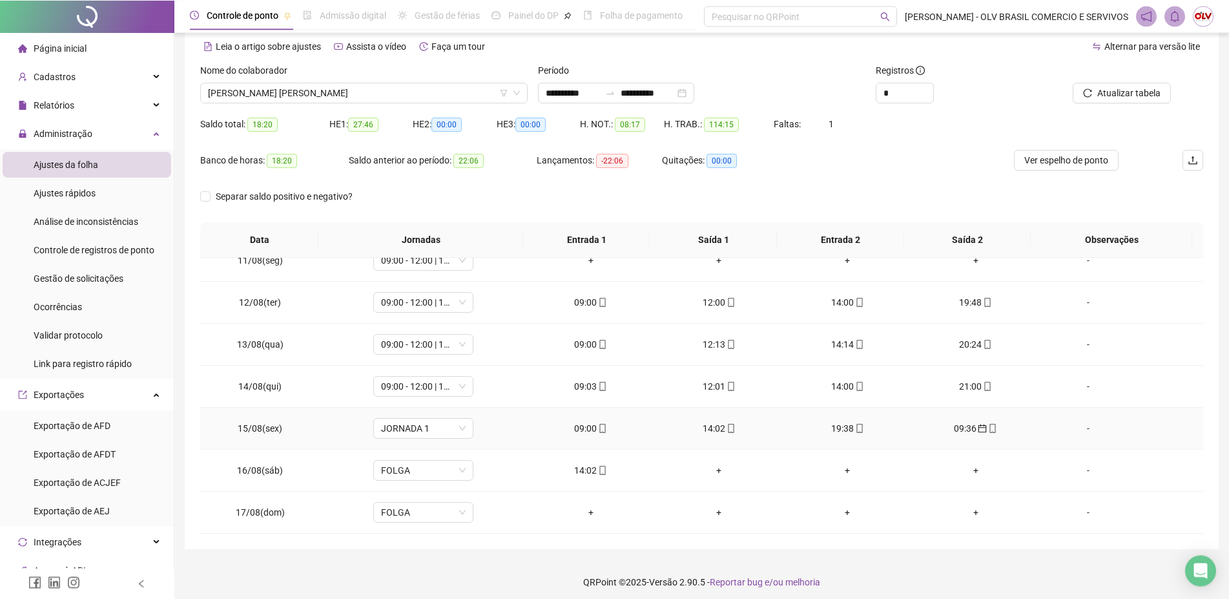
scroll to position [61, 0]
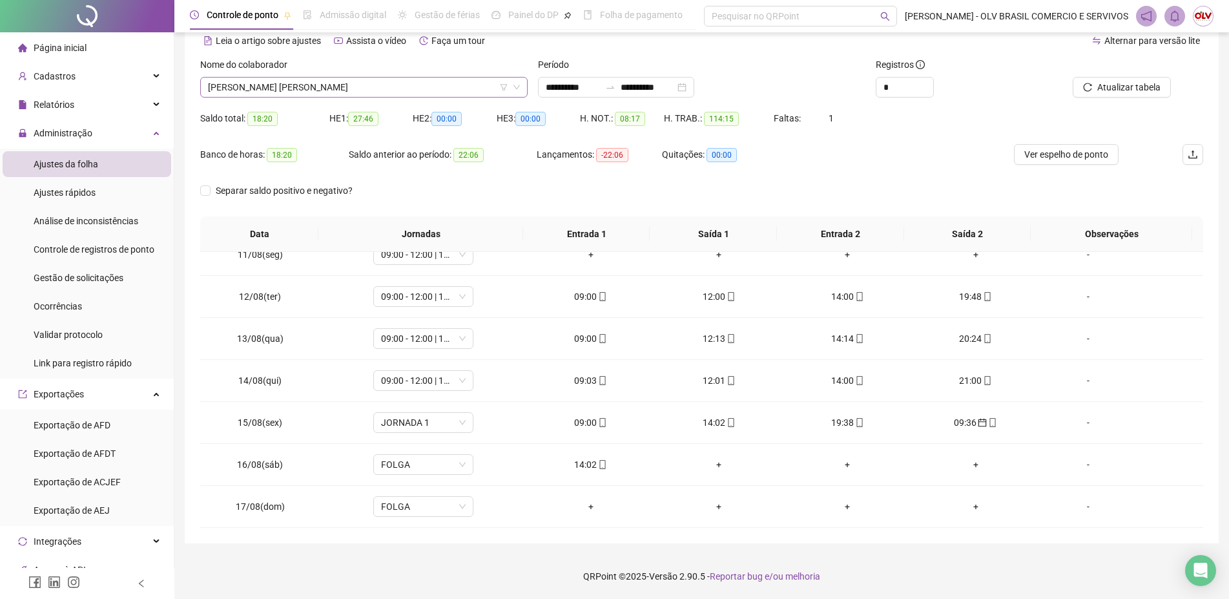
click at [362, 96] on span "[PERSON_NAME] [PERSON_NAME]" at bounding box center [364, 87] width 312 height 19
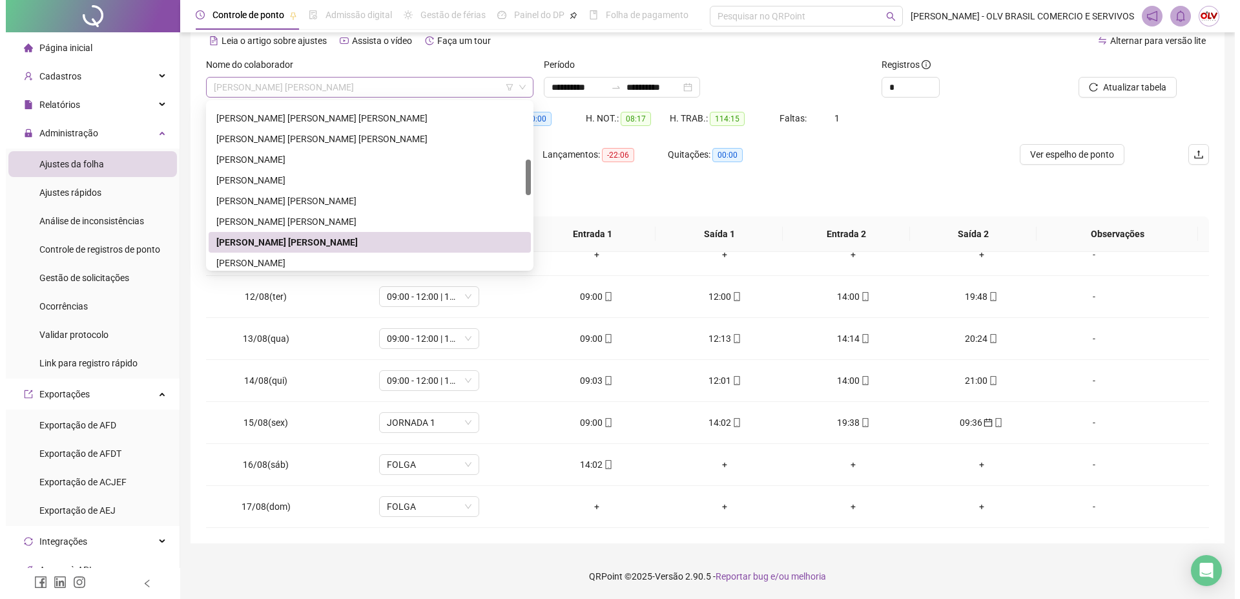
scroll to position [264, 0]
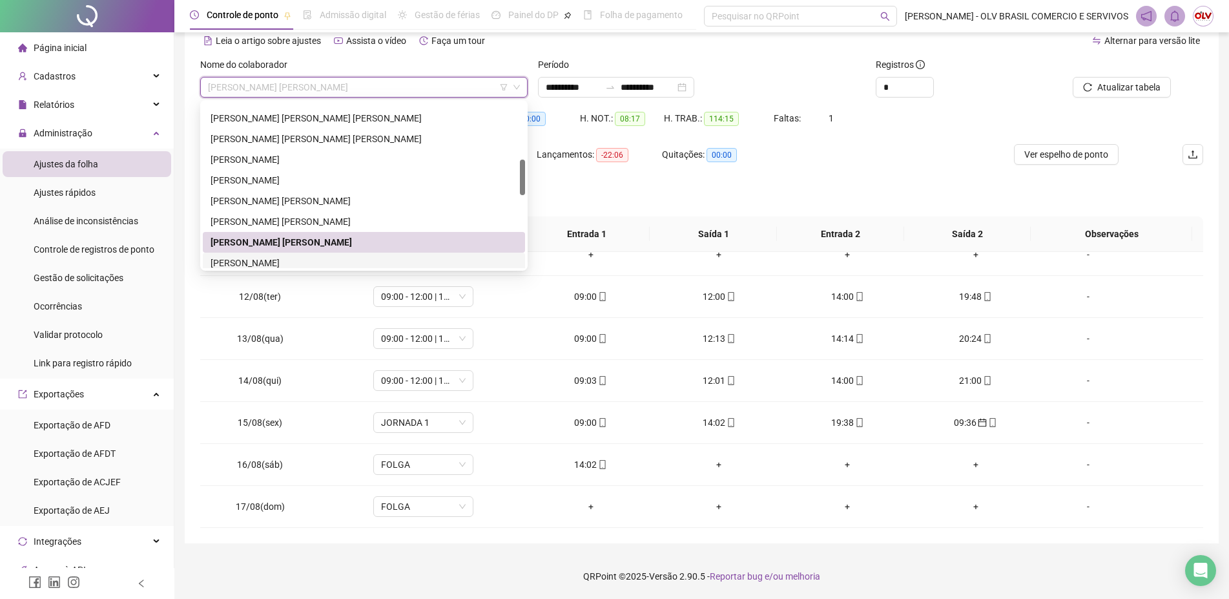
click at [308, 255] on div "[PERSON_NAME]" at bounding box center [364, 263] width 322 height 21
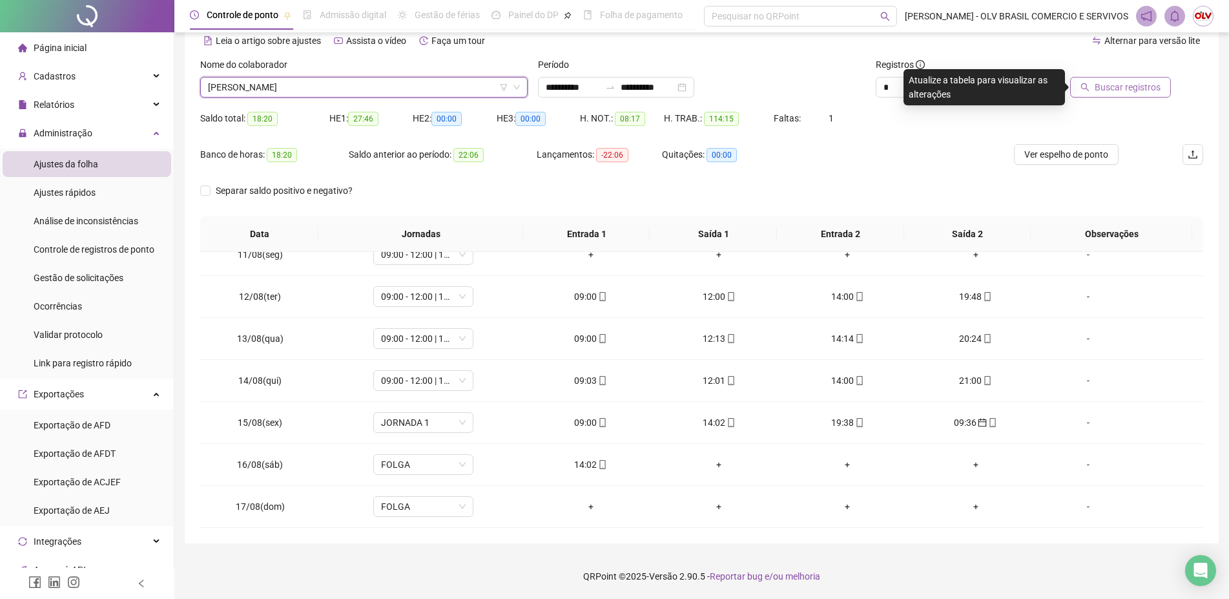
click at [1117, 77] on button "Buscar registros" at bounding box center [1121, 87] width 101 height 21
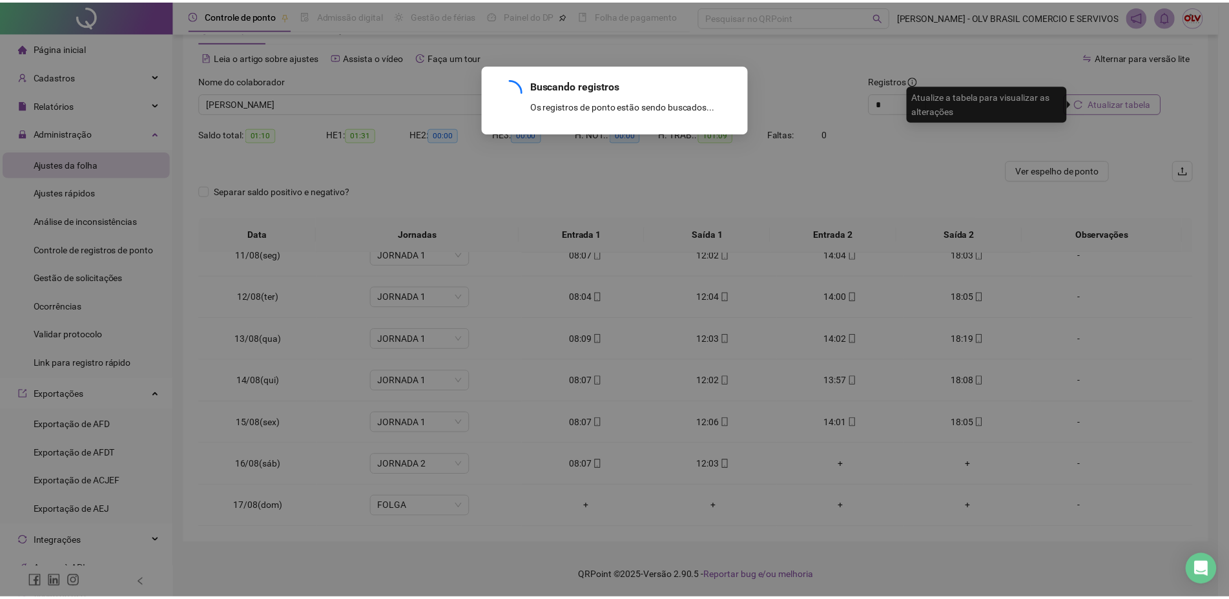
scroll to position [46, 0]
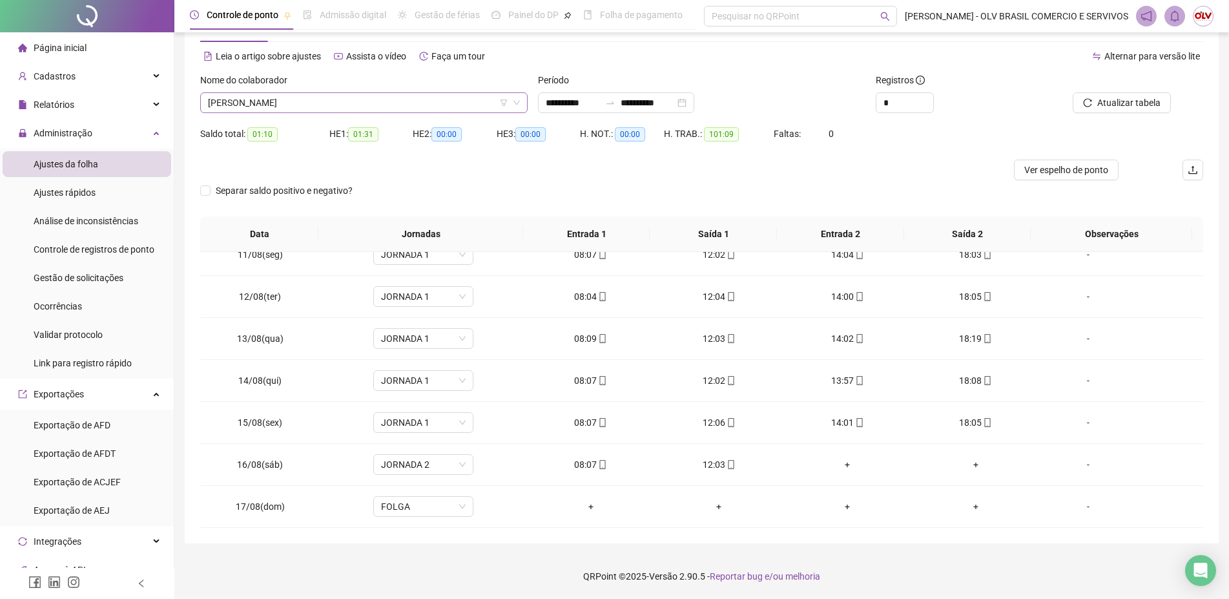
click at [277, 99] on span "[PERSON_NAME]" at bounding box center [364, 102] width 312 height 19
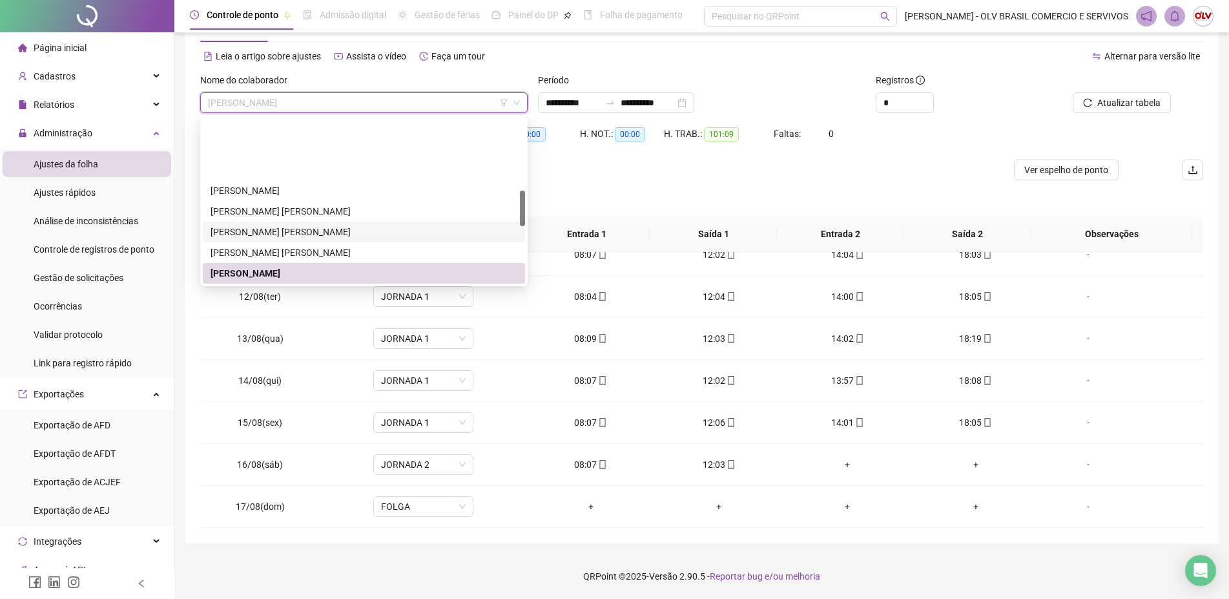
scroll to position [335, 0]
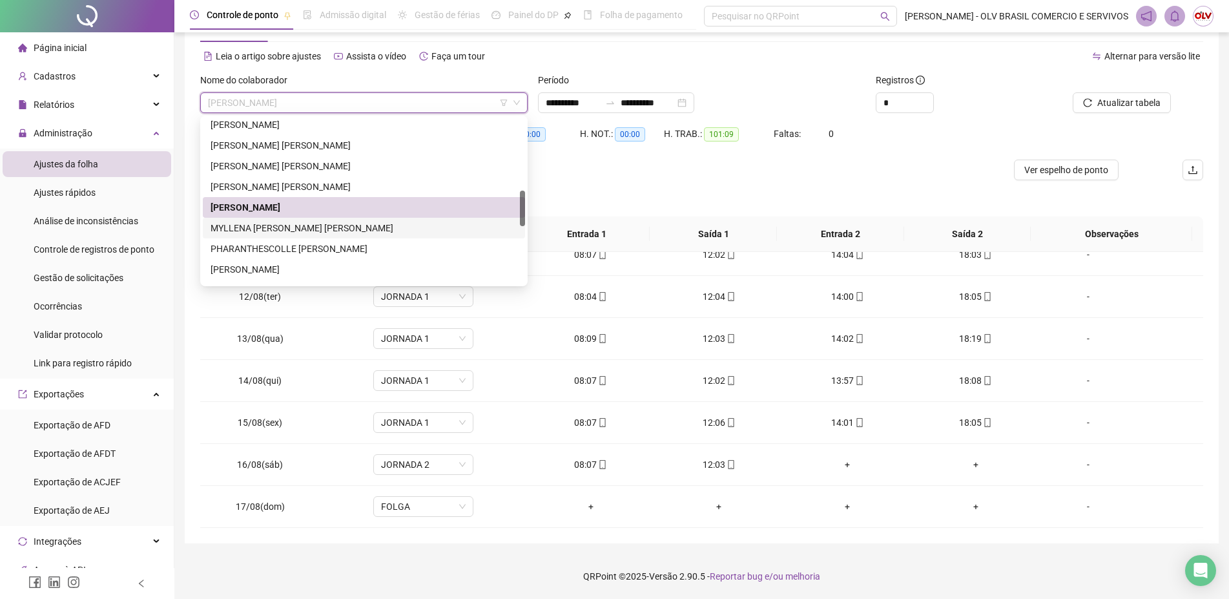
drag, startPoint x: 304, startPoint y: 228, endPoint x: 357, endPoint y: 233, distance: 53.9
click at [304, 228] on div "MYLLENA [PERSON_NAME] [PERSON_NAME]" at bounding box center [364, 228] width 307 height 14
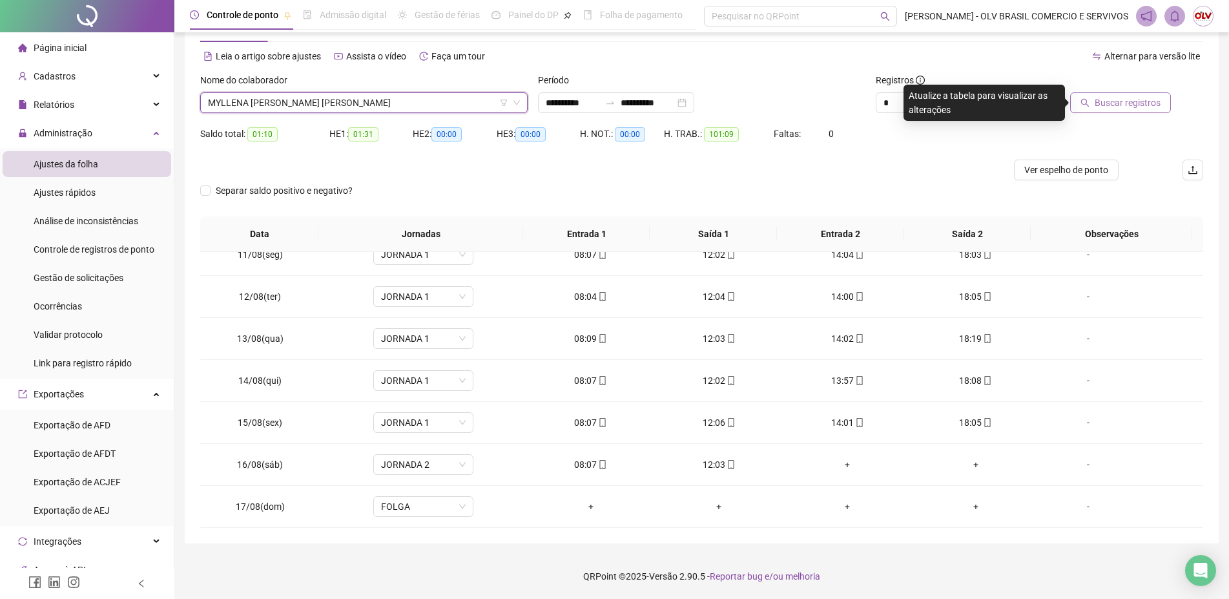
click at [1113, 99] on span "Buscar registros" at bounding box center [1128, 103] width 66 height 14
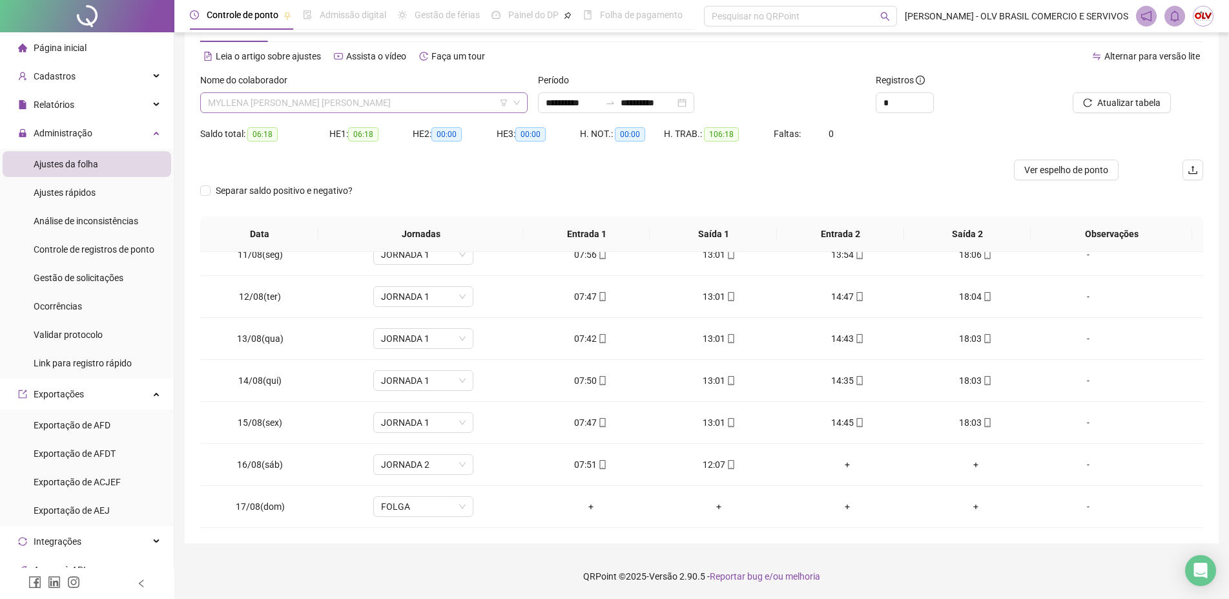
click at [304, 99] on span "MYLLENA [PERSON_NAME] [PERSON_NAME]" at bounding box center [364, 102] width 312 height 19
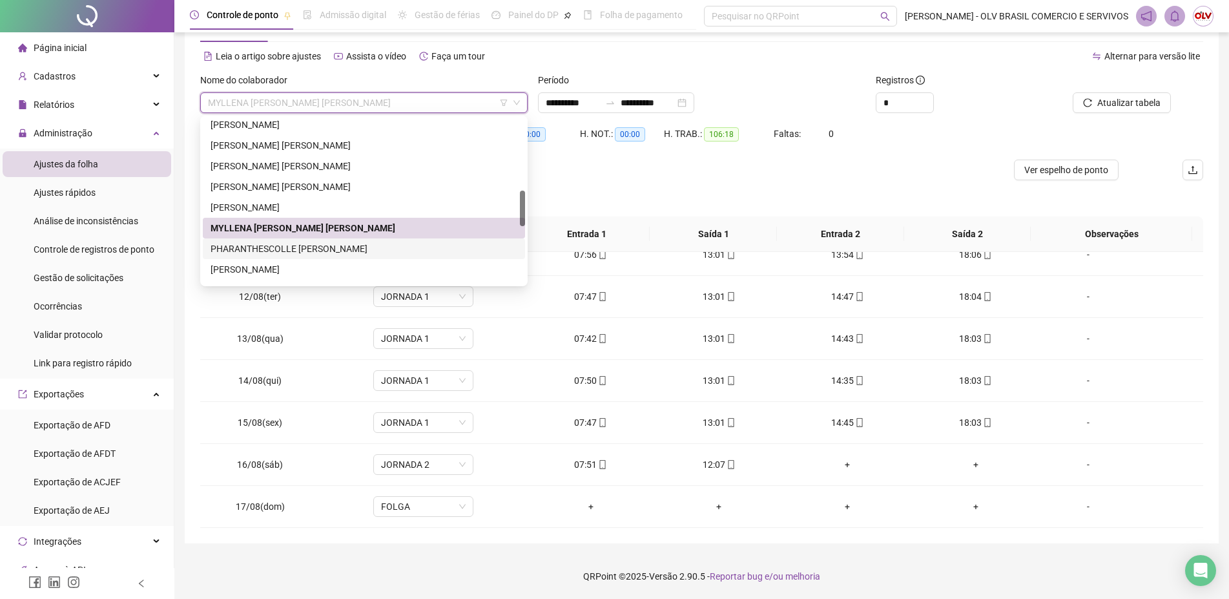
click at [289, 252] on div "PHARANTHESCOLLE [PERSON_NAME]" at bounding box center [364, 249] width 307 height 14
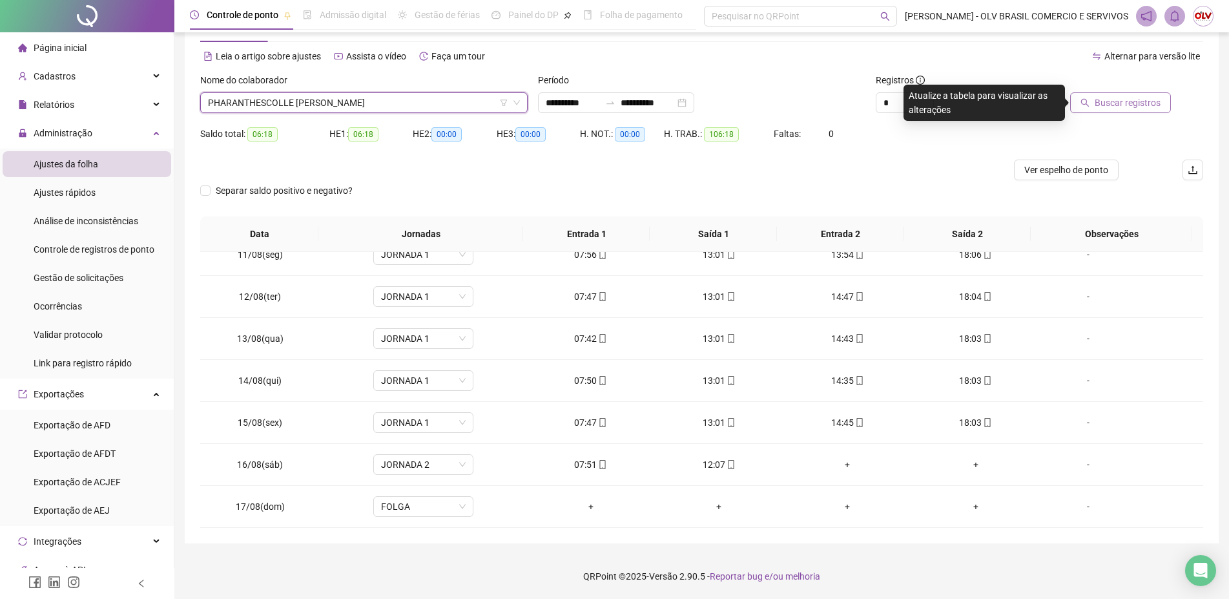
click at [1114, 96] on button "Buscar registros" at bounding box center [1121, 102] width 101 height 21
click at [353, 105] on span "PHARANTHESCOLLE [PERSON_NAME]" at bounding box center [364, 102] width 312 height 19
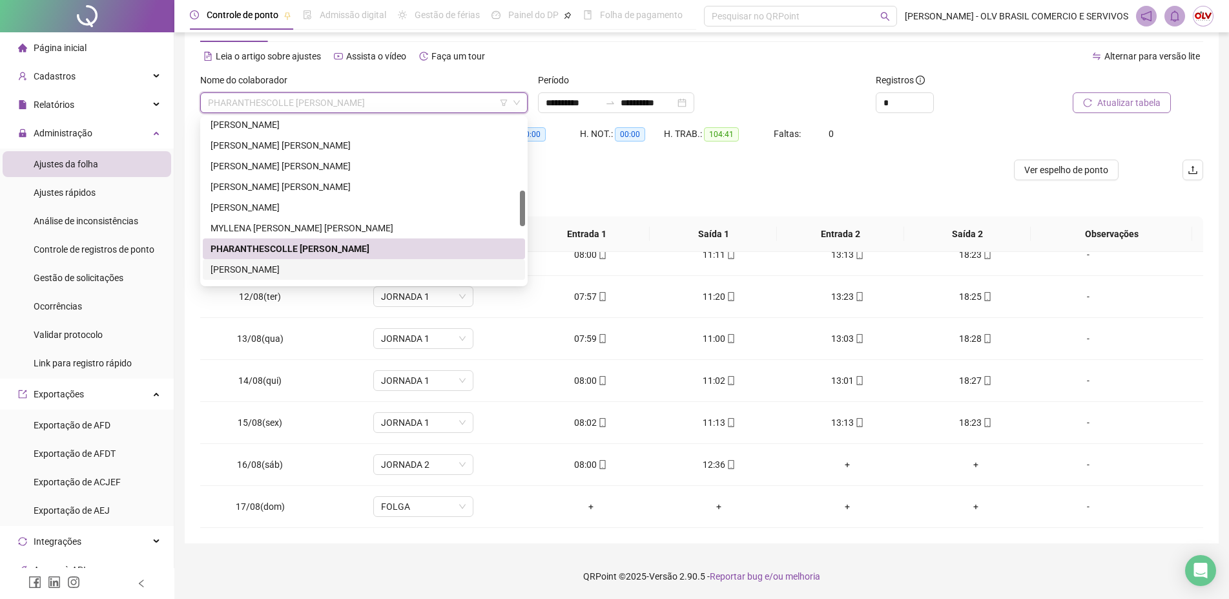
drag, startPoint x: 293, startPoint y: 273, endPoint x: 738, endPoint y: 216, distance: 448.2
click at [295, 273] on div "[PERSON_NAME]" at bounding box center [364, 269] width 307 height 14
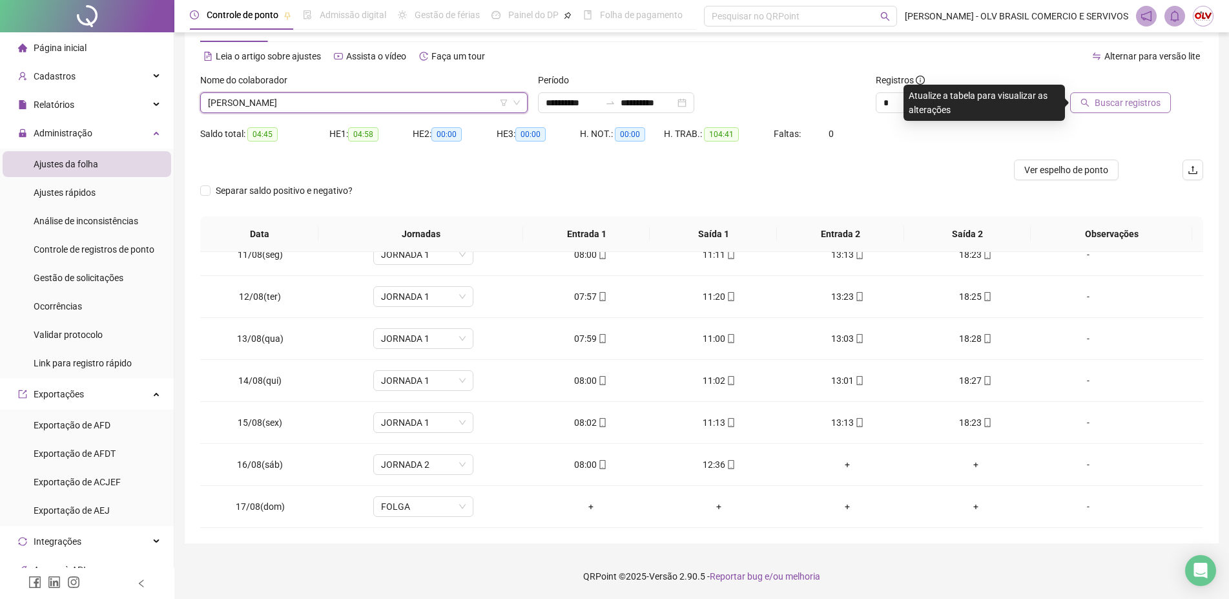
click at [1151, 110] on button "Buscar registros" at bounding box center [1121, 102] width 101 height 21
click at [399, 97] on span "[PERSON_NAME]" at bounding box center [364, 102] width 312 height 19
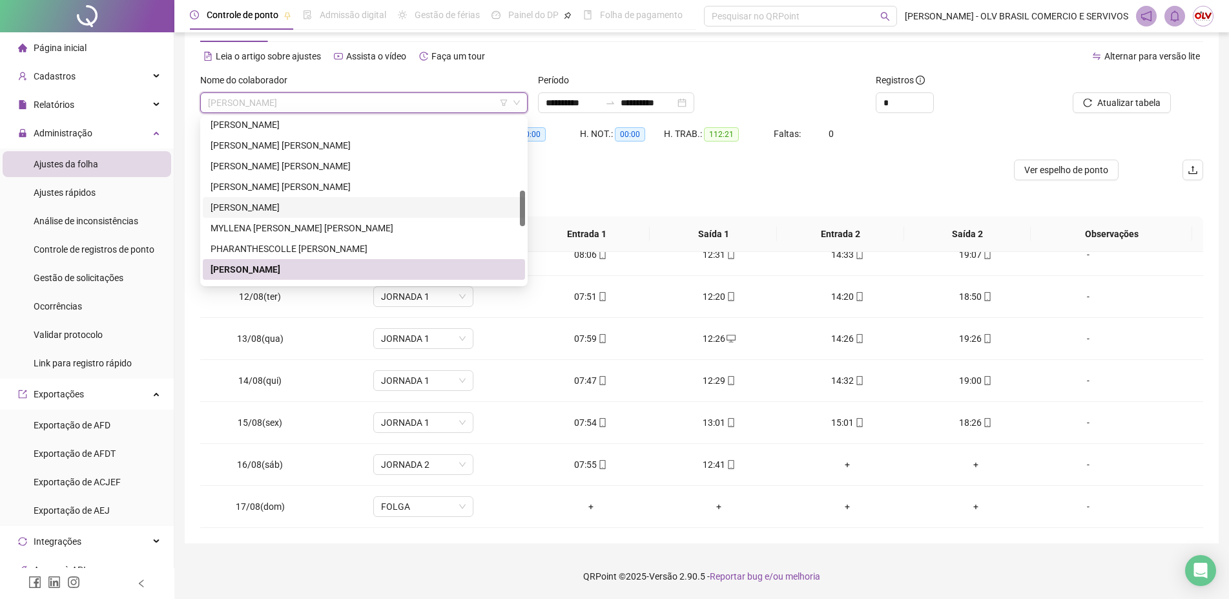
scroll to position [401, 0]
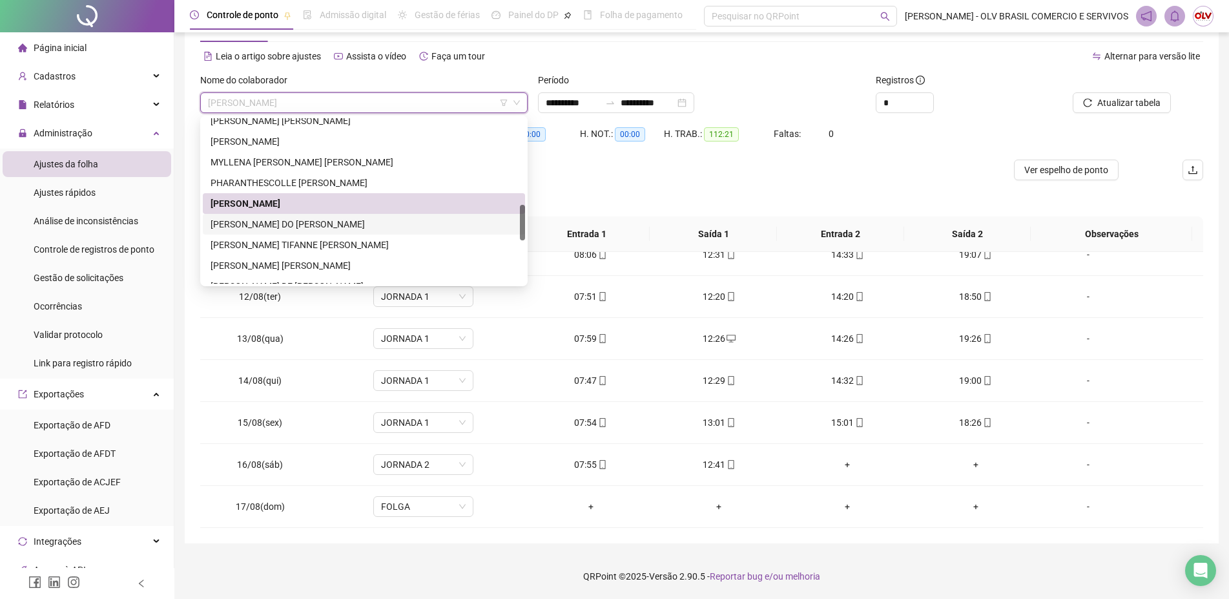
click at [291, 231] on div "[PERSON_NAME] DO [PERSON_NAME]" at bounding box center [364, 224] width 322 height 21
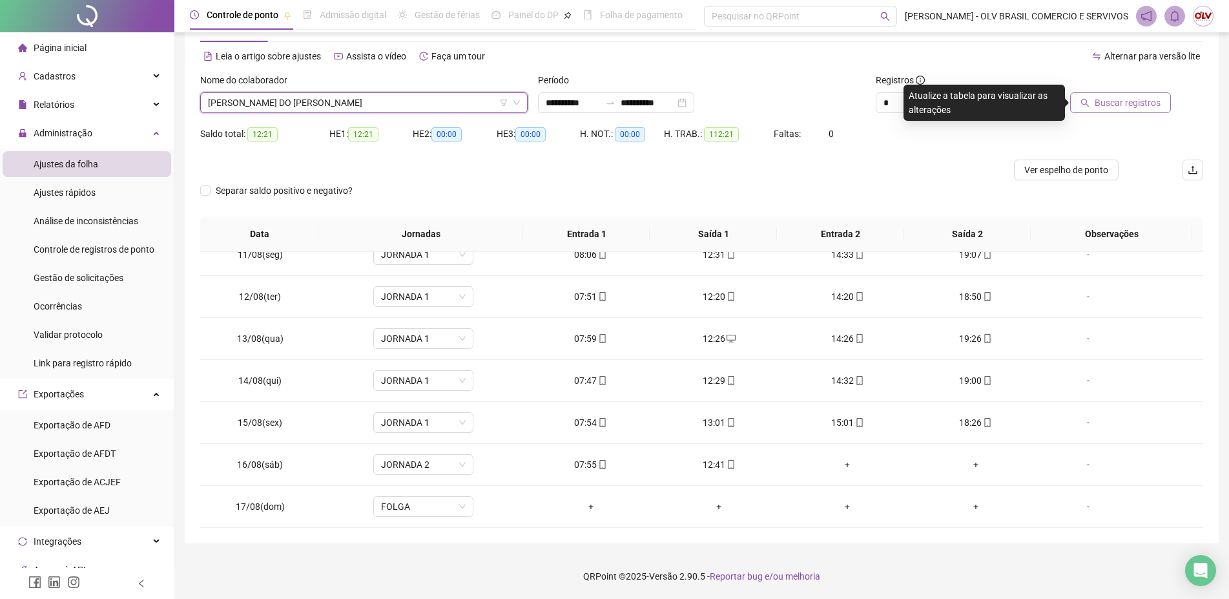
click at [1116, 101] on span "Buscar registros" at bounding box center [1128, 103] width 66 height 14
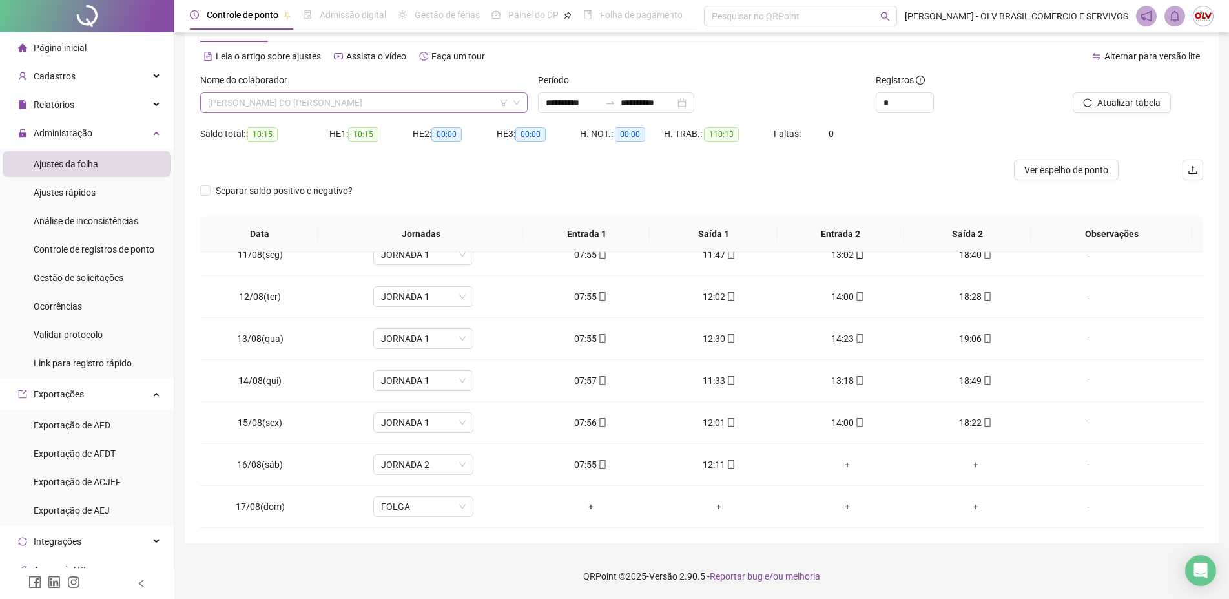
click at [399, 97] on span "[PERSON_NAME] DO [PERSON_NAME]" at bounding box center [364, 102] width 312 height 19
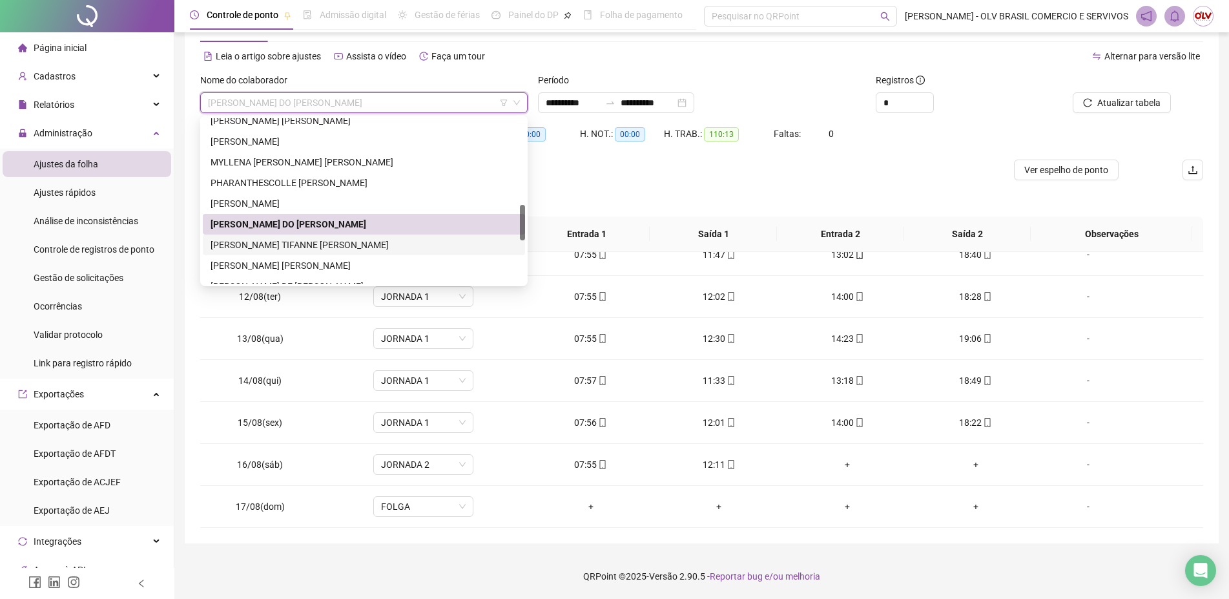
drag, startPoint x: 309, startPoint y: 246, endPoint x: 343, endPoint y: 236, distance: 35.6
click at [308, 246] on div "[PERSON_NAME] TIFANNE [PERSON_NAME]" at bounding box center [364, 245] width 307 height 14
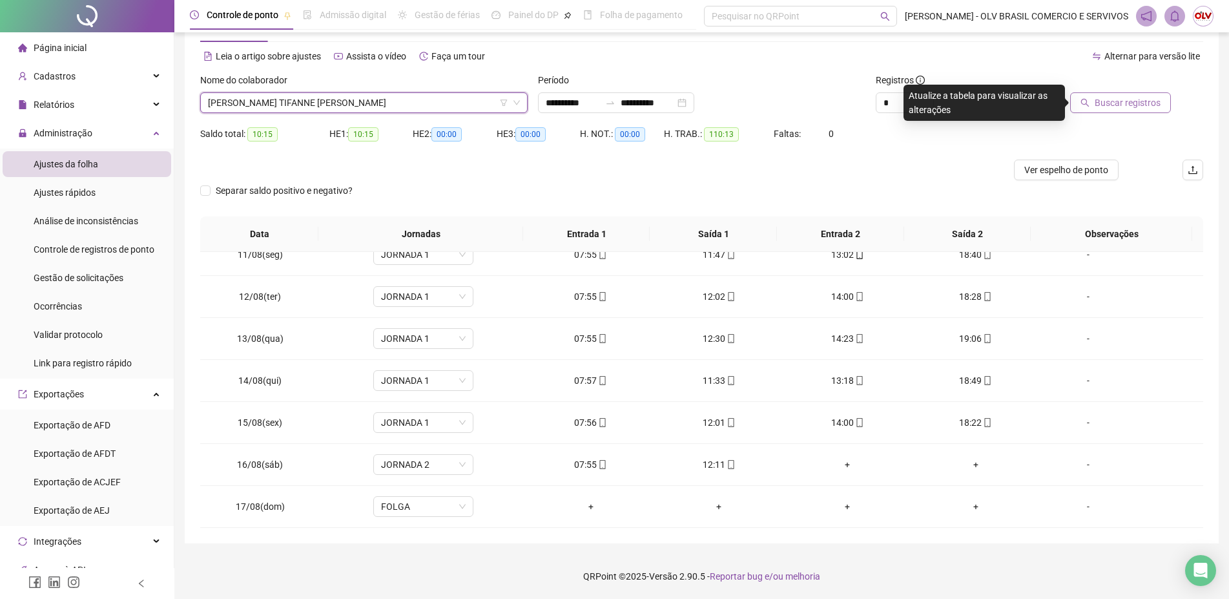
click at [1105, 109] on span "Buscar registros" at bounding box center [1128, 103] width 66 height 14
click at [351, 103] on span "[PERSON_NAME] TIFANNE [PERSON_NAME]" at bounding box center [364, 102] width 312 height 19
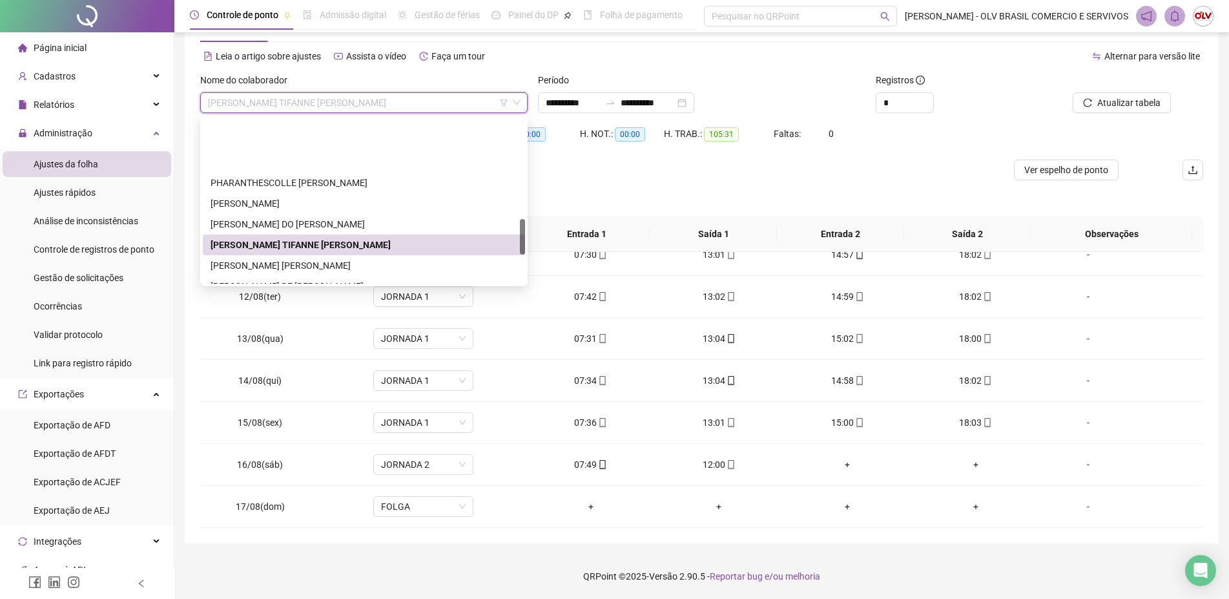
scroll to position [466, 0]
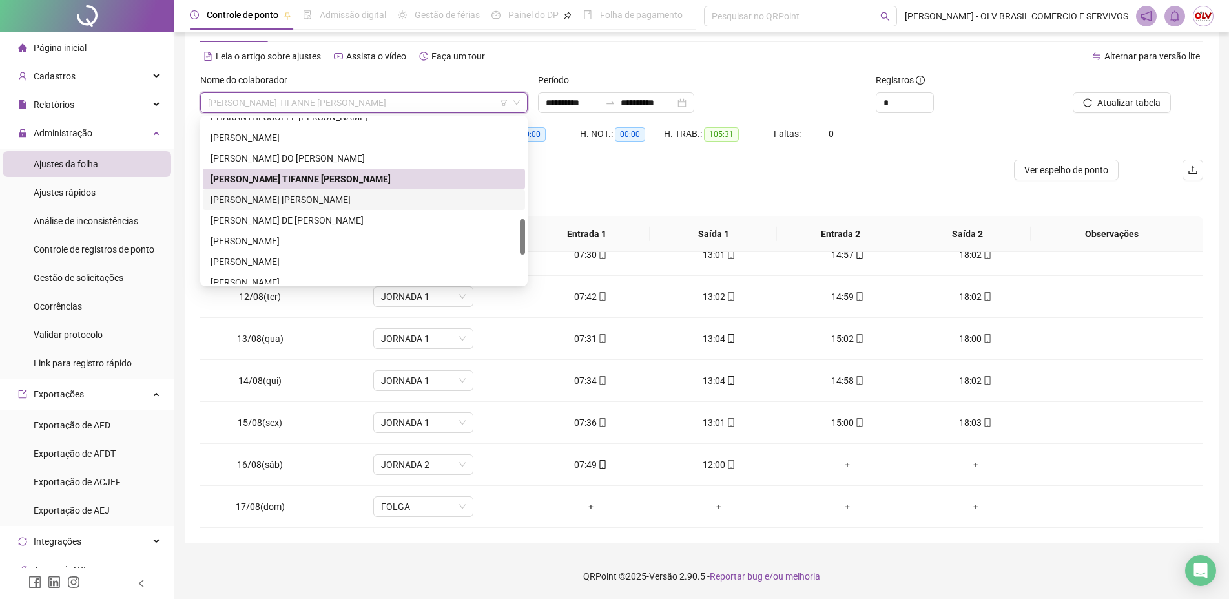
drag, startPoint x: 308, startPoint y: 205, endPoint x: 478, endPoint y: 202, distance: 169.9
click at [309, 205] on div "[PERSON_NAME] [PERSON_NAME]" at bounding box center [364, 200] width 307 height 14
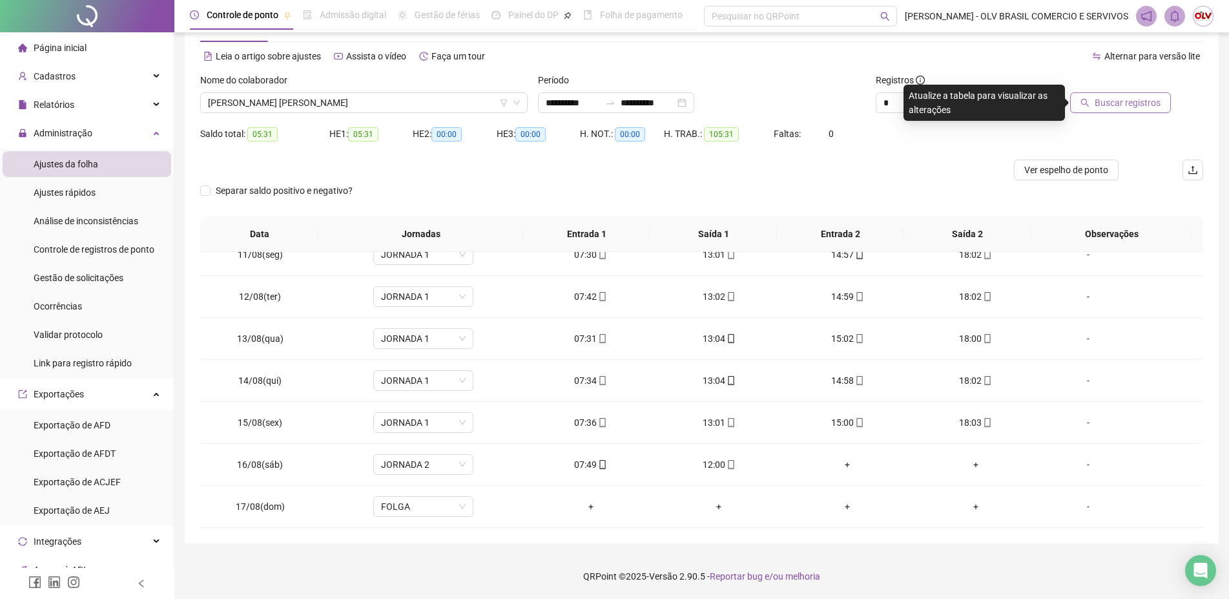
click at [1151, 104] on span "Buscar registros" at bounding box center [1128, 103] width 66 height 14
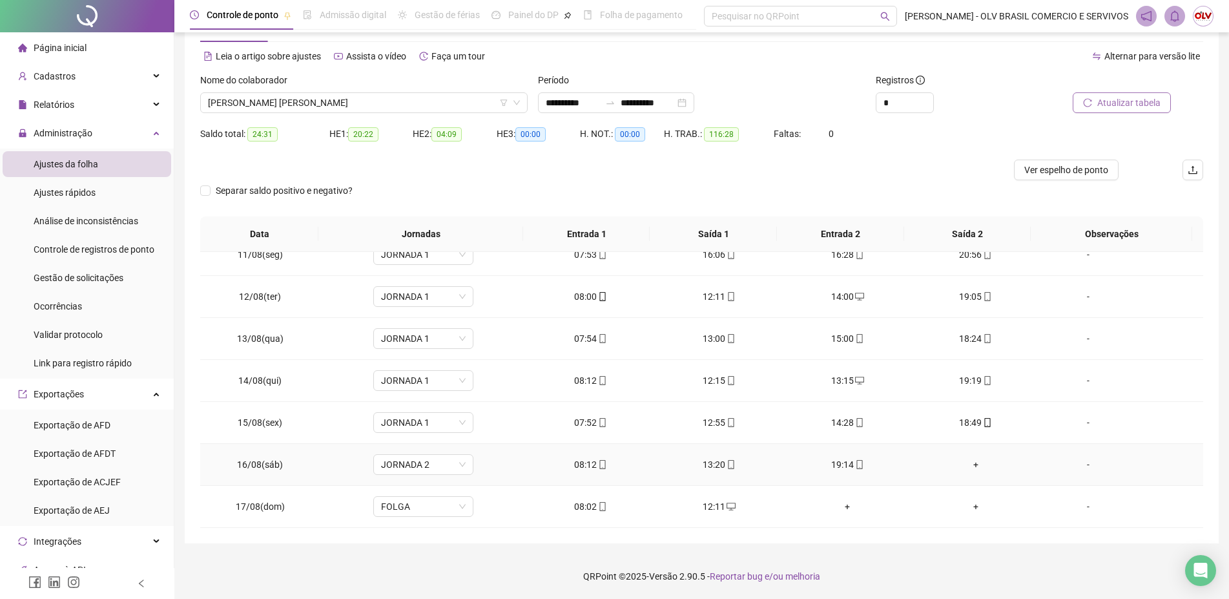
click at [966, 463] on div "+" at bounding box center [977, 464] width 108 height 14
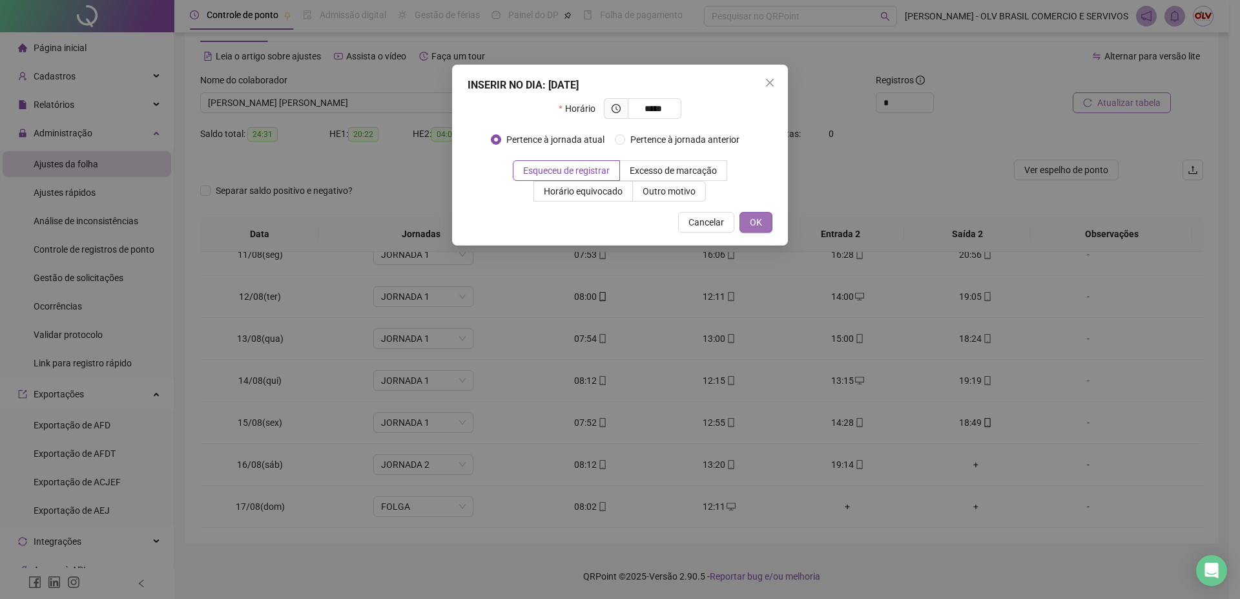
type input "*****"
click at [759, 223] on span "OK" at bounding box center [756, 222] width 12 height 14
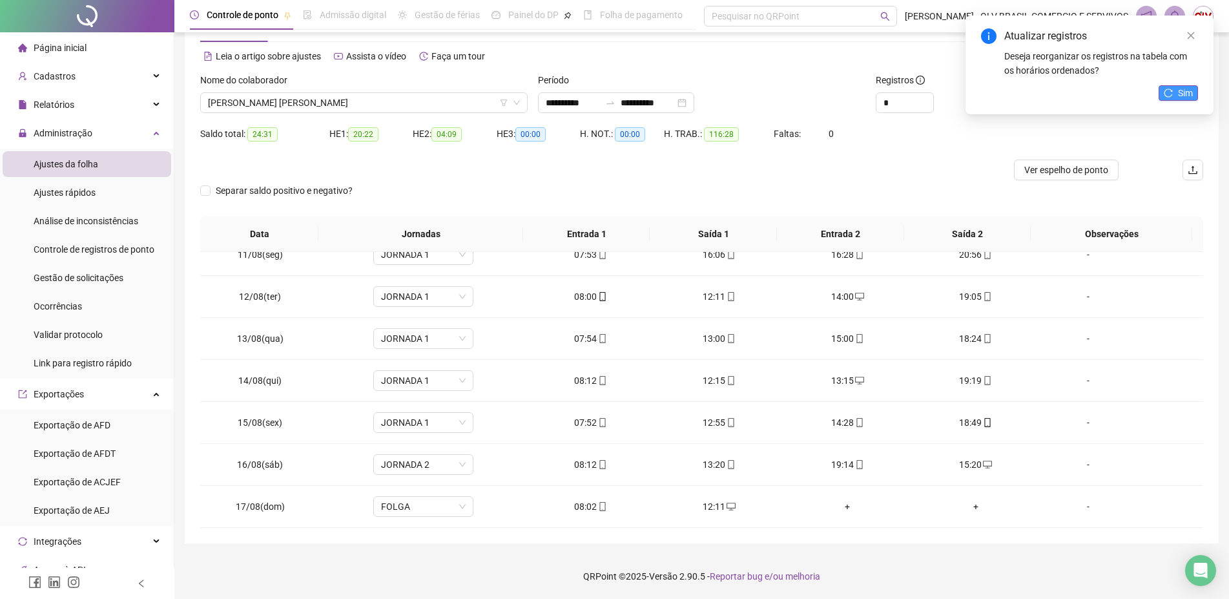
click at [1176, 92] on button "Sim" at bounding box center [1178, 93] width 39 height 16
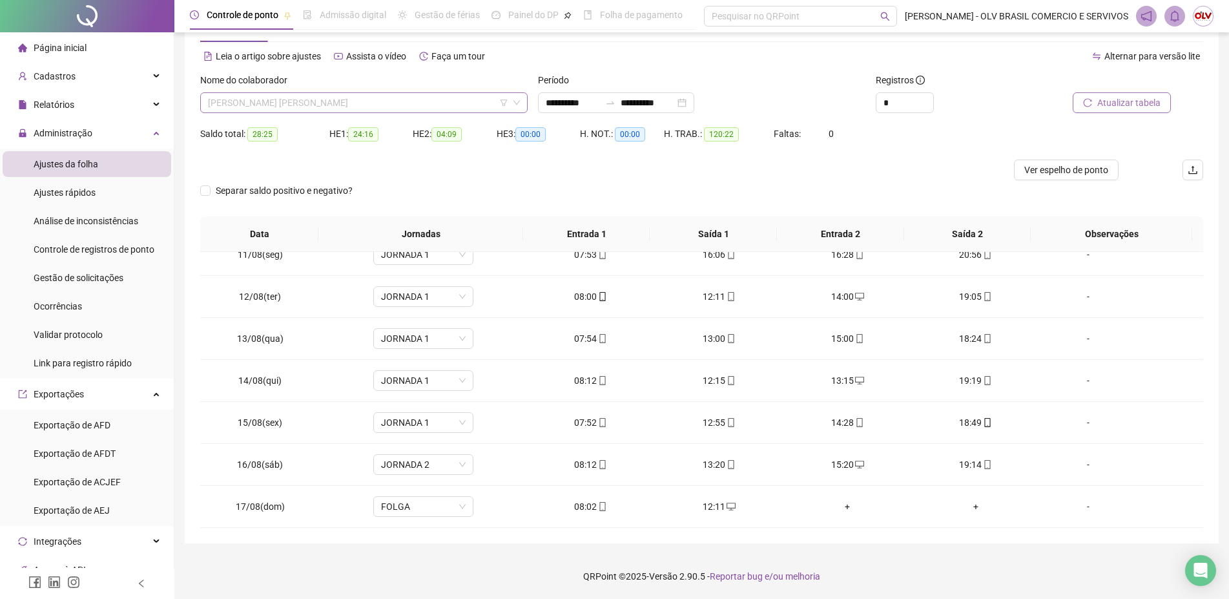
click at [309, 105] on span "[PERSON_NAME] [PERSON_NAME]" at bounding box center [364, 102] width 312 height 19
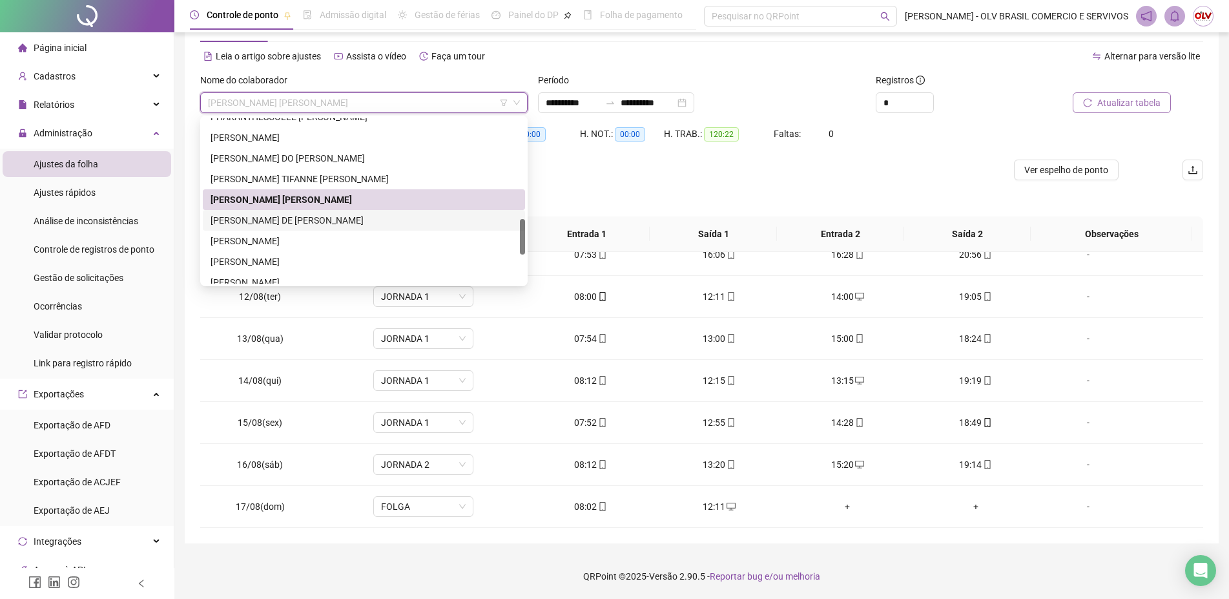
drag, startPoint x: 285, startPoint y: 220, endPoint x: 554, endPoint y: 223, distance: 268.8
click at [286, 220] on div "[PERSON_NAME] DE [PERSON_NAME]" at bounding box center [364, 220] width 307 height 14
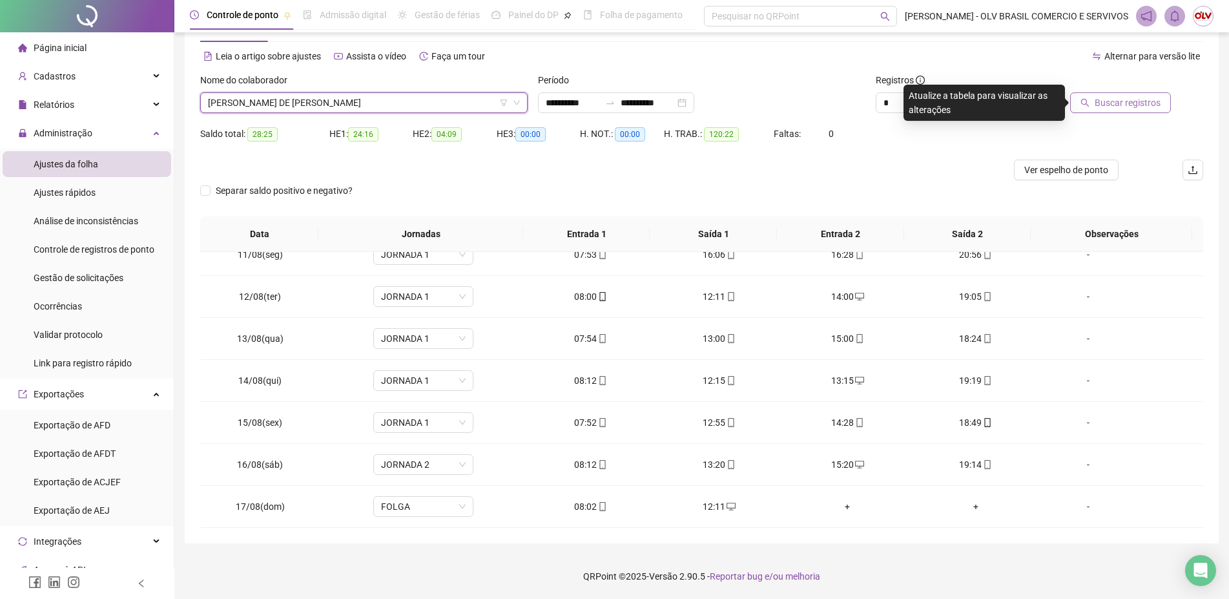
click at [1100, 101] on span "Buscar registros" at bounding box center [1128, 103] width 66 height 14
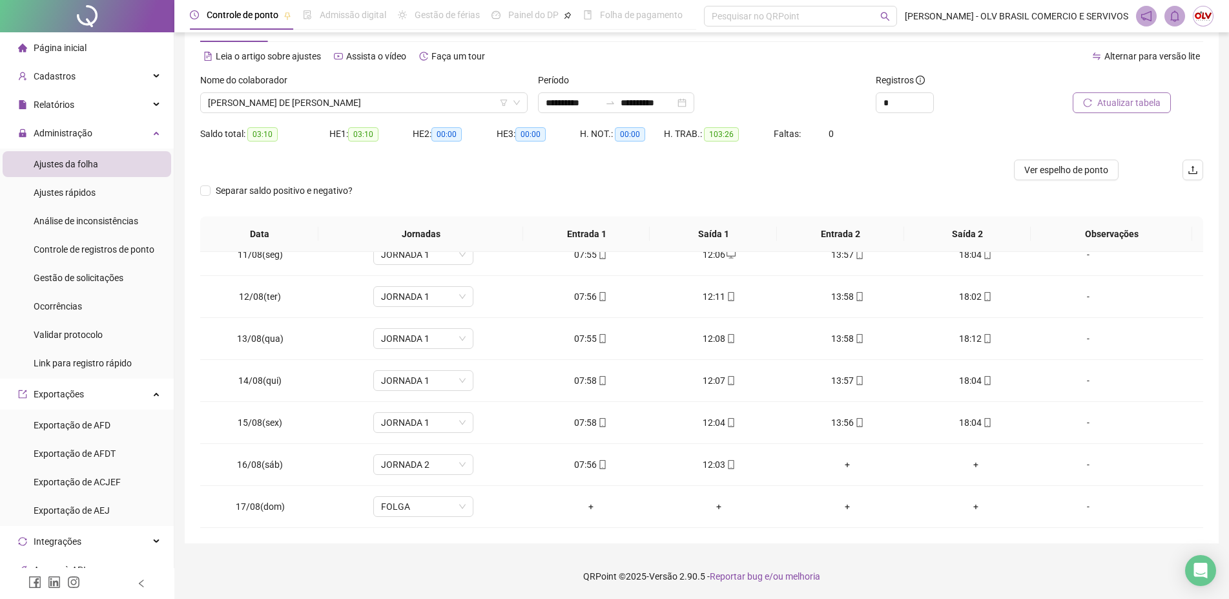
drag, startPoint x: 376, startPoint y: 106, endPoint x: 350, endPoint y: 121, distance: 30.7
click at [376, 105] on span "[PERSON_NAME] DE [PERSON_NAME]" at bounding box center [364, 102] width 312 height 19
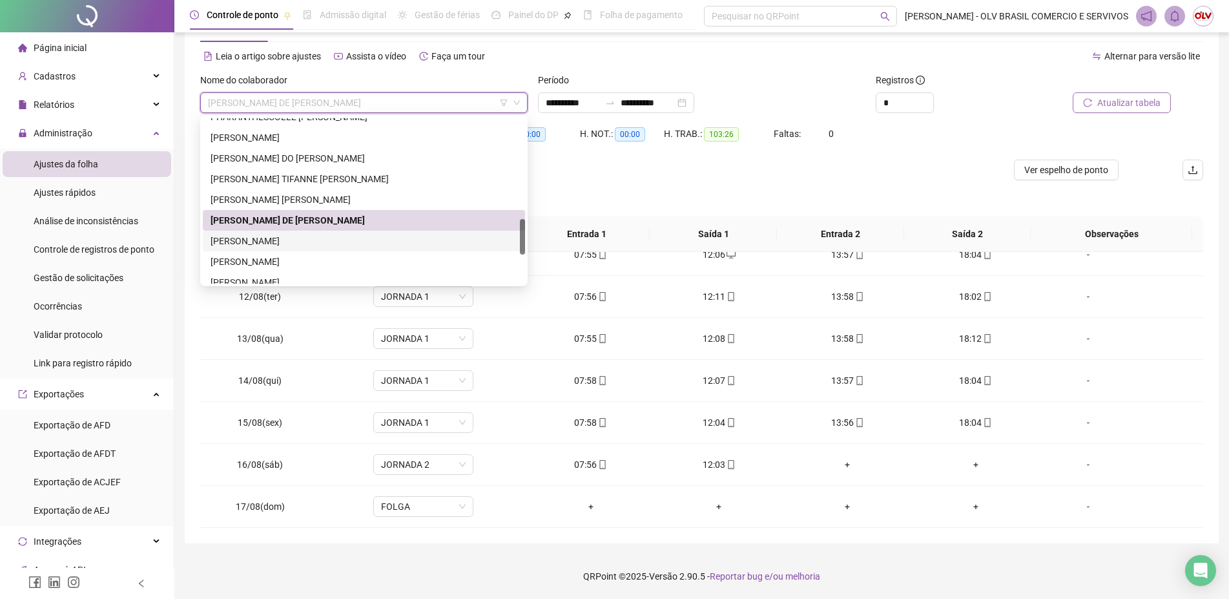
click at [245, 246] on div "[PERSON_NAME]" at bounding box center [364, 241] width 307 height 14
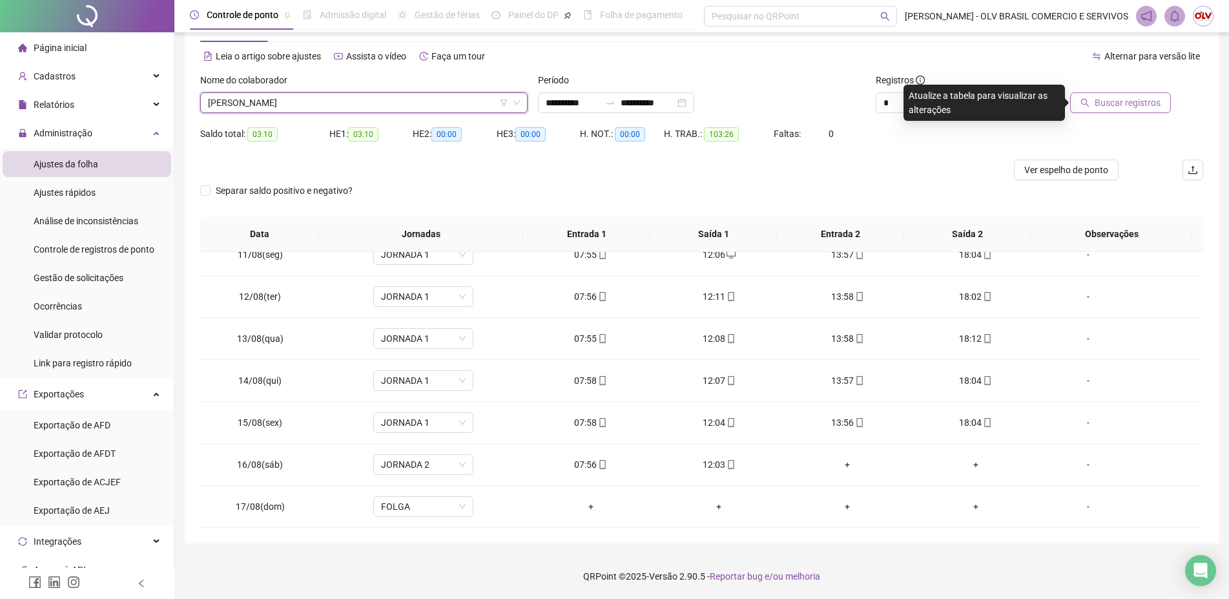
click at [1161, 99] on button "Buscar registros" at bounding box center [1121, 102] width 101 height 21
click at [306, 100] on span "[PERSON_NAME]" at bounding box center [364, 102] width 312 height 19
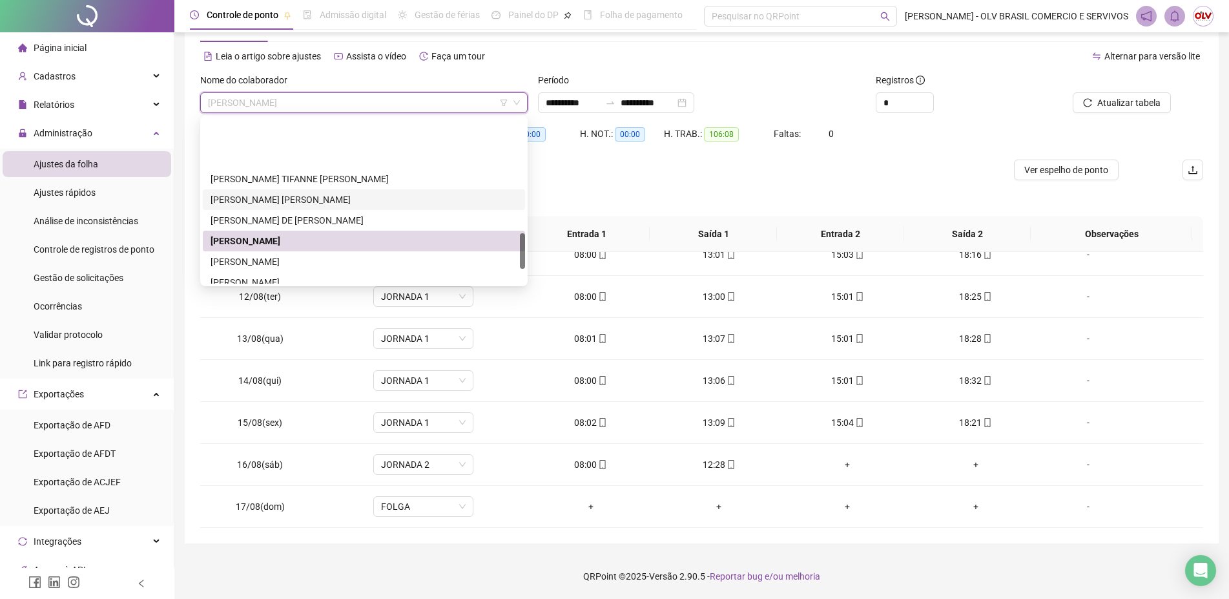
scroll to position [532, 0]
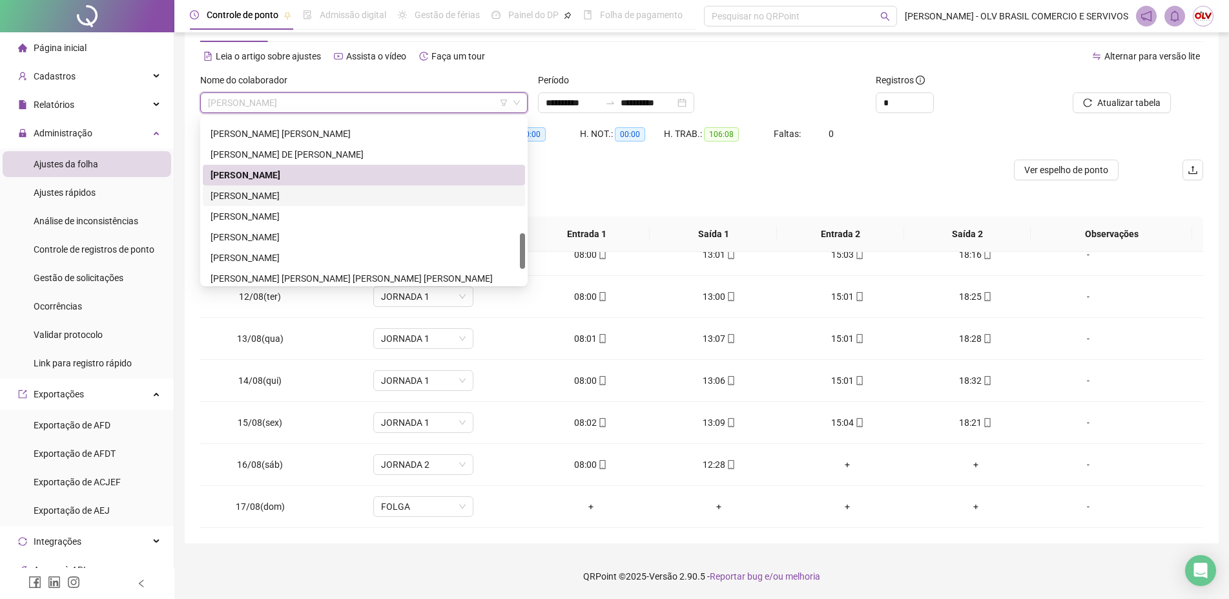
click at [302, 199] on div "[PERSON_NAME]" at bounding box center [364, 196] width 307 height 14
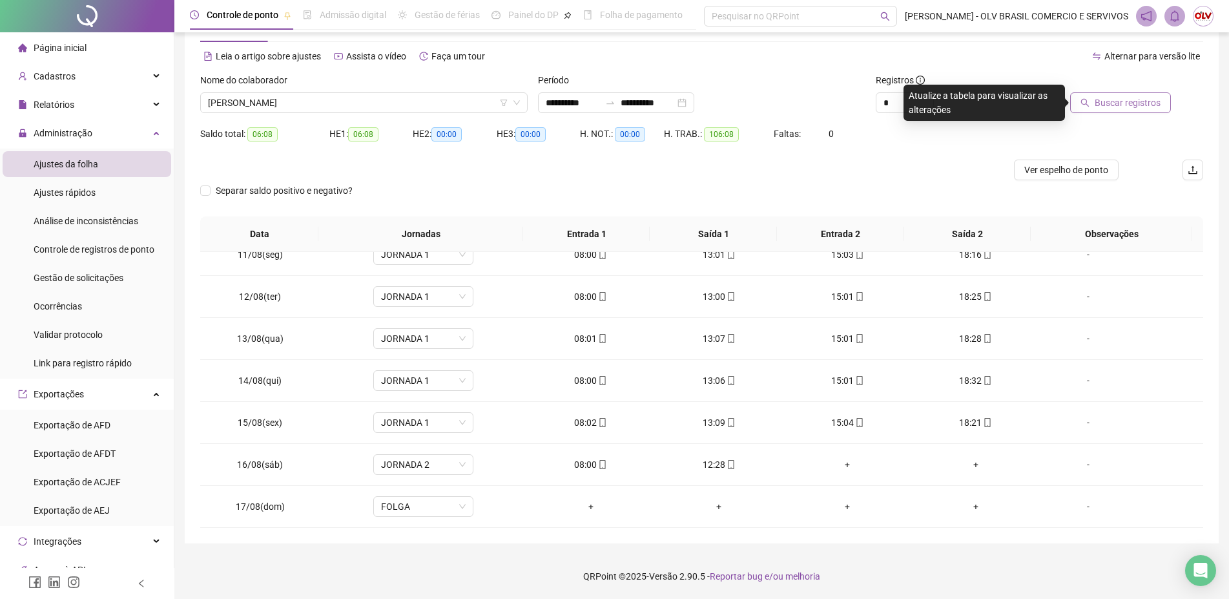
click at [1136, 96] on span "Buscar registros" at bounding box center [1128, 103] width 66 height 14
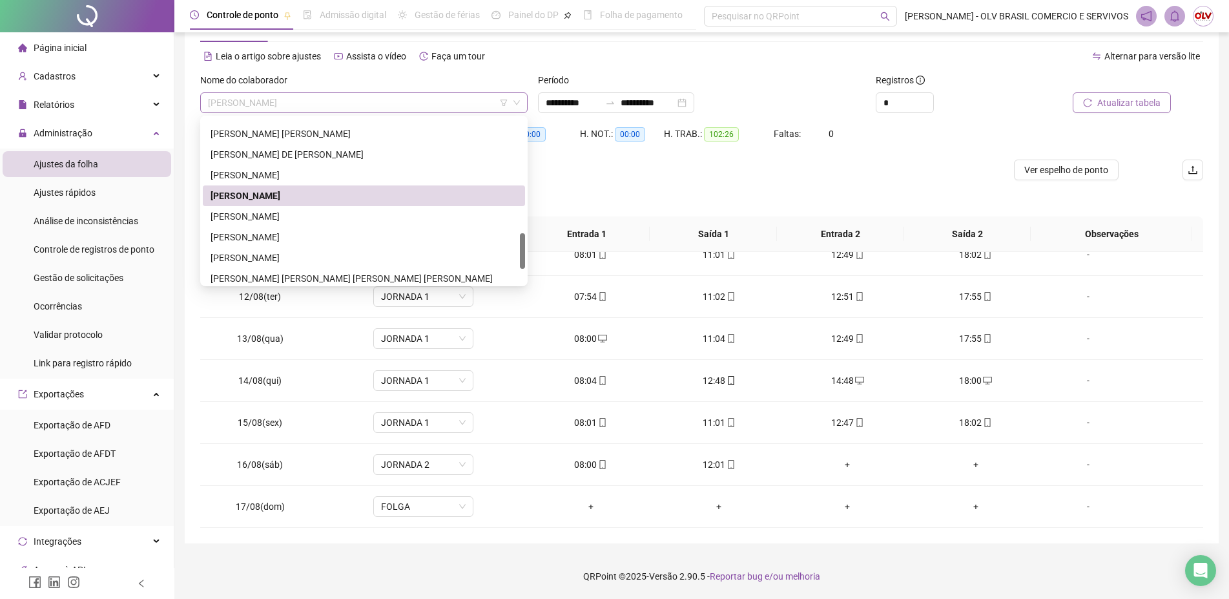
click at [397, 104] on span "[PERSON_NAME]" at bounding box center [364, 102] width 312 height 19
click at [304, 222] on div "[PERSON_NAME]" at bounding box center [364, 216] width 307 height 14
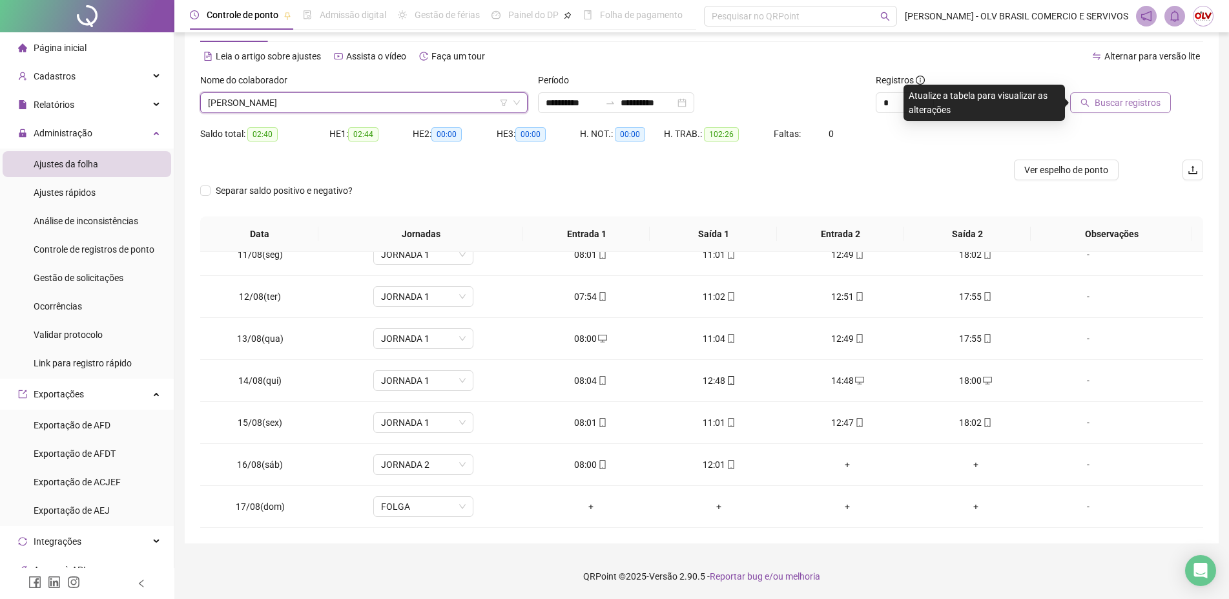
click at [1156, 101] on span "Buscar registros" at bounding box center [1128, 103] width 66 height 14
click at [339, 112] on div "[PERSON_NAME]" at bounding box center [364, 102] width 328 height 21
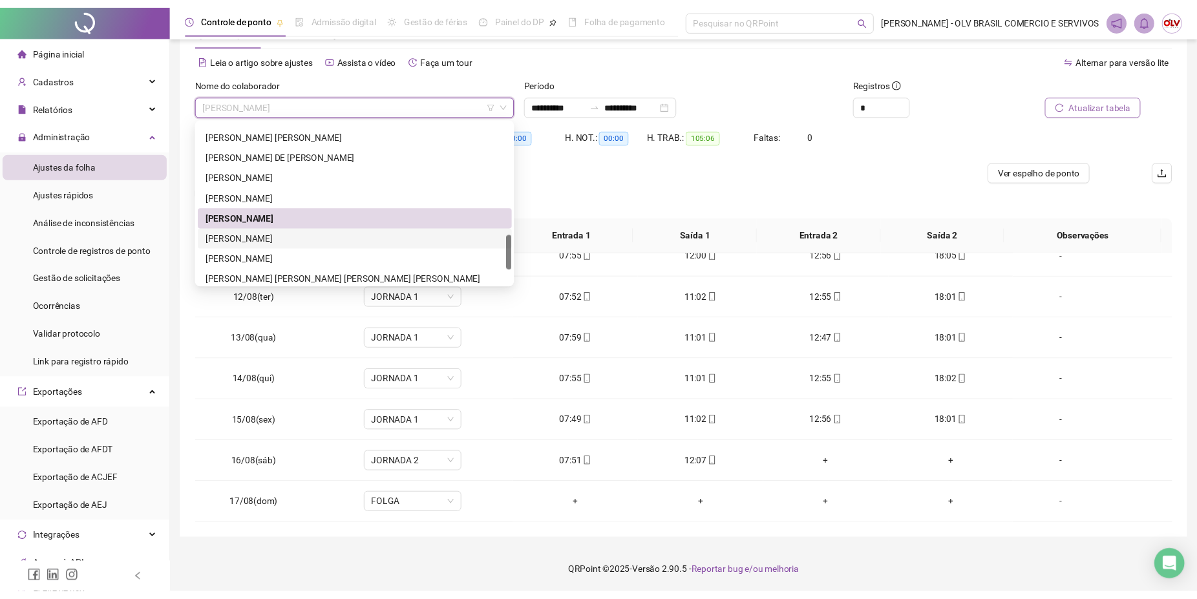
scroll to position [600, 0]
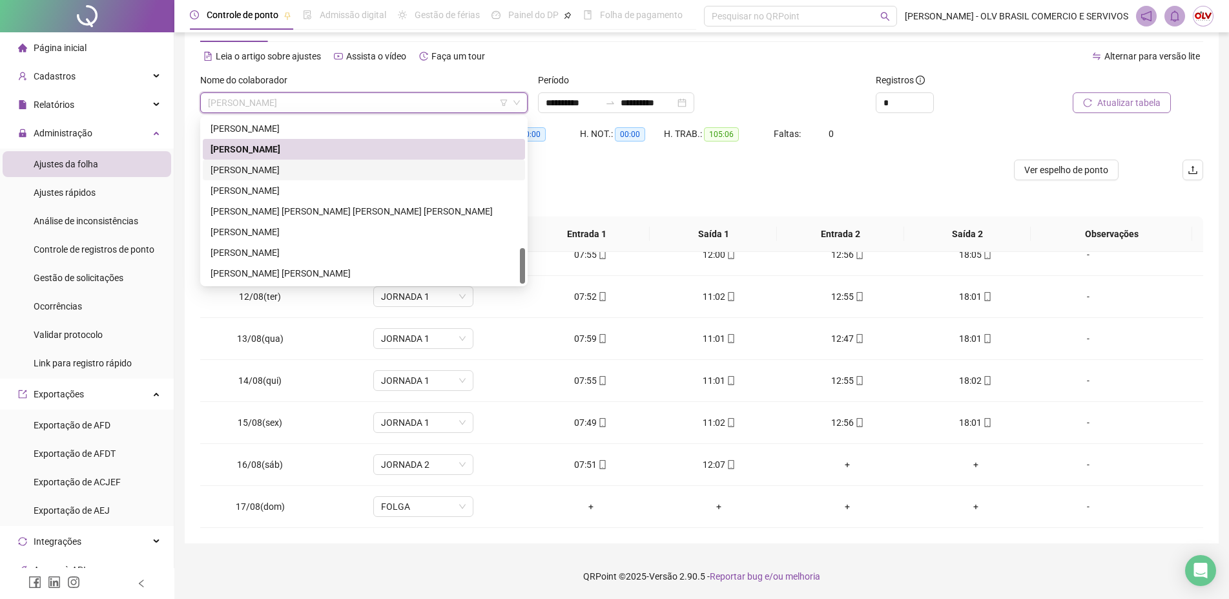
drag, startPoint x: 298, startPoint y: 167, endPoint x: 647, endPoint y: 167, distance: 348.9
click at [298, 167] on div "[PERSON_NAME]" at bounding box center [364, 170] width 307 height 14
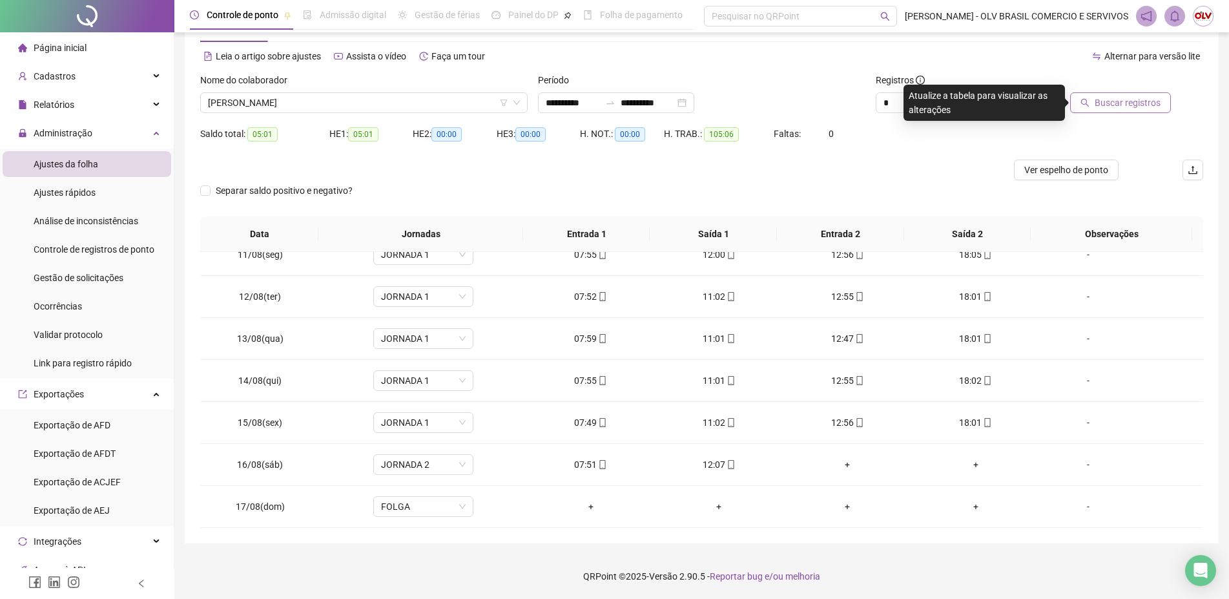
click at [1116, 102] on span "Buscar registros" at bounding box center [1128, 103] width 66 height 14
